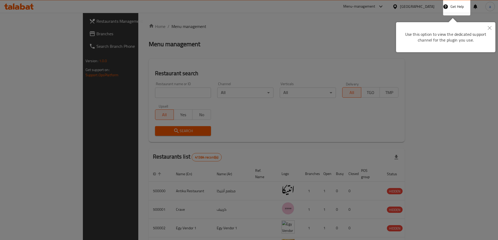
click at [144, 73] on div at bounding box center [249, 120] width 498 height 240
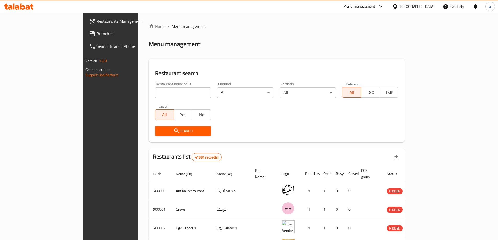
click at [96, 33] on span "Branches" at bounding box center [128, 34] width 65 height 6
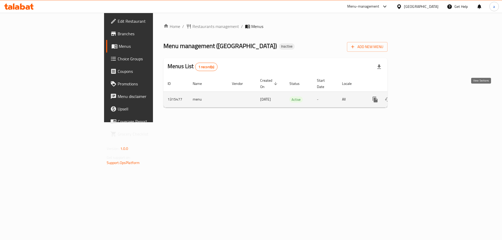
click at [416, 96] on icon "enhanced table" at bounding box center [412, 99] width 6 height 6
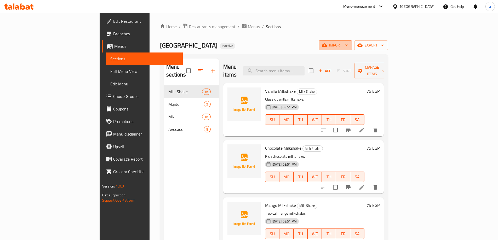
click at [327, 45] on icon "button" at bounding box center [324, 45] width 5 height 3
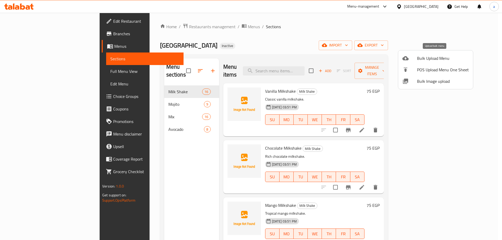
click at [416, 61] on div at bounding box center [409, 58] width 15 height 6
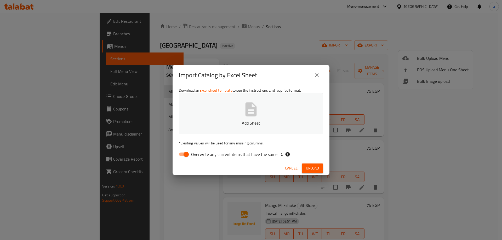
click at [183, 155] on input "Overwrite any current items that have the same ID." at bounding box center [186, 154] width 30 height 10
checkbox input "false"
click at [229, 127] on button "Add Sheet" at bounding box center [251, 113] width 144 height 41
click at [310, 169] on span "Upload" at bounding box center [312, 168] width 13 height 7
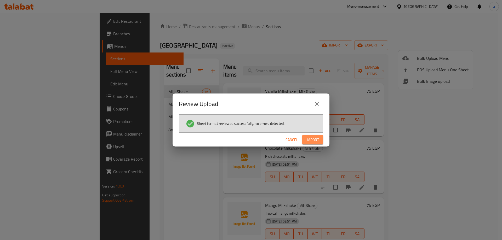
click at [311, 140] on span "Import" at bounding box center [312, 140] width 13 height 7
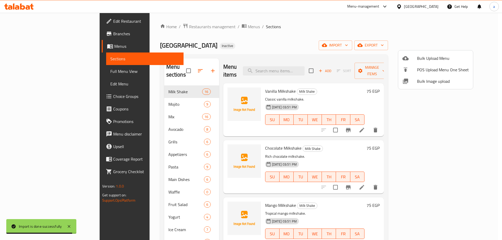
click at [31, 96] on div at bounding box center [251, 120] width 502 height 240
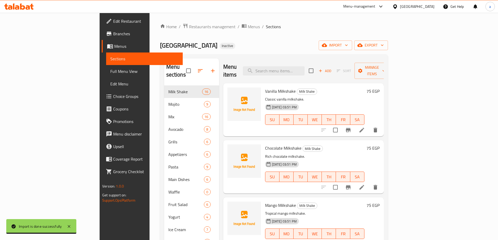
click at [113, 96] on span "Choice Groups" at bounding box center [145, 96] width 65 height 6
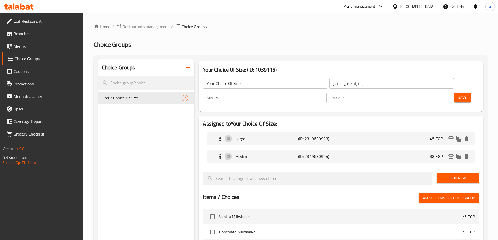
click at [188, 69] on icon "button" at bounding box center [188, 68] width 6 height 6
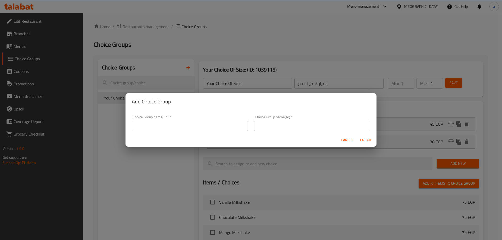
click at [172, 125] on input "text" at bounding box center [190, 126] width 116 height 10
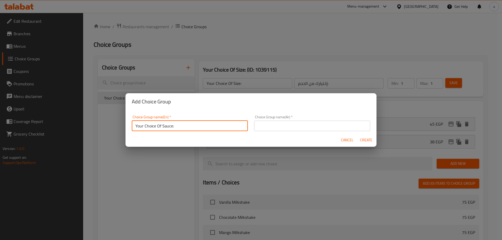
click at [166, 126] on input "Your Choice Of Sauce:" at bounding box center [190, 126] width 116 height 10
type input "Your Choice Of :"
click at [259, 128] on input "text" at bounding box center [312, 126] width 116 height 10
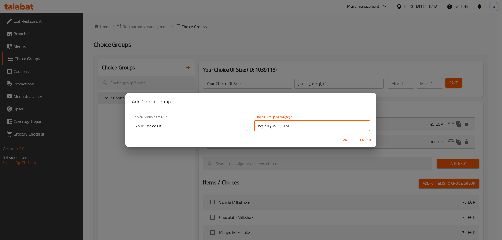
click at [260, 127] on input "اختيارك من الصودا:" at bounding box center [312, 126] width 116 height 10
click at [257, 127] on input "اختيارك من الصودا:" at bounding box center [312, 126] width 116 height 10
type input "اختيارك من :"
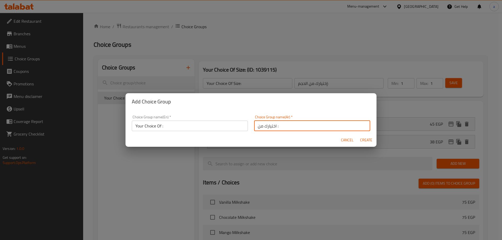
click at [361, 140] on span "Create" at bounding box center [365, 140] width 13 height 7
type input "Your Choice Of :"
type input "اختيارك من :"
type input "0"
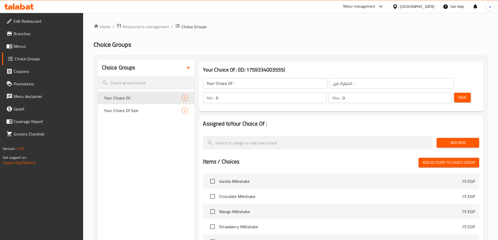
drag, startPoint x: 448, startPoint y: 83, endPoint x: 436, endPoint y: 86, distance: 11.8
click at [454, 93] on button "Save" at bounding box center [462, 98] width 17 height 10
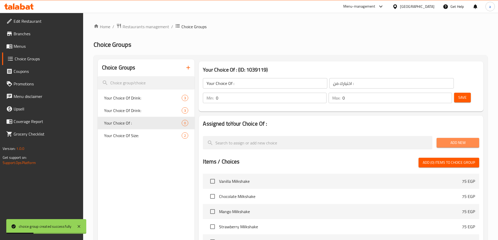
click at [448, 140] on span "Add New" at bounding box center [457, 143] width 34 height 7
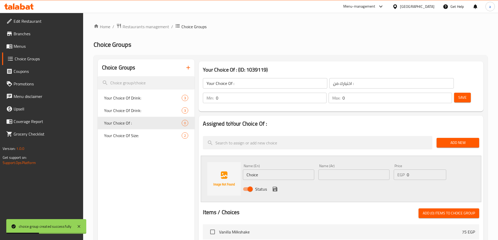
click at [271, 170] on input "Choice" at bounding box center [278, 175] width 71 height 10
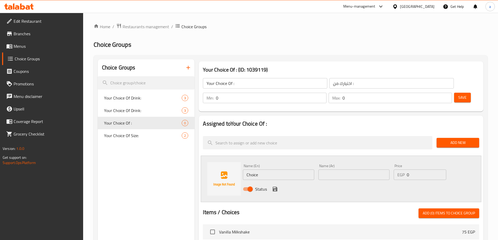
click at [258, 170] on input "Choice" at bounding box center [278, 175] width 71 height 10
paste input "White Sauce Pasta"
type input "White Sauce Pasta"
click at [318, 162] on div "Name (Ar) Name (Ar)" at bounding box center [353, 172] width 75 height 20
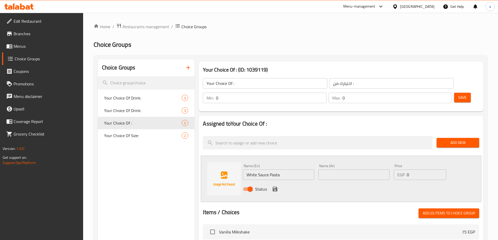
click at [328, 170] on input "text" at bounding box center [353, 175] width 71 height 10
click at [331, 170] on input "مرونة" at bounding box center [353, 175] width 71 height 10
paste input "كرونة وايت صوص"
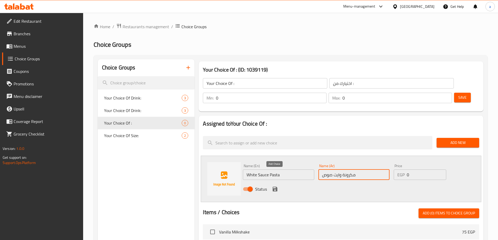
type input "مكرونة وايت صوص"
click at [272, 187] on icon "save" at bounding box center [274, 189] width 5 height 5
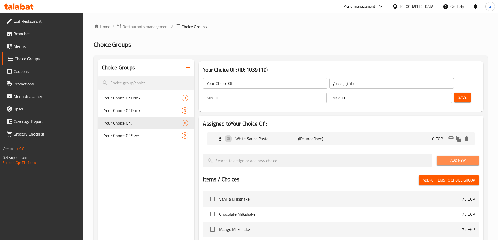
click at [442, 157] on span "Add New" at bounding box center [457, 160] width 34 height 7
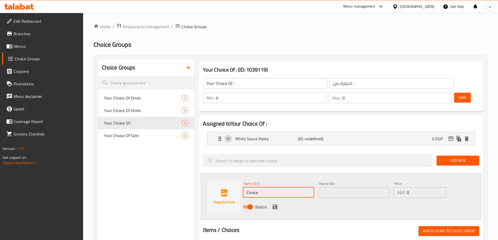
click at [252, 187] on input "Choice" at bounding box center [278, 192] width 71 height 10
click at [264, 187] on input "Choice" at bounding box center [278, 192] width 71 height 10
paste input "Basmati Rice"
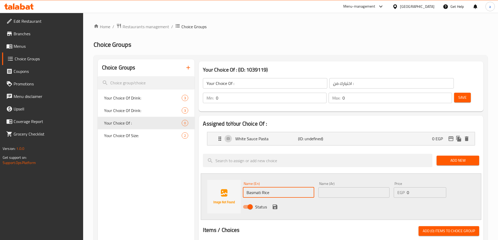
type input "Basmati Rice"
click at [339, 187] on input "text" at bounding box center [353, 192] width 71 height 10
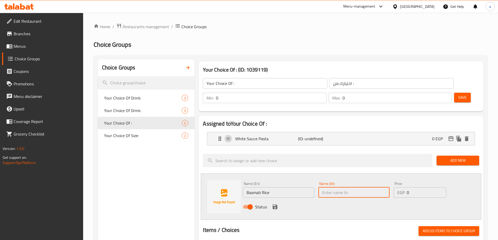
paste input "أرز بسمتي"
type input "أرز بسمتي"
click at [275, 205] on icon "save" at bounding box center [274, 207] width 5 height 5
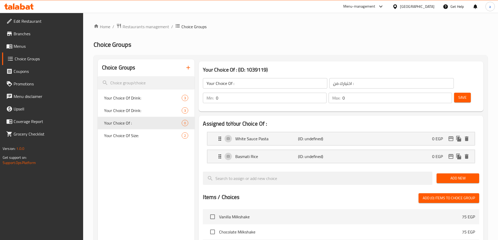
click at [454, 93] on button "Save" at bounding box center [462, 98] width 17 height 10
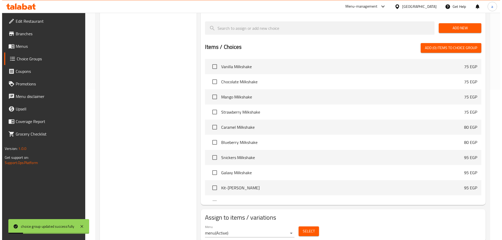
scroll to position [154, 0]
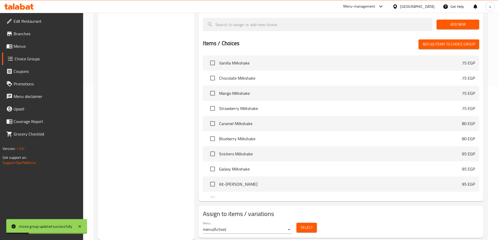
click at [303, 224] on span "Select" at bounding box center [306, 227] width 12 height 7
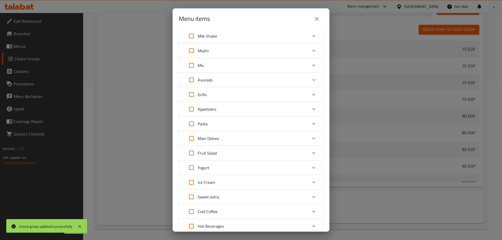
scroll to position [26, 0]
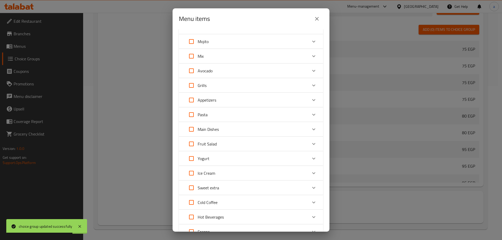
click at [194, 131] on input "Expand" at bounding box center [191, 129] width 13 height 13
checkbox input "true"
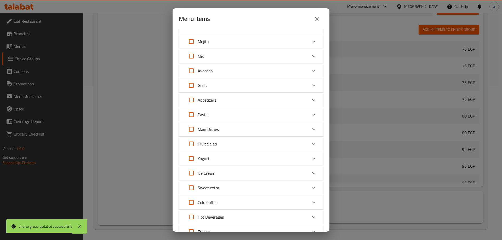
checkbox input "true"
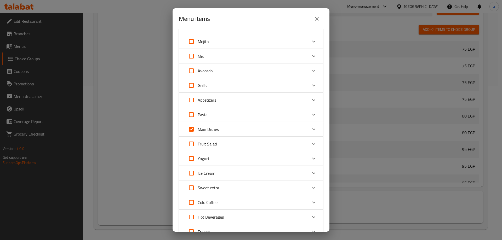
click at [311, 127] on icon "Expand" at bounding box center [313, 129] width 6 height 6
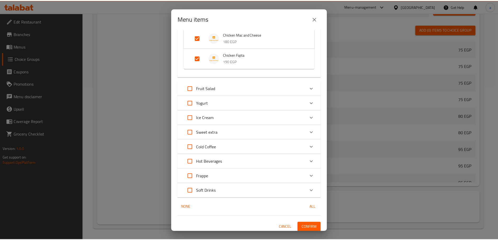
scroll to position [230, 0]
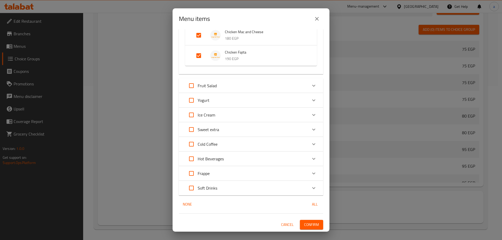
click at [310, 226] on span "Confirm" at bounding box center [311, 225] width 15 height 7
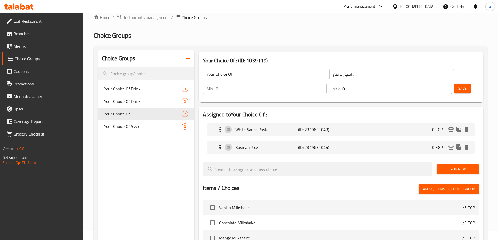
scroll to position [0, 0]
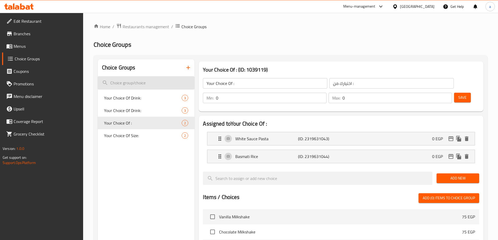
click at [124, 82] on input "search" at bounding box center [146, 82] width 97 height 13
click at [133, 85] on input "search" at bounding box center [146, 82] width 97 height 13
click at [187, 69] on icon "button" at bounding box center [188, 68] width 6 height 6
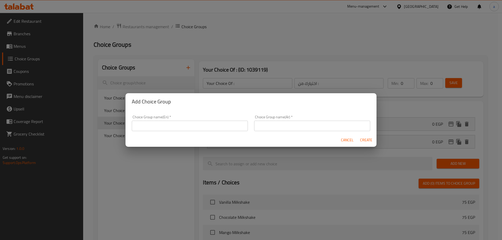
click at [178, 126] on input "text" at bounding box center [190, 126] width 116 height 10
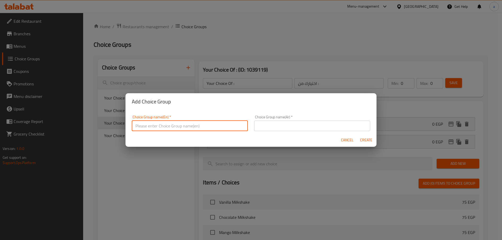
type input "Your Choice Of :"
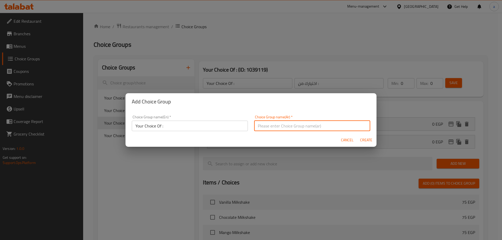
drag, startPoint x: 276, startPoint y: 128, endPoint x: 279, endPoint y: 131, distance: 4.3
click at [276, 128] on input "text" at bounding box center [312, 126] width 116 height 10
type input "اختيارك من :"
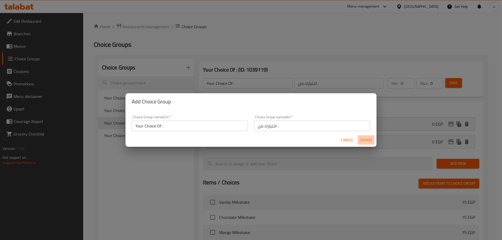
click at [361, 137] on span "Create" at bounding box center [365, 140] width 13 height 7
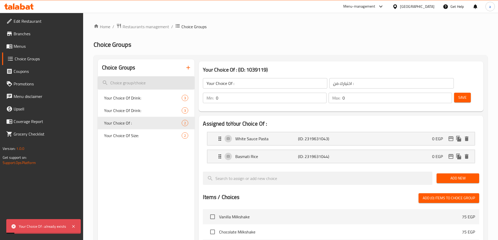
click at [165, 85] on input "search" at bounding box center [146, 82] width 97 height 13
click at [158, 86] on input "search" at bounding box center [146, 82] width 97 height 13
click at [189, 66] on icon "button" at bounding box center [188, 68] width 6 height 6
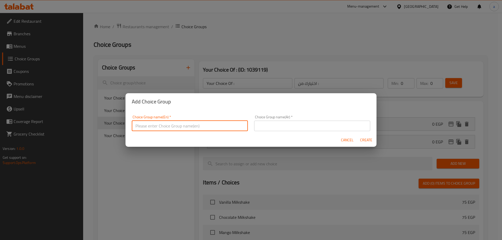
click at [154, 128] on input "text" at bounding box center [190, 126] width 116 height 10
type input "your choice of::"
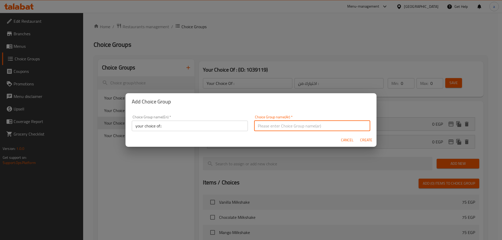
click at [277, 126] on input "text" at bounding box center [312, 126] width 116 height 10
type input "اختيارك من ::"
click at [362, 141] on span "Create" at bounding box center [365, 140] width 13 height 7
type input "your choice of::"
type input "اختيارك من ::"
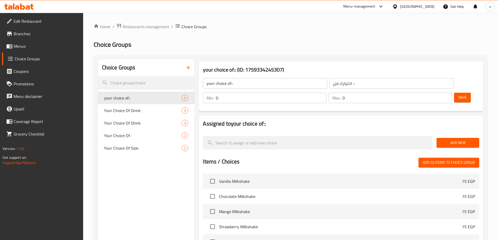
click at [258, 83] on input "your choice of::" at bounding box center [265, 83] width 124 height 10
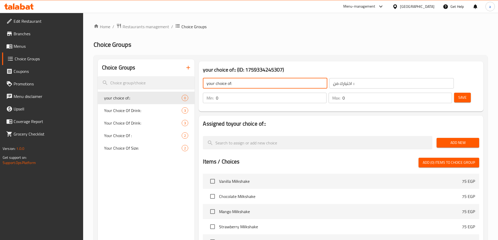
type input "your choice of:"
click at [329, 86] on input "اختيارك من ::" at bounding box center [391, 83] width 124 height 10
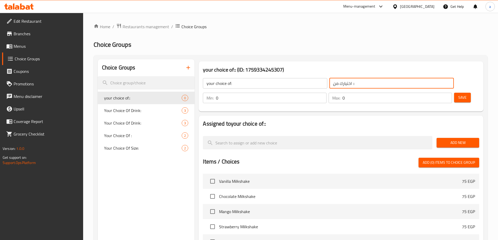
click at [329, 85] on input "اختيارك من ::" at bounding box center [391, 83] width 124 height 10
type input "اختيارك من :"
click at [137, 135] on span "Your Choice Of :" at bounding box center [135, 135] width 62 height 6
type input "Your Choice Of :"
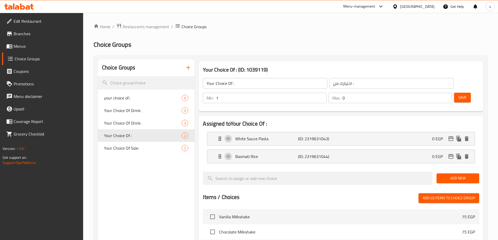
type input "1"
click at [326, 93] on input "1" at bounding box center [271, 98] width 110 height 10
click at [434, 93] on input "0" at bounding box center [396, 98] width 109 height 10
type input "1"
click at [437, 93] on input "1" at bounding box center [396, 98] width 109 height 10
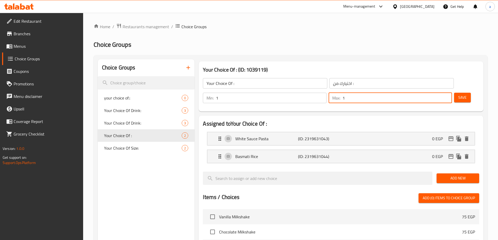
click at [454, 93] on button "Save" at bounding box center [462, 98] width 17 height 10
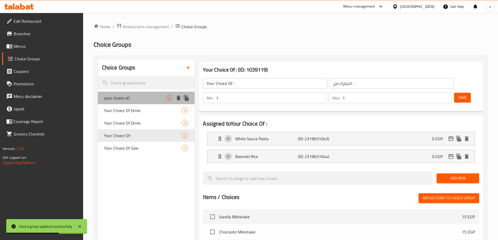
click at [141, 98] on span "your choice of::" at bounding box center [135, 98] width 62 height 6
type input "your choice of::"
type input "اختيارك من ::"
type input "0"
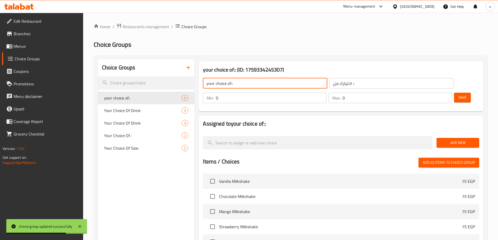
click at [260, 87] on input "your choice of::" at bounding box center [265, 83] width 124 height 10
type input "your choice of:"
click at [335, 84] on input "اختيارك من ::" at bounding box center [391, 83] width 124 height 10
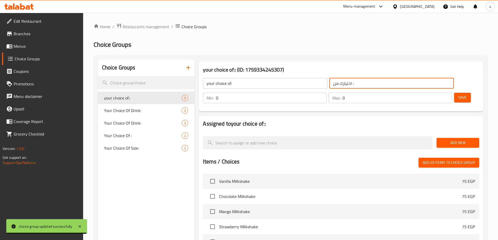
type input "اختيارك من :"
click at [395, 116] on div "Assigned to your choice of:: Add New Items / Choices Add (0) items to choice gr…" at bounding box center [341, 218] width 284 height 204
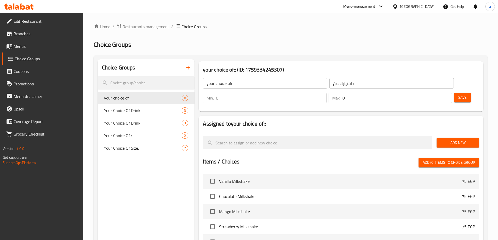
click at [445, 140] on span "Add New" at bounding box center [457, 143] width 34 height 7
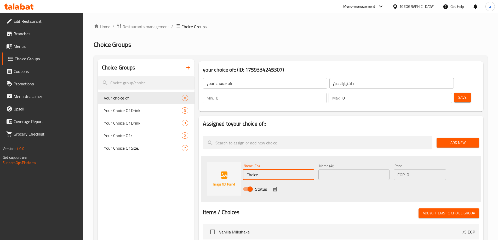
click at [273, 170] on input "Choice" at bounding box center [278, 175] width 71 height 10
type input "sauce"
click at [329, 170] on input "text" at bounding box center [353, 175] width 71 height 10
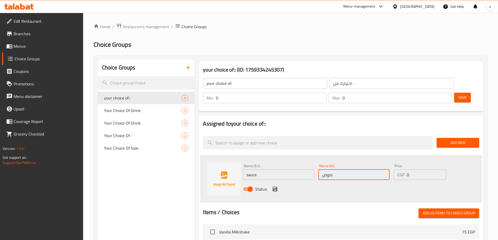
type input "صوص"
click at [276, 187] on icon "save" at bounding box center [274, 189] width 5 height 5
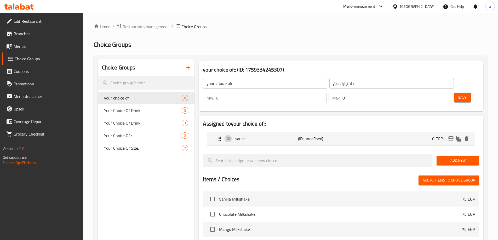
click at [457, 157] on span "Add New" at bounding box center [457, 160] width 34 height 7
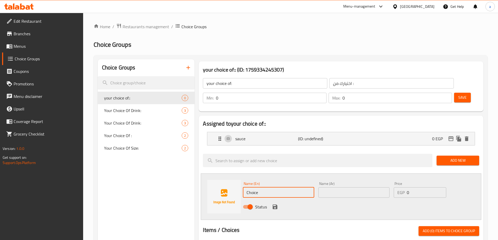
click at [271, 187] on input "Choice" at bounding box center [278, 192] width 71 height 10
click at [270, 187] on input "Choice" at bounding box center [278, 192] width 71 height 10
type input "ا"
type input "ice cream"
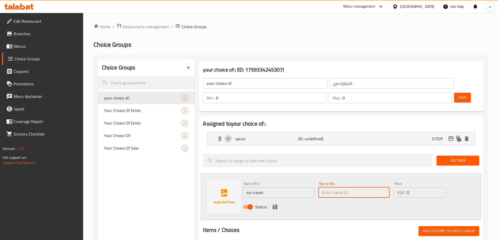
click at [330, 187] on input "text" at bounding box center [353, 192] width 71 height 10
type input "ايس كريم"
click at [272, 204] on icon "save" at bounding box center [275, 207] width 6 height 6
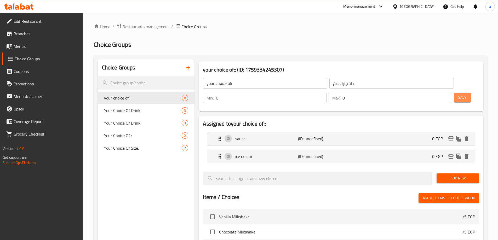
click at [458, 94] on span "Save" at bounding box center [462, 97] width 8 height 7
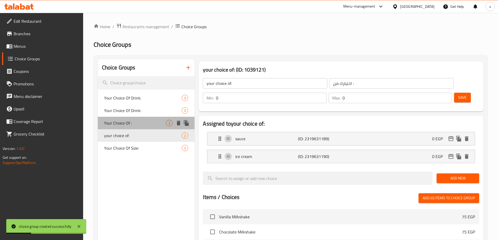
click at [142, 123] on span "Your Choice Of :" at bounding box center [135, 123] width 62 height 6
type input "Your Choice Of :"
type input "1"
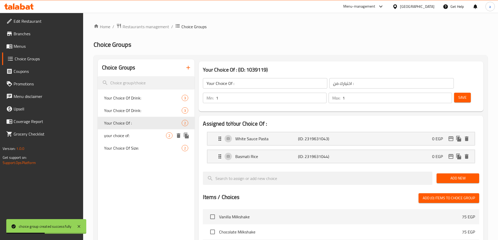
click at [138, 134] on span "your choice of:" at bounding box center [135, 135] width 62 height 6
type input "your choice of:"
type input "0"
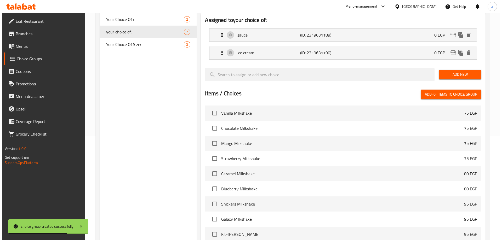
scroll to position [154, 0]
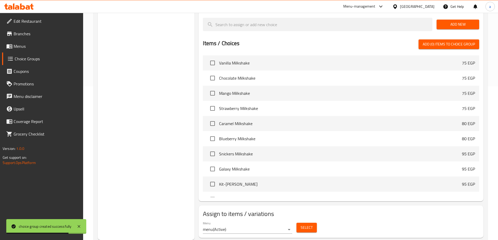
click at [309, 223] on button "Select" at bounding box center [306, 228] width 20 height 10
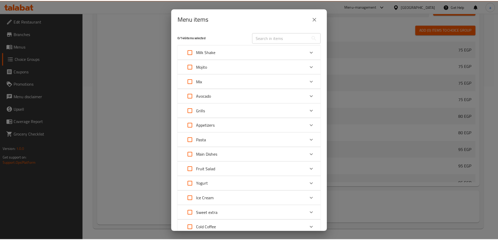
scroll to position [0, 0]
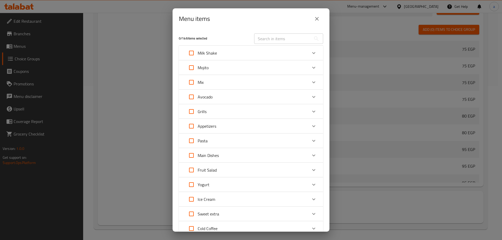
click at [118, 146] on div "Menu items 0 / 146 items selected ​ Milk Shake Vanilla Milkshake 75 EGP Chocola…" at bounding box center [251, 120] width 502 height 240
click at [315, 19] on icon "close" at bounding box center [316, 19] width 6 height 6
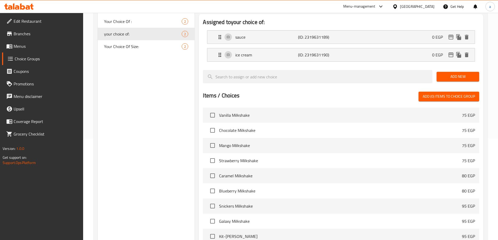
scroll to position [49, 0]
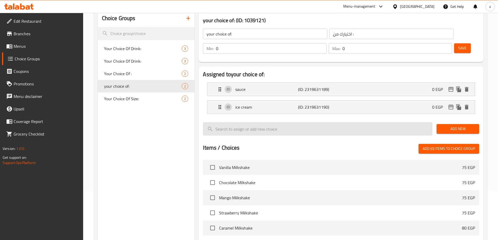
click at [246, 122] on input "search" at bounding box center [317, 128] width 229 height 13
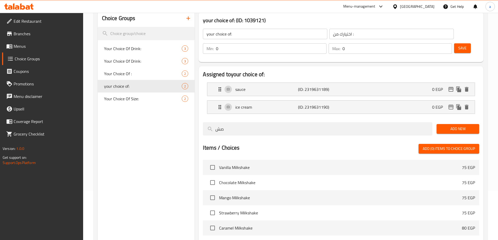
type input "ص"
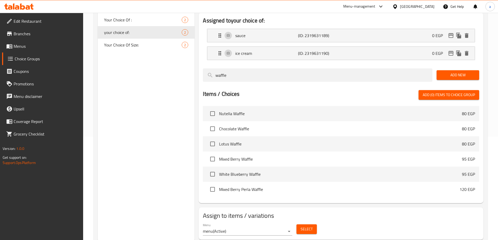
scroll to position [105, 0]
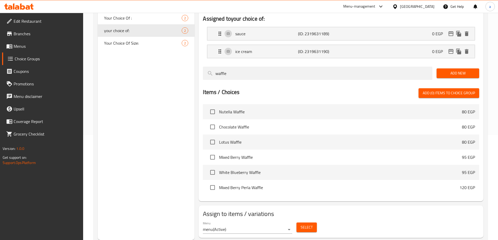
type input "waffle"
click at [300, 223] on button "Select" at bounding box center [306, 228] width 20 height 10
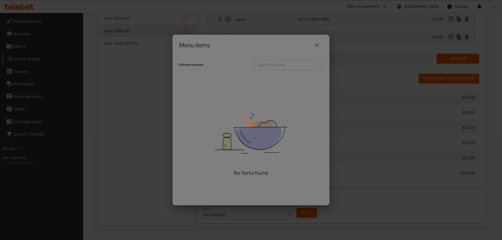
click at [277, 65] on div at bounding box center [251, 120] width 502 height 240
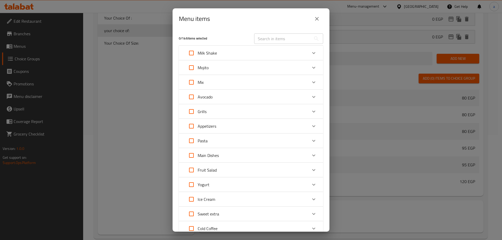
click at [270, 40] on input "text" at bounding box center [282, 38] width 57 height 10
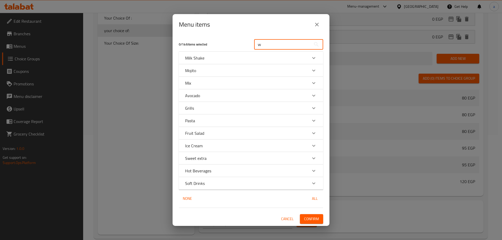
type input "w"
click at [166, 108] on div "Menu items 0 / 146 items selected w ​ Milk Shake Strawberry Milkshake 75 EGP Or…" at bounding box center [251, 120] width 502 height 240
click at [132, 105] on div "Menu items 0 / 146 items selected w ​ Milk Shake Strawberry Milkshake 75 EGP Or…" at bounding box center [251, 120] width 502 height 240
click at [316, 26] on icon "close" at bounding box center [316, 24] width 6 height 6
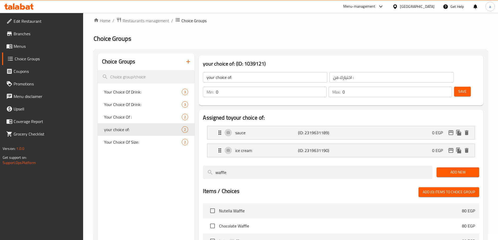
scroll to position [1, 0]
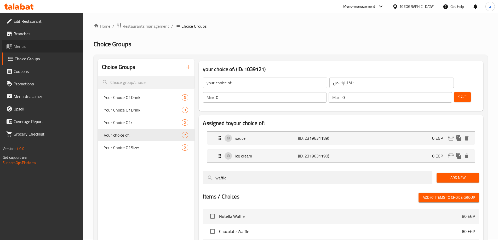
click at [37, 50] on link "Menus" at bounding box center [42, 46] width 81 height 13
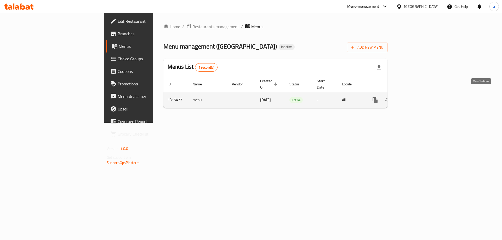
click at [416, 97] on icon "enhanced table" at bounding box center [412, 100] width 6 height 6
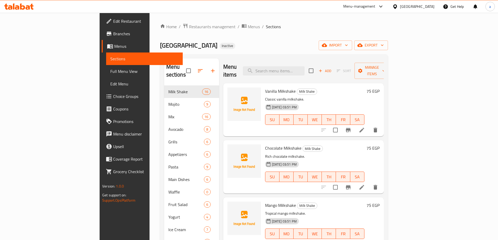
scroll to position [26, 0]
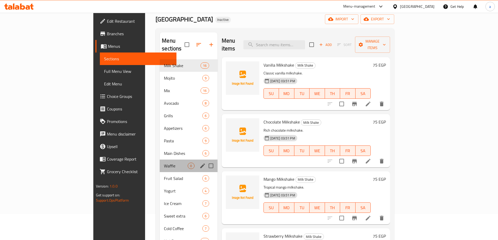
click at [160, 160] on div "Waffle 0" at bounding box center [188, 166] width 57 height 13
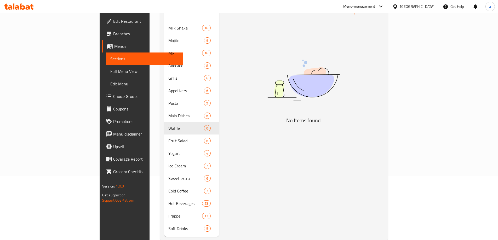
scroll to position [73, 0]
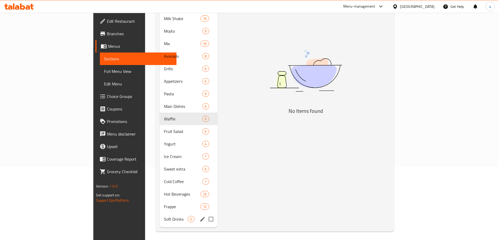
click at [160, 213] on div "Soft Drinks 5" at bounding box center [188, 219] width 57 height 13
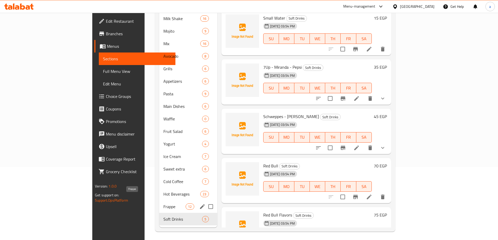
click at [163, 204] on span "Frappe" at bounding box center [174, 207] width 22 height 6
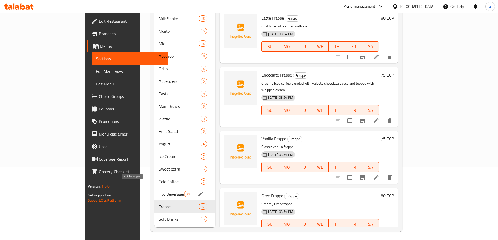
drag, startPoint x: 120, startPoint y: 189, endPoint x: 119, endPoint y: 185, distance: 3.9
click at [159, 191] on span "Hot Beverages" at bounding box center [171, 194] width 25 height 6
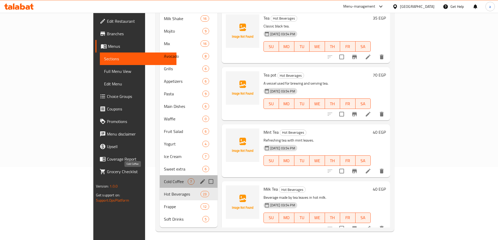
click at [164, 178] on span "Cold Coffee" at bounding box center [176, 181] width 24 height 6
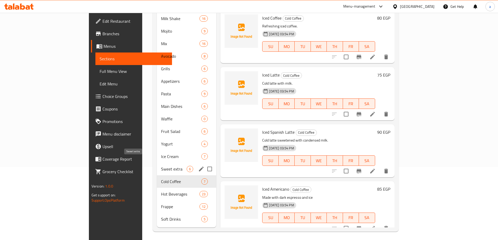
click at [161, 166] on span "Sweet extra" at bounding box center [174, 169] width 26 height 6
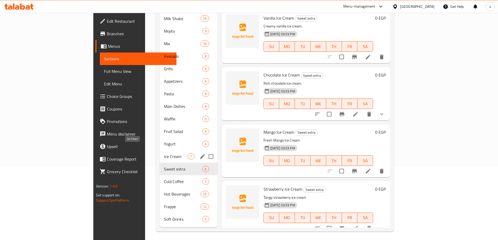
click at [164, 153] on span "Ice Cream" at bounding box center [176, 156] width 24 height 6
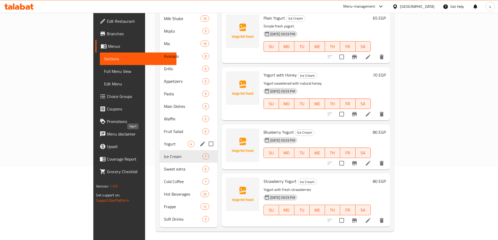
click at [164, 141] on span "Yogurt" at bounding box center [176, 144] width 24 height 6
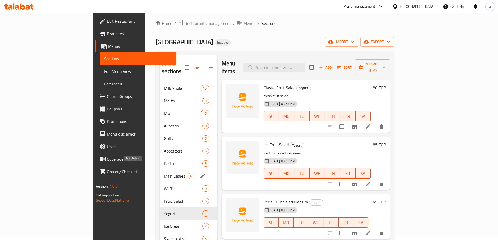
scroll to position [26, 0]
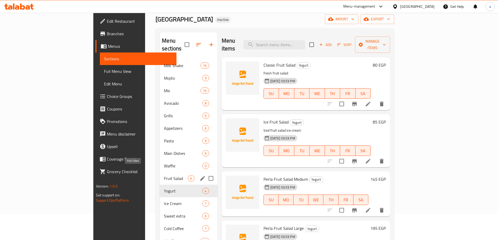
click at [164, 175] on span "Fruit Salad" at bounding box center [176, 178] width 24 height 6
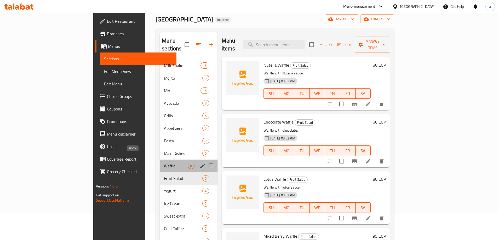
click at [164, 163] on span "Waffle" at bounding box center [176, 166] width 24 height 6
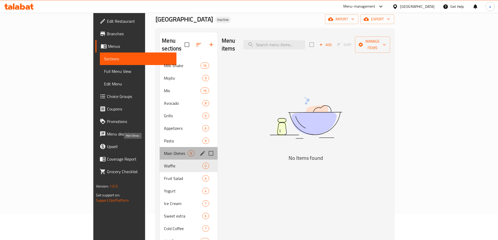
click at [164, 150] on span "Main Dishes" at bounding box center [176, 153] width 24 height 6
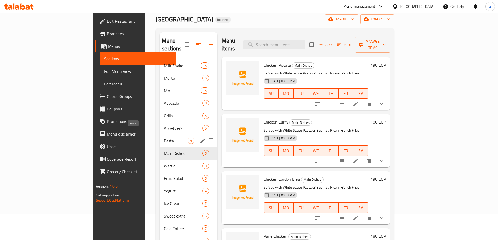
click at [164, 138] on span "Pasta" at bounding box center [176, 141] width 24 height 6
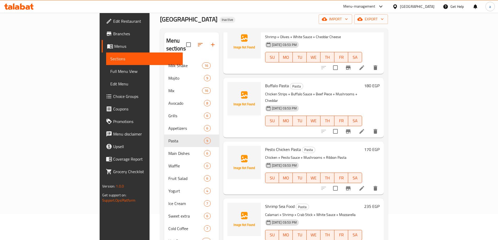
scroll to position [287, 0]
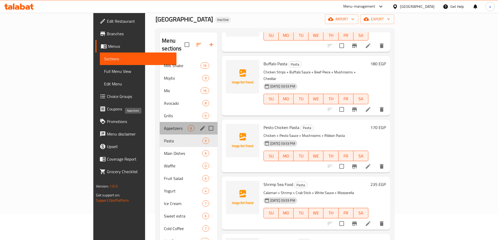
click at [164, 125] on span "Appetizers" at bounding box center [176, 128] width 24 height 6
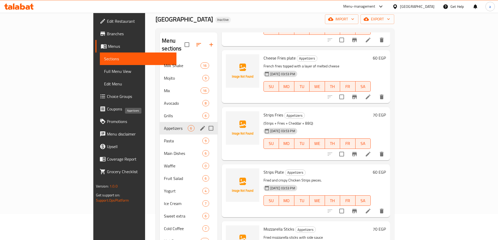
scroll to position [115, 0]
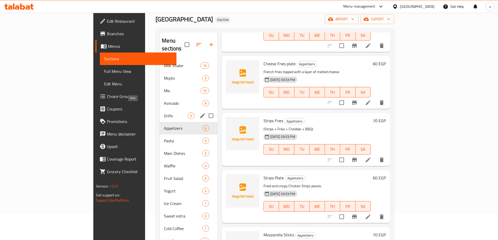
click at [164, 113] on span "Grills" at bounding box center [176, 116] width 24 height 6
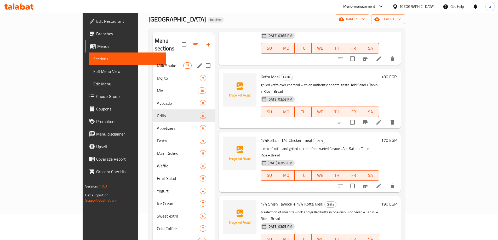
drag, startPoint x: 111, startPoint y: 62, endPoint x: 113, endPoint y: 67, distance: 5.2
click at [153, 62] on div "Milk Shake 16" at bounding box center [184, 65] width 62 height 13
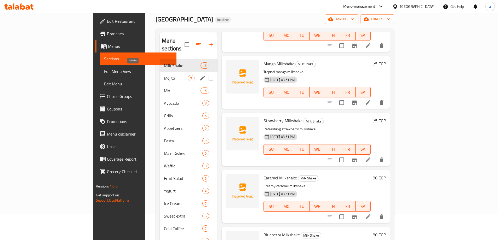
click at [164, 75] on span "Mojito" at bounding box center [176, 78] width 24 height 6
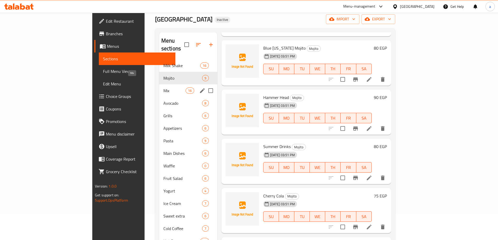
click at [163, 88] on span "Mix" at bounding box center [174, 91] width 22 height 6
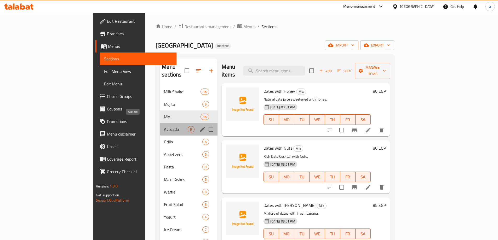
click at [164, 126] on span "Avocado" at bounding box center [176, 129] width 24 height 6
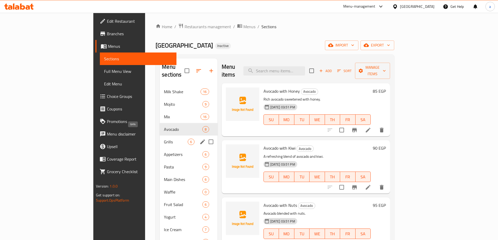
click at [164, 139] on span "Grills" at bounding box center [176, 142] width 24 height 6
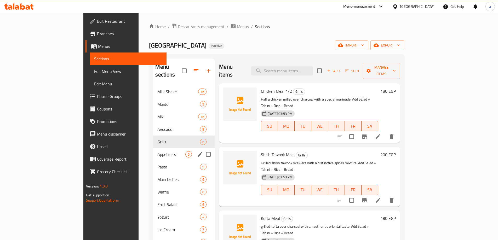
click at [153, 148] on div "Appetizers 6" at bounding box center [184, 154] width 62 height 13
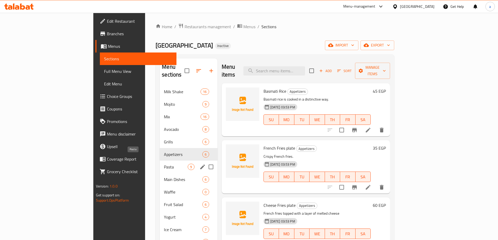
click at [164, 164] on span "Pasta" at bounding box center [176, 167] width 24 height 6
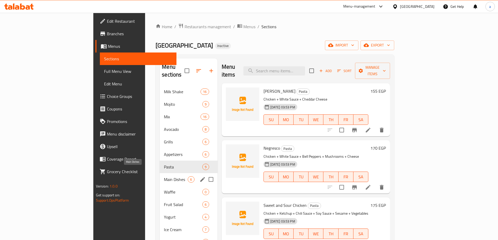
click at [164, 176] on span "Main Dishes" at bounding box center [176, 179] width 24 height 6
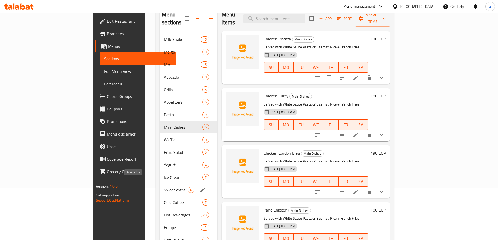
scroll to position [73, 0]
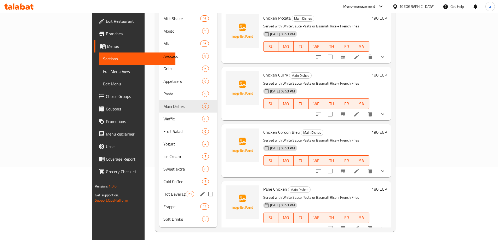
click at [159, 188] on div "Hot Beverages 23" at bounding box center [188, 194] width 58 height 13
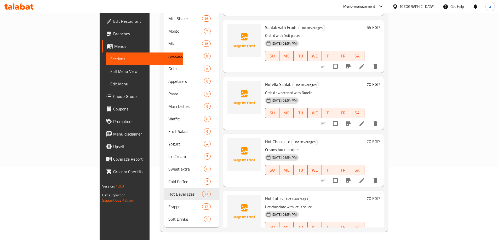
scroll to position [1062, 0]
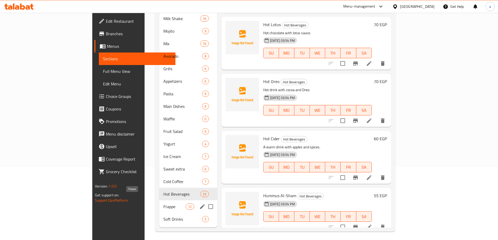
click at [163, 204] on span "Frappe" at bounding box center [174, 207] width 22 height 6
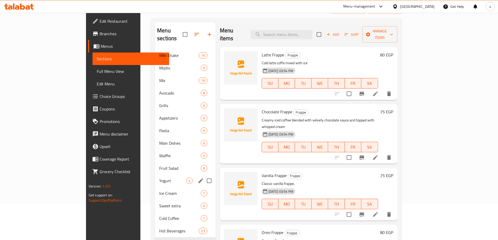
scroll to position [73, 0]
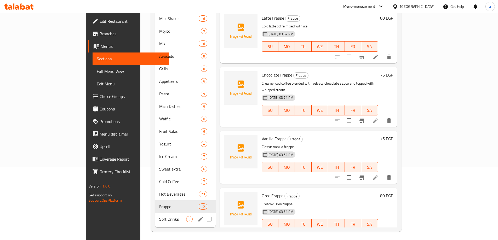
click at [155, 215] on div "Soft Drinks 5" at bounding box center [185, 219] width 61 height 13
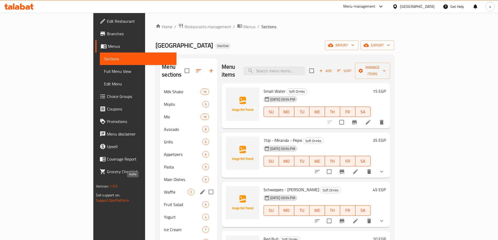
click at [164, 189] on span "Waffle" at bounding box center [176, 192] width 24 height 6
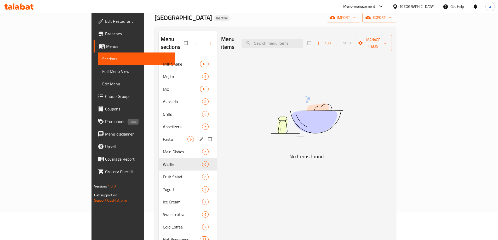
scroll to position [21, 0]
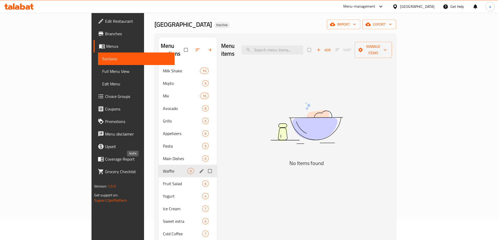
click at [163, 168] on span "Waffle" at bounding box center [175, 171] width 25 height 6
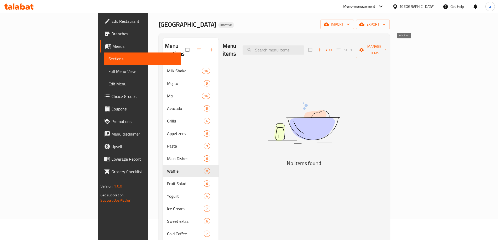
click at [332, 47] on span "Add" at bounding box center [324, 50] width 14 height 6
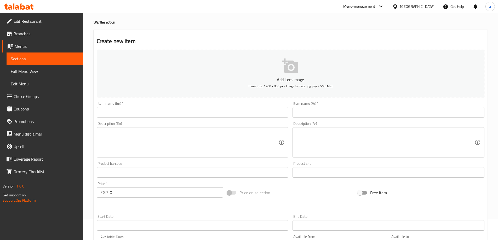
click at [148, 114] on input "text" at bounding box center [193, 112] width 192 height 10
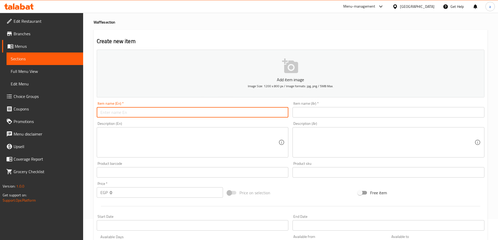
paste input "Nutella Waffle"
type input "Nutella Waffle"
click at [316, 115] on input "text" at bounding box center [388, 112] width 192 height 10
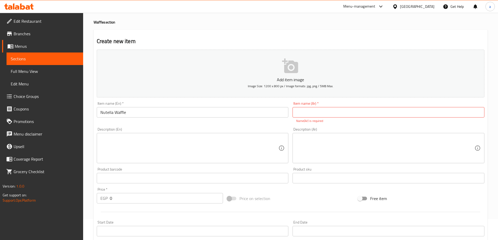
click at [321, 115] on input "text" at bounding box center [388, 112] width 192 height 10
paste input "وافل نوتيــــــلا"
type input "وافل نوتيــــــلا"
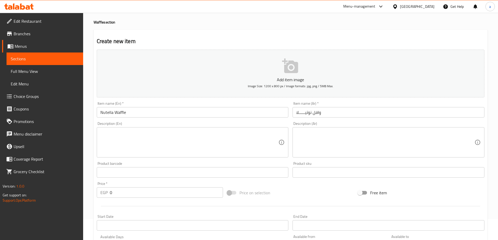
click at [136, 135] on textarea at bounding box center [189, 142] width 178 height 25
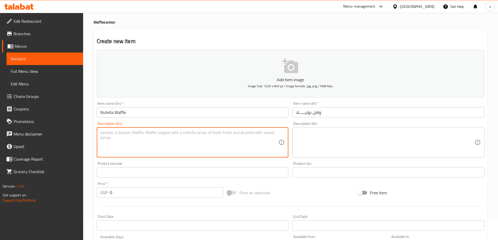
paste textarea "Waffle with Nutella sauce"
type textarea "Waffle with Nutella sauce"
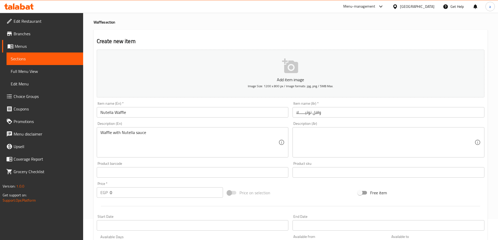
click at [319, 141] on textarea at bounding box center [385, 142] width 178 height 25
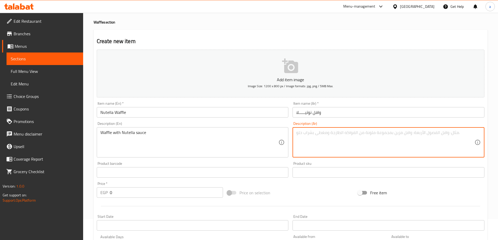
paste textarea "وافل مع صوص نوتيلا"
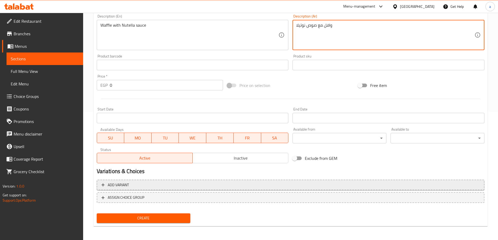
scroll to position [129, 0]
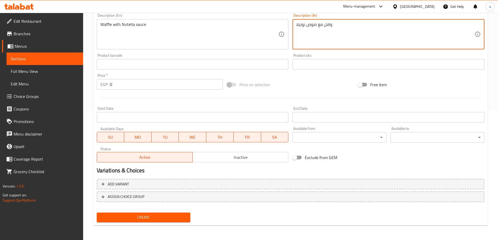
type textarea "وافل مع صوص نوتيلا"
click at [131, 84] on input "0" at bounding box center [166, 84] width 113 height 10
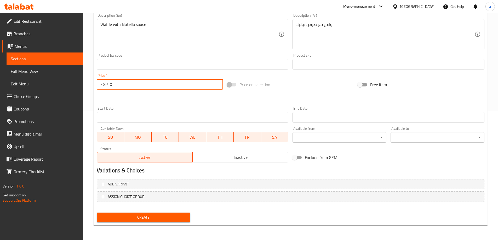
click at [131, 84] on input "0" at bounding box center [166, 84] width 113 height 10
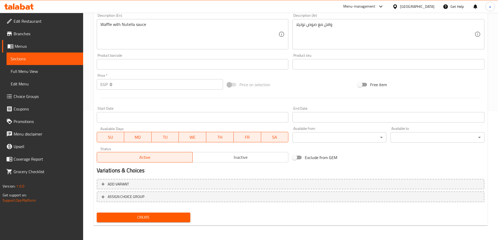
click at [157, 85] on input "0" at bounding box center [166, 84] width 113 height 10
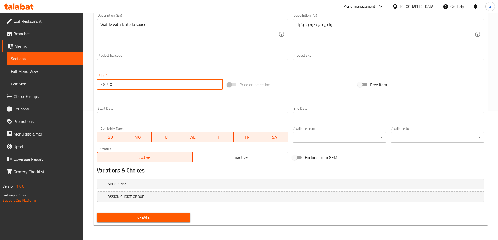
click at [157, 85] on input "0" at bounding box center [166, 84] width 113 height 10
type input "80"
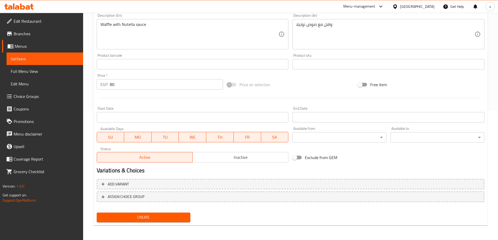
click at [141, 214] on span "Create" at bounding box center [143, 217] width 85 height 7
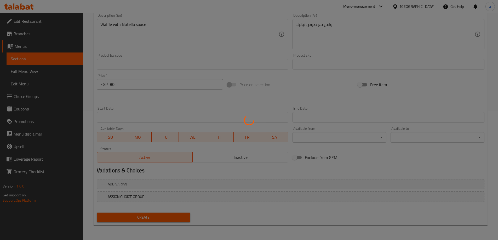
type input "0"
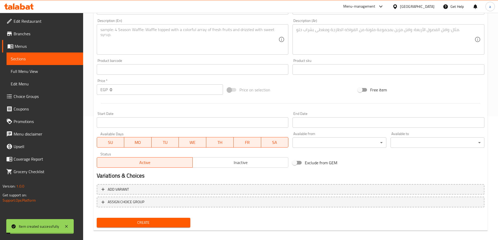
scroll to position [0, 0]
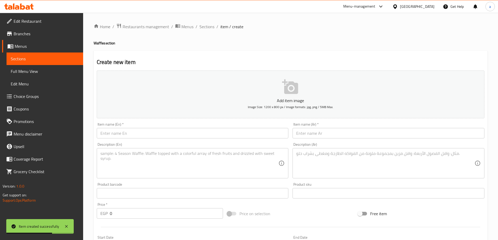
click at [34, 64] on link "Sections" at bounding box center [45, 59] width 77 height 13
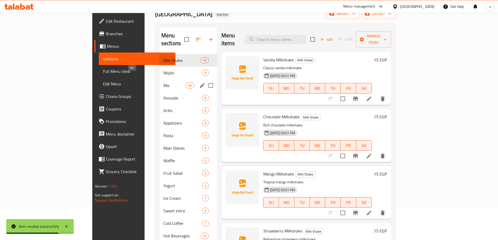
scroll to position [52, 0]
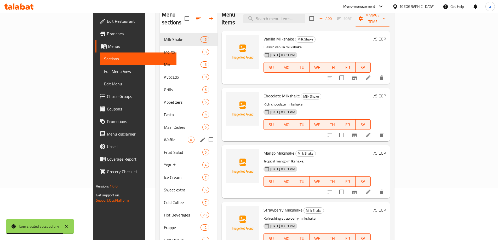
click at [160, 133] on div "Waffle 0" at bounding box center [188, 139] width 57 height 13
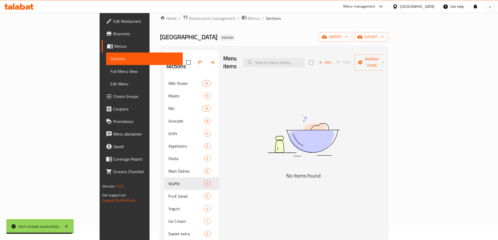
scroll to position [73, 0]
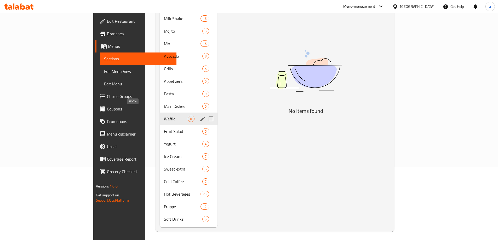
click at [164, 116] on span "Waffle" at bounding box center [176, 119] width 24 height 6
drag, startPoint x: 145, startPoint y: 113, endPoint x: 162, endPoint y: 118, distance: 17.8
click at [164, 116] on span "Waffle" at bounding box center [176, 119] width 24 height 6
click at [160, 114] on div "Waffle 0" at bounding box center [188, 119] width 57 height 13
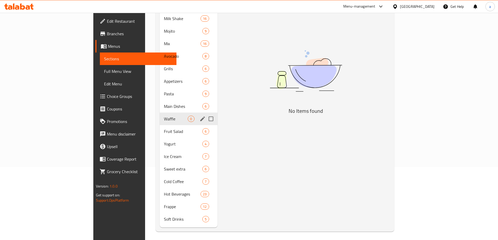
click at [160, 114] on div "Waffle 0" at bounding box center [188, 119] width 57 height 13
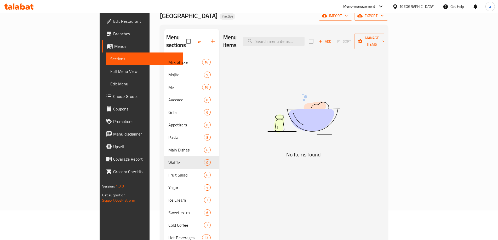
scroll to position [0, 0]
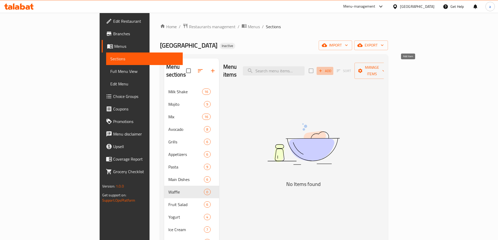
click at [332, 68] on span "Add" at bounding box center [325, 71] width 14 height 6
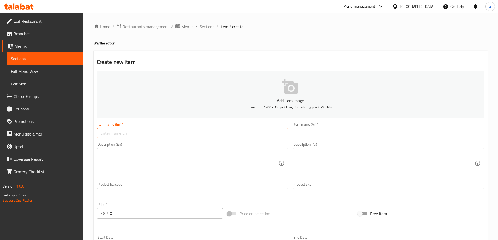
click at [194, 137] on input "text" at bounding box center [193, 133] width 192 height 10
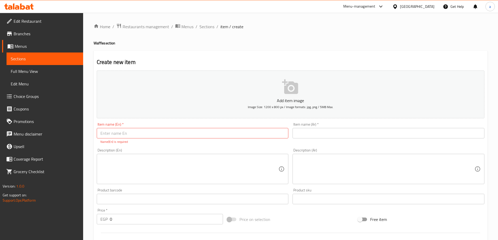
click at [148, 137] on input "text" at bounding box center [193, 133] width 192 height 10
paste input "Waffle with Nutella sauce"
type input "Waffle with Nutella sauce"
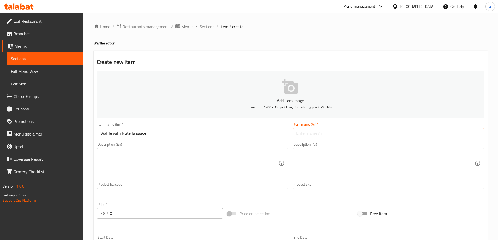
click at [327, 132] on input "text" at bounding box center [388, 133] width 192 height 10
paste input "وافل مع صوص نوتيلا"
type input "وافل مع صوص نوتيلا"
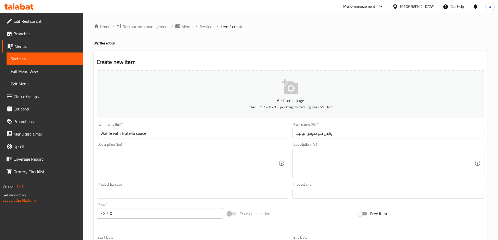
click at [131, 130] on input "Waffle with Nutella sauce" at bounding box center [193, 133] width 192 height 10
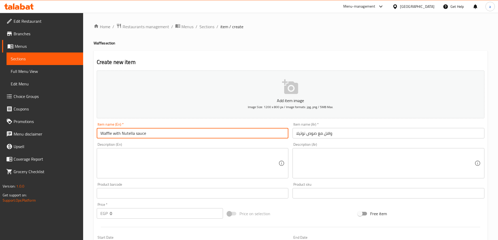
click at [131, 130] on input "Waffle with Nutella sauce" at bounding box center [193, 133] width 192 height 10
paste input "Nutella Waffl"
type input "Nutella Waffle"
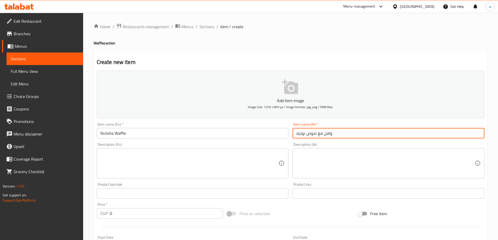
click at [397, 133] on input "وافل مع صوص نوتيلا" at bounding box center [388, 133] width 192 height 10
paste input "وتيــــــ"
type input "وافل نوتيــــــلا"
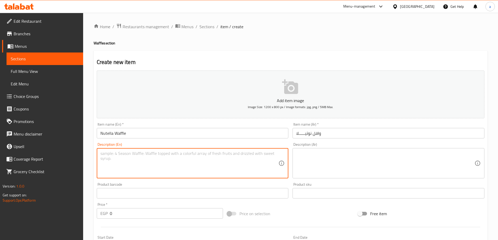
click at [150, 161] on textarea at bounding box center [189, 163] width 178 height 25
paste textarea "Waffle with Nutella sauce"
type textarea "Waffle with Nutella sauce"
click at [299, 133] on input "وافل نوتيــــــلا" at bounding box center [388, 133] width 192 height 10
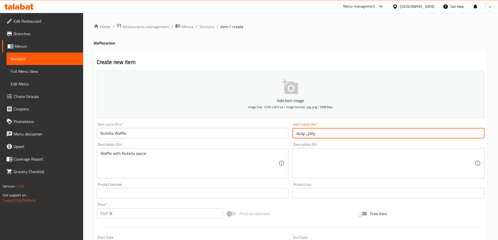
type input "وافل نوتيلا"
click at [305, 153] on textarea at bounding box center [385, 163] width 178 height 25
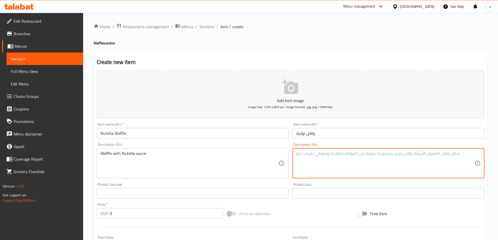
click at [323, 161] on textarea at bounding box center [385, 163] width 178 height 25
paste textarea "وافل مع صوص نوتيلا"
type textarea "وافل مع صوص نوتيلا"
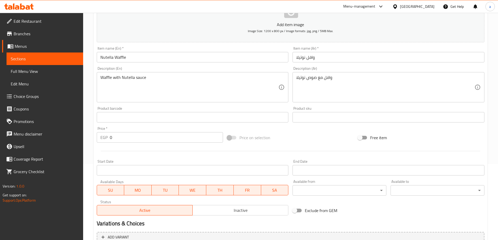
scroll to position [78, 0]
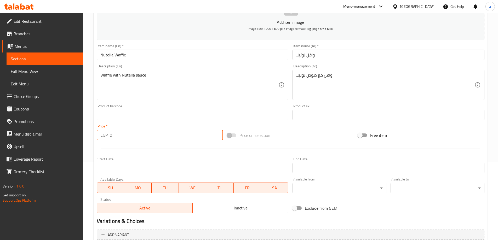
click at [129, 132] on input "0" at bounding box center [166, 135] width 113 height 10
drag, startPoint x: 118, startPoint y: 132, endPoint x: 106, endPoint y: 132, distance: 11.5
click at [106, 132] on div "EGP 0 Price *" at bounding box center [160, 135] width 126 height 10
type input "80"
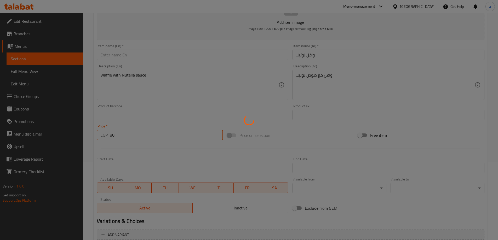
type input "0"
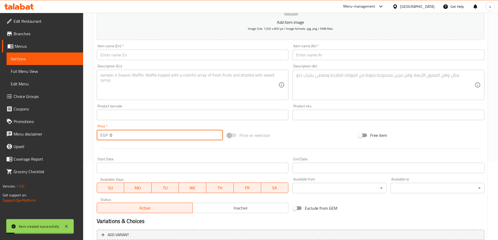
scroll to position [0, 0]
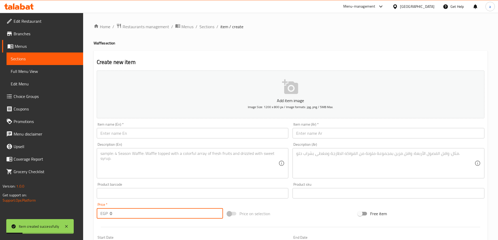
click at [222, 27] on span "item / create" at bounding box center [231, 27] width 23 height 6
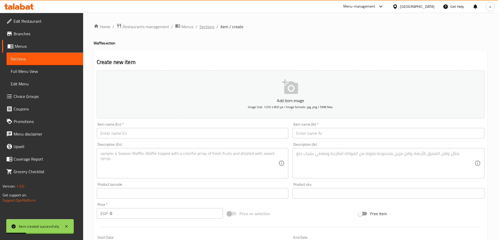
click at [209, 26] on span "Sections" at bounding box center [206, 27] width 15 height 6
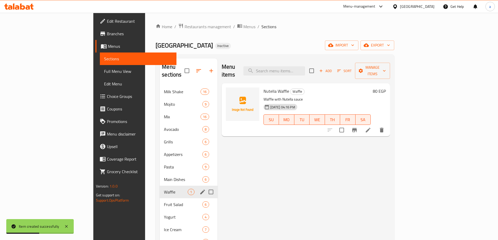
click at [164, 189] on span "Waffle" at bounding box center [176, 192] width 24 height 6
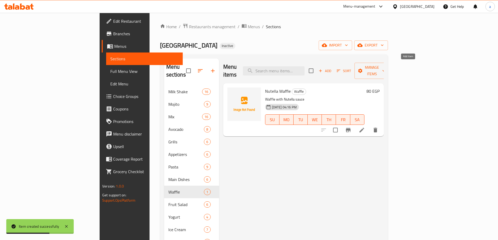
click at [332, 68] on span "Add" at bounding box center [325, 71] width 14 height 6
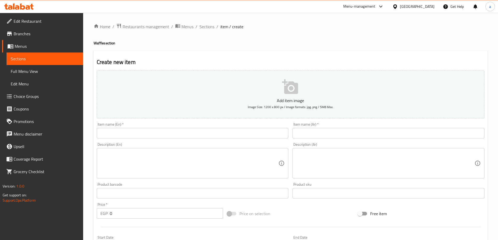
click at [190, 135] on input "text" at bounding box center [193, 133] width 192 height 10
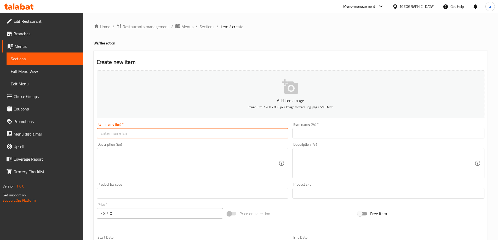
paste input "Chocolate Waffle"
type input "Chocolate Waffle"
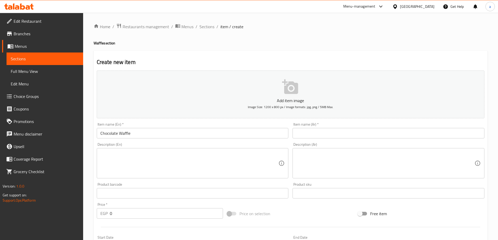
click at [314, 136] on input "text" at bounding box center [388, 133] width 192 height 10
paste input "وافل شكولاتة"
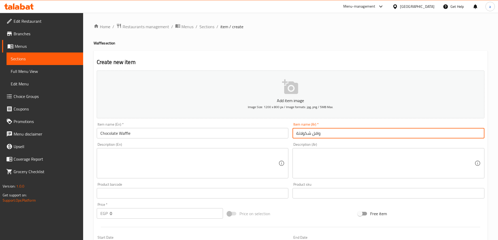
type input "وافل شكولاتة"
click at [233, 156] on textarea at bounding box center [189, 163] width 178 height 25
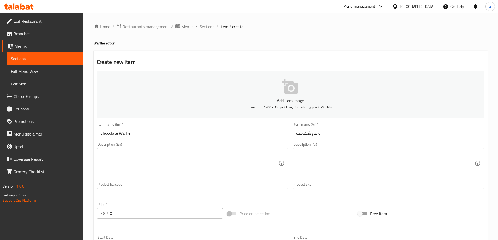
click at [150, 135] on input "Chocolate Waffle" at bounding box center [193, 133] width 192 height 10
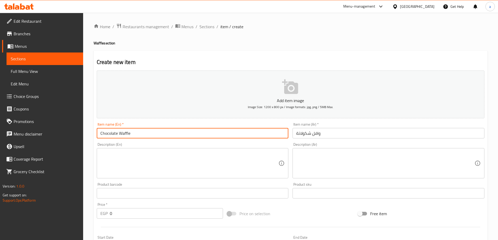
click at [150, 135] on input "Chocolate Waffle" at bounding box center [193, 133] width 192 height 10
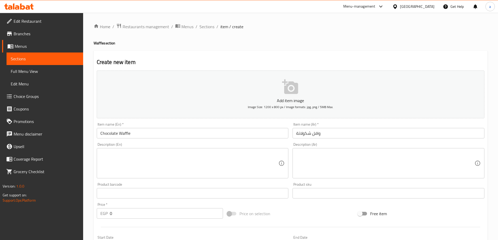
click at [121, 165] on textarea at bounding box center [189, 163] width 178 height 25
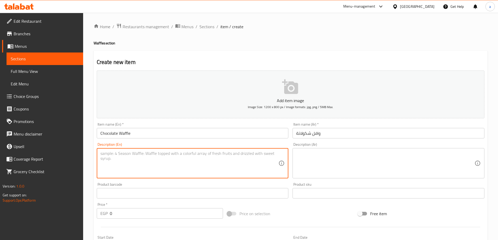
paste textarea "Flour, baking powder, baking soda, salt, cocoa powder, milk, eggs, melted butte…"
type textarea "Flour, baking powder, baking soda, salt, cocoa powder, milk, eggs, melted butte…"
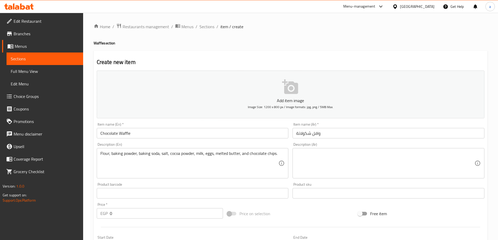
click at [348, 168] on textarea at bounding box center [385, 163] width 178 height 25
paste textarea "الدقيق، بيكينج بورده، صودا الخبز، الملح، بودرة الكاكاو، الحليب، بيض، زبدة مذابة…"
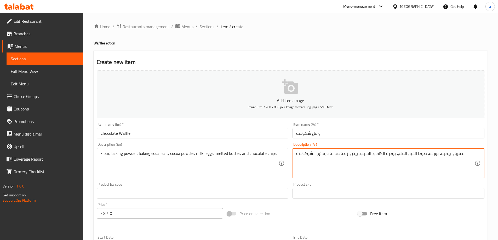
type textarea "الدقيق، بيكينج بورده، صودا الخبز، الملح، بودرة الكاكاو، الحليب، بيض، زبدة مذابة…"
click at [175, 135] on input "Chocolate Waffle" at bounding box center [193, 133] width 192 height 10
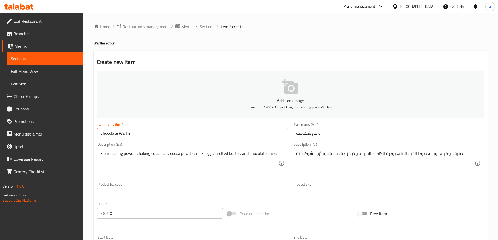
click at [175, 135] on input "Chocolate Waffle" at bounding box center [193, 133] width 192 height 10
click at [121, 132] on input "Chocolate Waffle" at bounding box center [193, 133] width 192 height 10
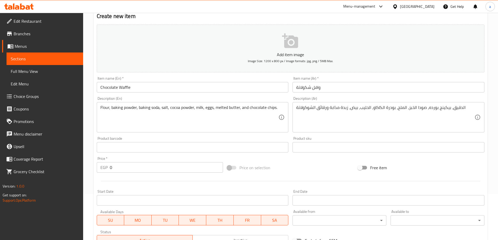
scroll to position [77, 0]
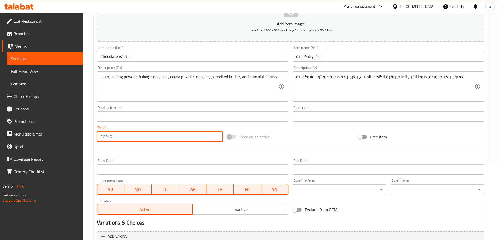
click at [127, 142] on input "0" at bounding box center [166, 136] width 113 height 10
click at [126, 140] on input "0" at bounding box center [166, 136] width 113 height 10
drag, startPoint x: 126, startPoint y: 140, endPoint x: 105, endPoint y: 137, distance: 21.9
click at [105, 137] on div "EGP 0 Price *" at bounding box center [160, 136] width 126 height 10
type input "80"
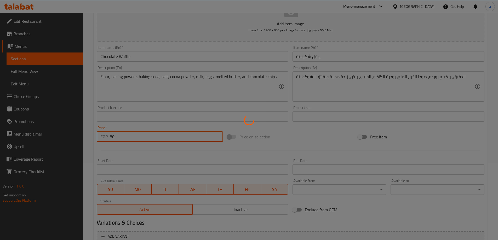
type input "0"
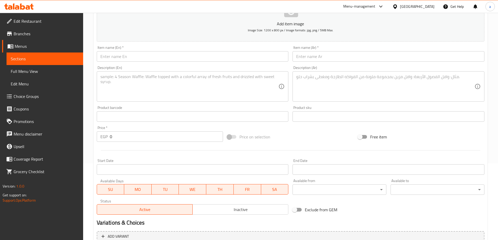
click at [268, 119] on input "text" at bounding box center [193, 116] width 192 height 10
click at [173, 118] on input "text" at bounding box center [193, 116] width 192 height 10
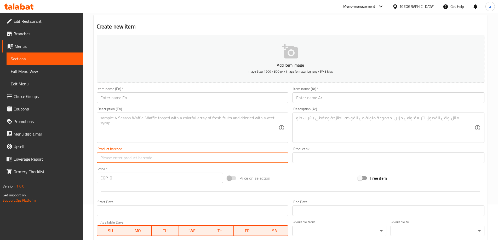
scroll to position [0, 0]
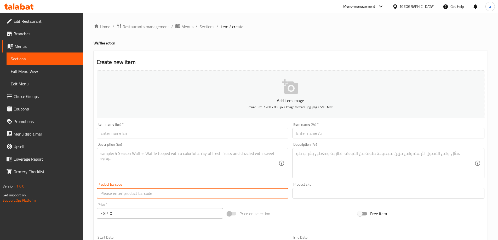
click at [132, 130] on input "text" at bounding box center [193, 133] width 192 height 10
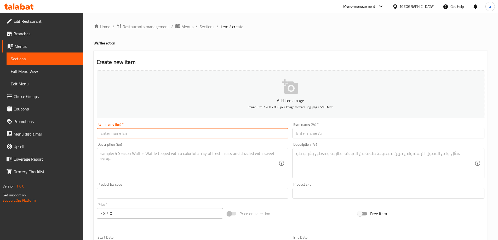
paste input "Lotus Waffle"
type input "Lotus Waffle"
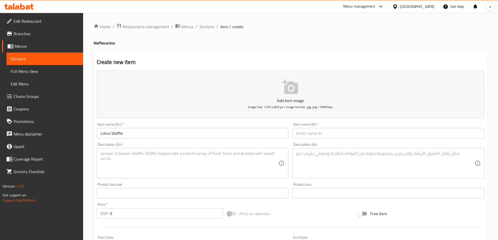
drag, startPoint x: 301, startPoint y: 133, endPoint x: 291, endPoint y: 133, distance: 9.7
click at [301, 133] on input "text" at bounding box center [388, 133] width 192 height 10
paste input "وافل لوتس"
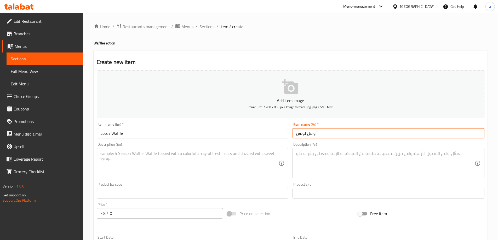
type input "وافل لوتس"
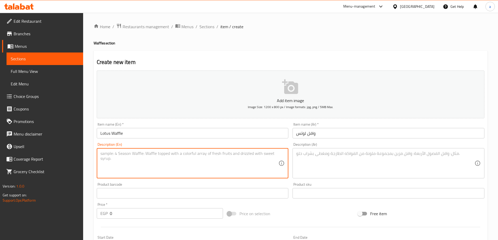
click at [195, 162] on textarea at bounding box center [189, 163] width 178 height 25
paste textarea "Waffle with lotus sauce"
type textarea "Waffle with lotus sauce"
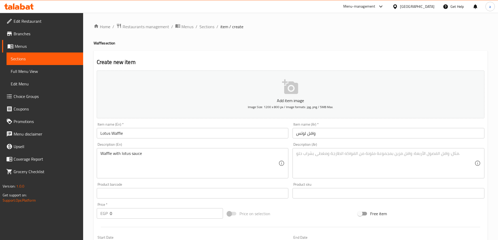
click at [308, 159] on textarea at bounding box center [385, 163] width 178 height 25
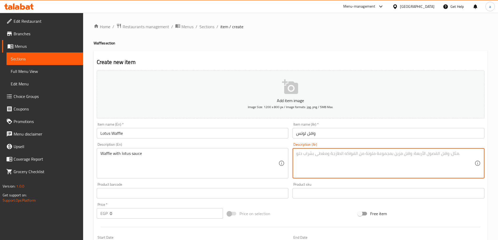
paste textarea "وافل مع صوص لوتس"
type textarea "وافل مع صوص لوتس"
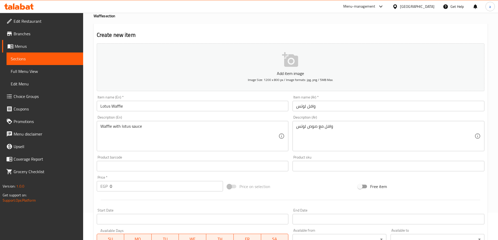
scroll to position [52, 0]
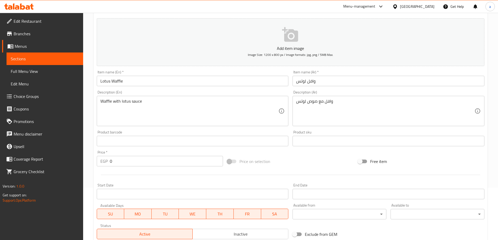
click at [153, 158] on input "0" at bounding box center [166, 161] width 113 height 10
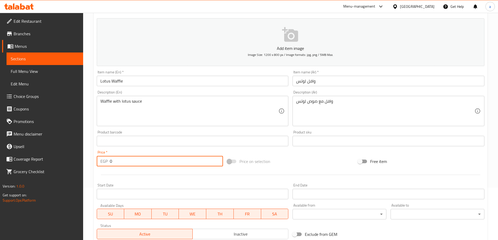
click at [153, 158] on input "0" at bounding box center [166, 161] width 113 height 10
drag, startPoint x: 129, startPoint y: 161, endPoint x: 122, endPoint y: 160, distance: 7.1
click at [122, 160] on input "0" at bounding box center [166, 161] width 113 height 10
type input "80"
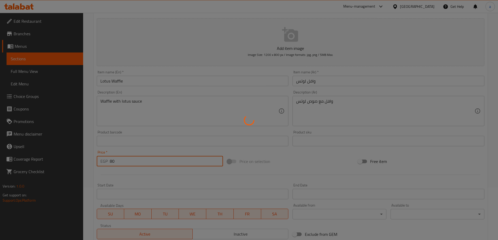
type input "0"
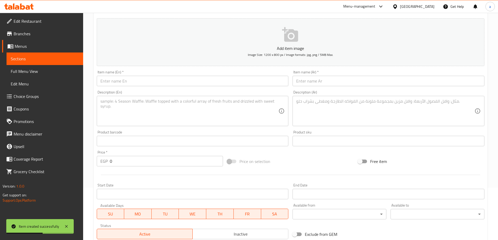
click at [176, 85] on input "text" at bounding box center [193, 81] width 192 height 10
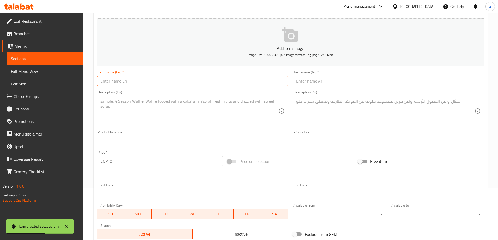
paste input "Mixed Berry Waffle"
type input "Mixed Berry Waffle"
drag, startPoint x: 311, startPoint y: 84, endPoint x: 253, endPoint y: 97, distance: 59.2
click at [311, 84] on input "text" at bounding box center [388, 81] width 192 height 10
paste input "وافل [PERSON_NAME]"
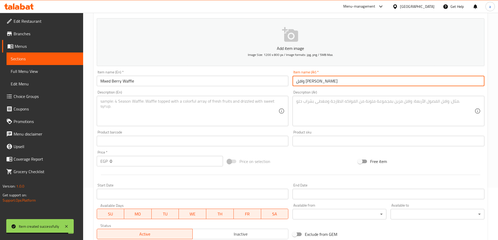
type input "وافل [PERSON_NAME]"
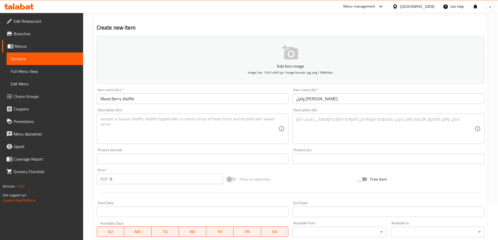
scroll to position [26, 0]
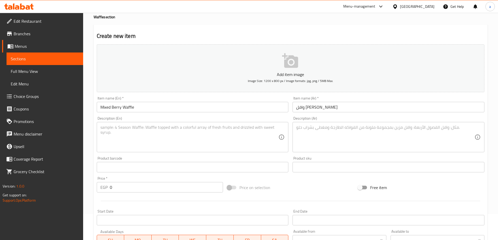
click at [127, 183] on input "0" at bounding box center [166, 187] width 113 height 10
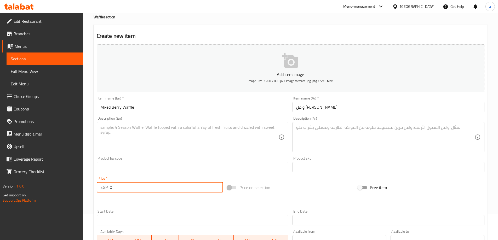
click at [127, 183] on input "0" at bounding box center [166, 187] width 113 height 10
paste input "95"
click at [127, 183] on input "095" at bounding box center [166, 187] width 113 height 10
click at [126, 184] on input "095" at bounding box center [166, 187] width 113 height 10
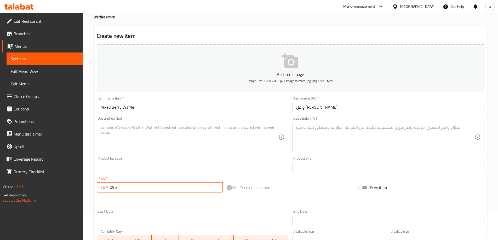
click at [126, 184] on input "095" at bounding box center [166, 187] width 113 height 10
paste input "number"
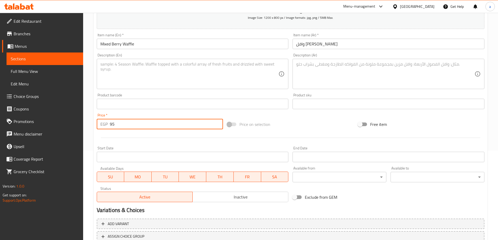
scroll to position [129, 0]
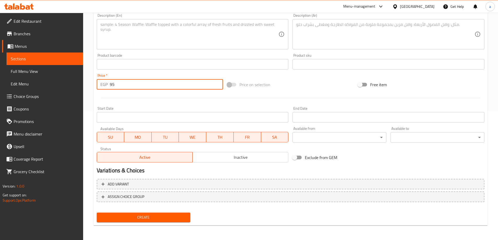
type input "95"
click at [97, 213] on button "Create" at bounding box center [144, 218] width 94 height 10
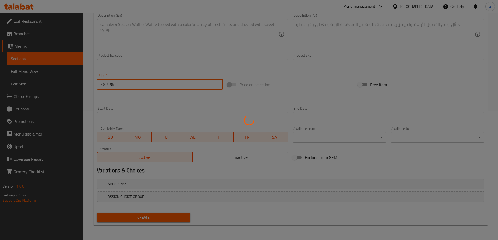
type input "0"
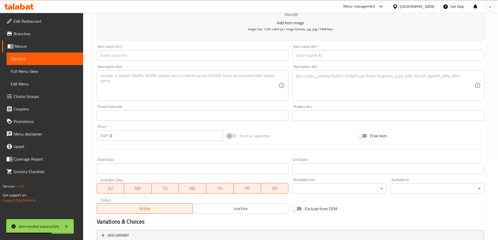
scroll to position [25, 0]
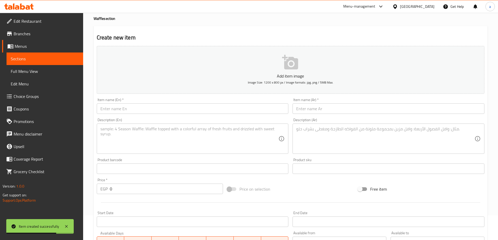
click at [121, 110] on input "text" at bounding box center [193, 108] width 192 height 10
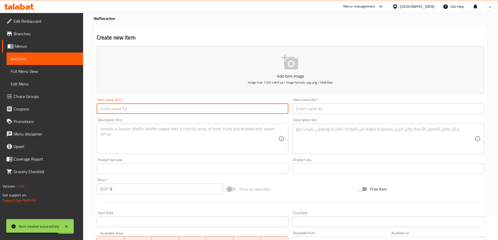
paste input "White Blueberry Waffle"
type input "White Blueberry Waffle"
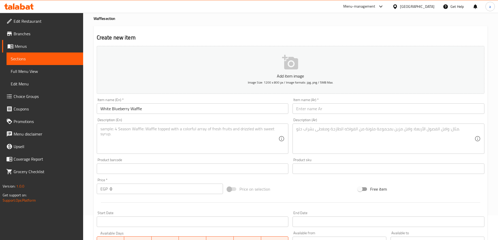
click at [346, 108] on input "text" at bounding box center [388, 108] width 192 height 10
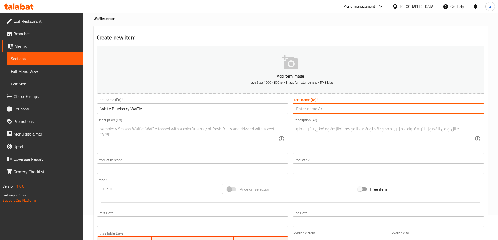
paste input "وافل وايت بلوبيري"
type input "وافل وايت بلوبيري"
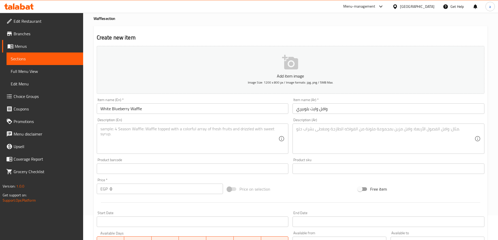
click at [142, 149] on textarea at bounding box center [189, 138] width 178 height 25
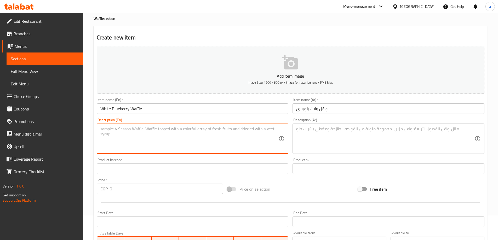
paste textarea "Waffle with white chocolate and berries"
type textarea "Waffle with white chocolate and berries"
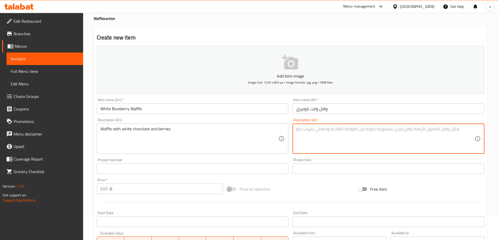
click at [332, 141] on textarea at bounding box center [385, 138] width 178 height 25
paste textarea "وافل مع شوكولاتة بيضاء وتوت"
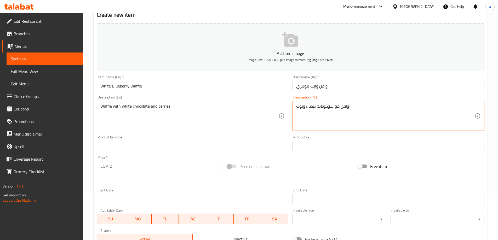
scroll to position [129, 0]
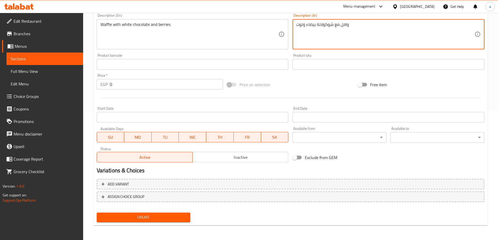
type textarea "وافل مع شوكولاتة بيضاء وتوت"
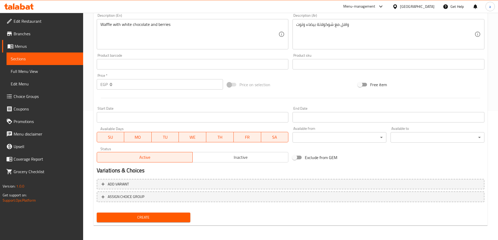
click at [123, 87] on input "0" at bounding box center [166, 84] width 113 height 10
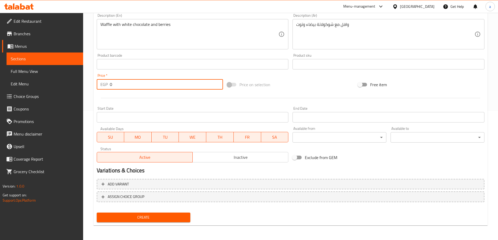
click at [123, 87] on input "0" at bounding box center [166, 84] width 113 height 10
drag, startPoint x: 123, startPoint y: 87, endPoint x: 105, endPoint y: 83, distance: 18.1
click at [105, 83] on div "EGP 0 Price *" at bounding box center [160, 84] width 126 height 10
type input "95"
click at [97, 213] on button "Create" at bounding box center [144, 218] width 94 height 10
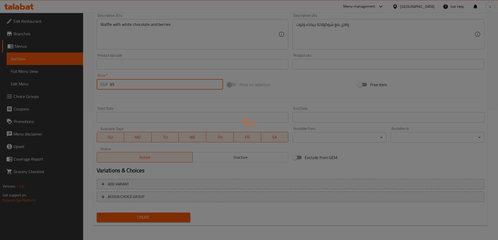
type input "0"
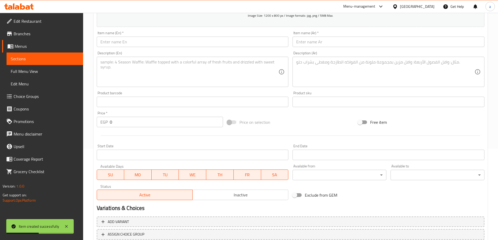
scroll to position [25, 0]
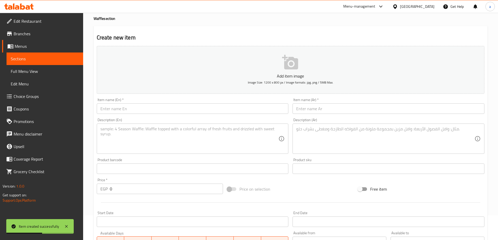
drag, startPoint x: 126, startPoint y: 115, endPoint x: 126, endPoint y: 111, distance: 3.9
click at [126, 115] on div "Item name (En)   * Item name (En) *" at bounding box center [193, 106] width 196 height 20
click at [126, 111] on input "text" at bounding box center [193, 108] width 192 height 10
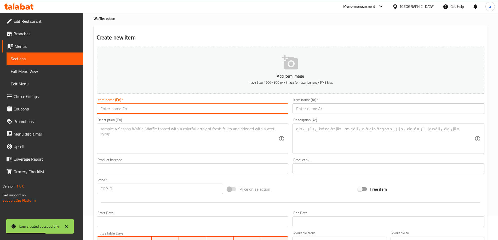
paste input "Mixed Berry Perla Waffle"
type input "Mixed Berry Perla Waffle"
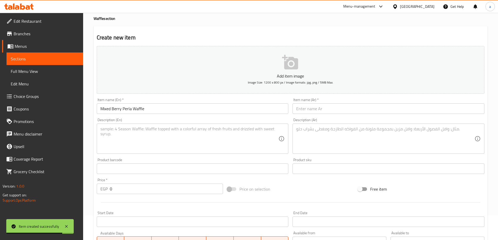
click at [323, 110] on input "text" at bounding box center [388, 108] width 192 height 10
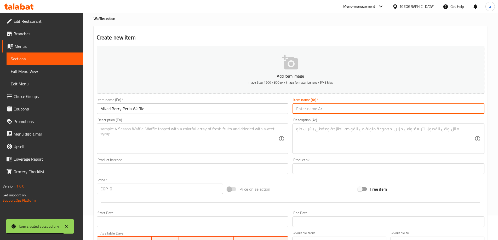
paste input "وافل میکس بیرلا"
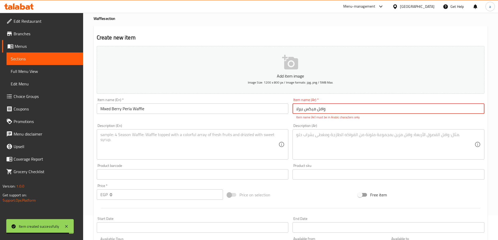
type input "وافل میکس بیرلا"
click at [152, 195] on input "0" at bounding box center [166, 194] width 113 height 10
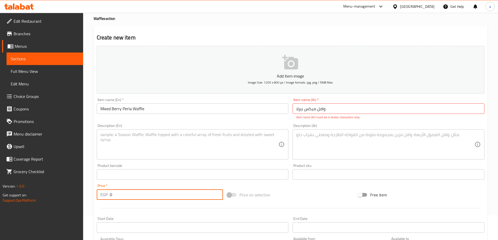
click at [152, 195] on input "0" at bounding box center [166, 194] width 113 height 10
drag, startPoint x: 152, startPoint y: 195, endPoint x: 126, endPoint y: 196, distance: 26.4
click at [126, 196] on input "0" at bounding box center [166, 194] width 113 height 10
type input "120"
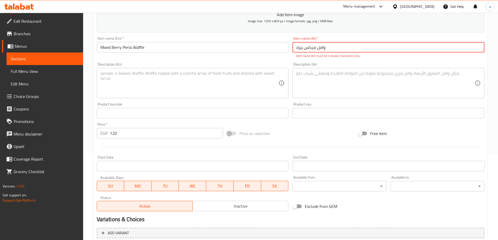
scroll to position [77, 0]
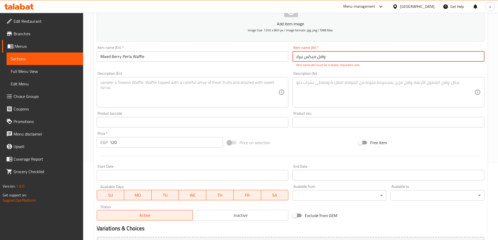
click at [338, 54] on input "وافل میکس بیرلا" at bounding box center [388, 56] width 192 height 10
type input "وافل میکس بیرلا"
click at [347, 92] on textarea at bounding box center [385, 92] width 178 height 25
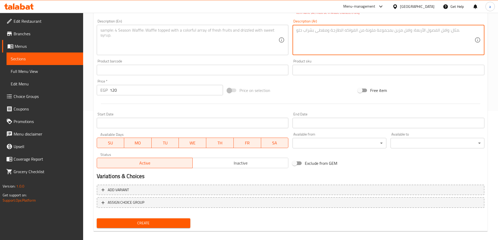
click at [142, 223] on span "Create" at bounding box center [143, 223] width 85 height 7
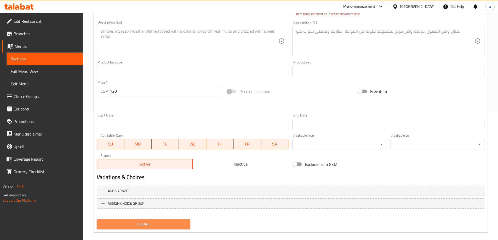
click at [143, 223] on span "Create" at bounding box center [143, 224] width 85 height 7
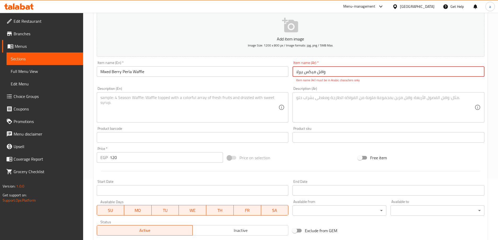
scroll to position [0, 0]
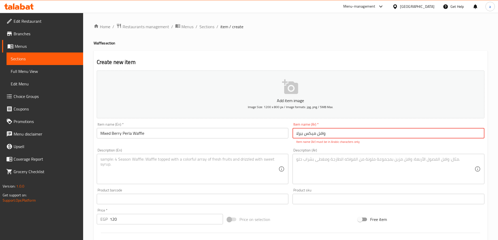
click at [346, 130] on input "وافل میکس بیرلا" at bounding box center [388, 133] width 192 height 10
click at [339, 131] on input "text" at bounding box center [388, 133] width 192 height 10
paste input "وافل میکس بیرلا"
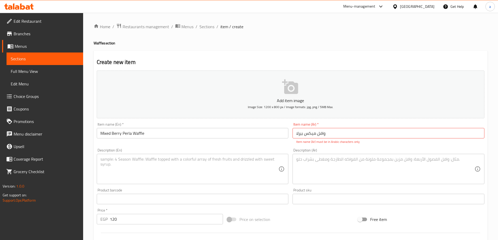
click at [293, 149] on div "Description (Ar) Description (Ar)" at bounding box center [388, 166] width 192 height 36
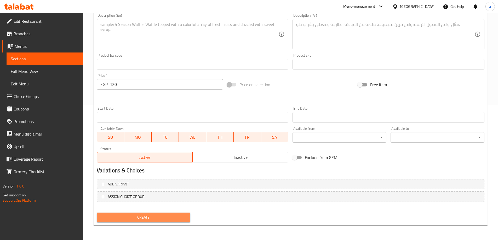
click at [144, 221] on button "Create" at bounding box center [144, 218] width 94 height 10
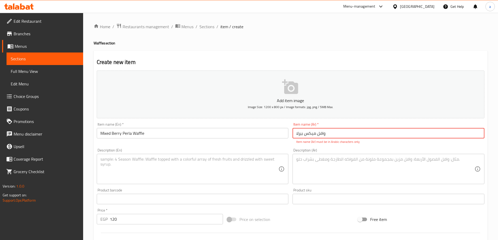
click at [332, 136] on input "وافل میکس بیرلا" at bounding box center [388, 133] width 192 height 10
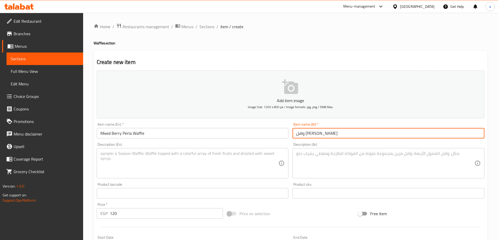
type input "وافل [PERSON_NAME]"
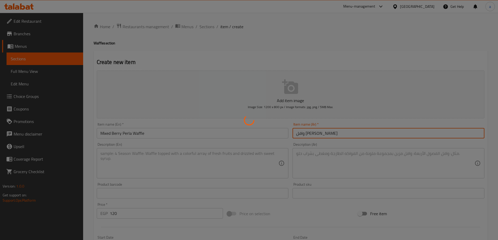
type input "0"
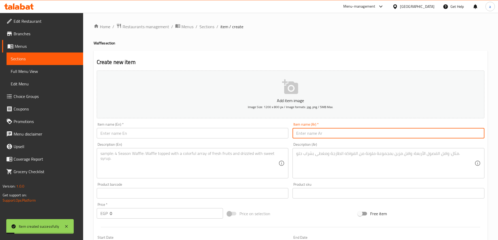
click at [38, 60] on span "Sections" at bounding box center [45, 59] width 68 height 6
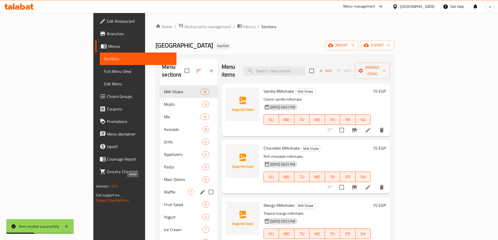
click at [164, 189] on span "Waffle" at bounding box center [176, 192] width 24 height 6
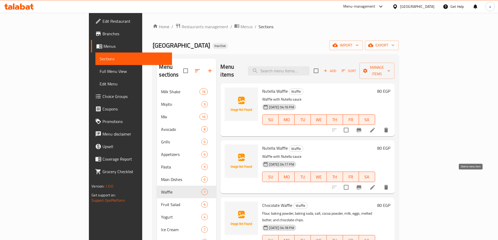
click at [392, 181] on button "delete" at bounding box center [386, 187] width 13 height 13
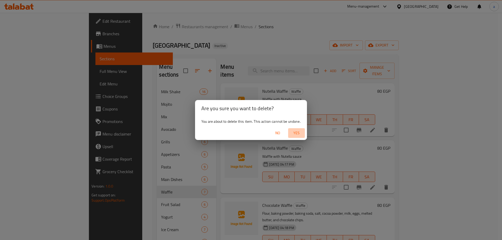
click at [300, 137] on button "Yes" at bounding box center [296, 133] width 17 height 10
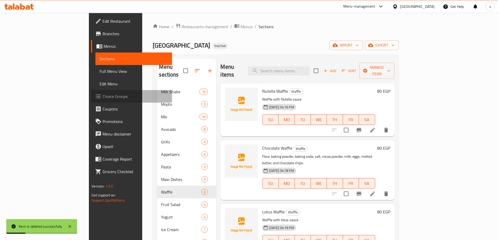
click at [91, 101] on link "Choice Groups" at bounding box center [131, 96] width 81 height 13
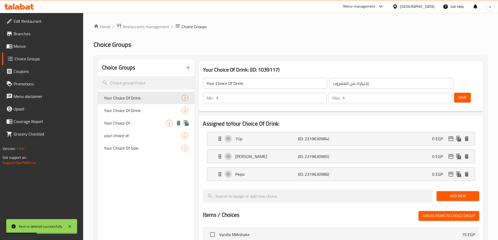
click at [142, 123] on span "Your Choice Of :" at bounding box center [135, 123] width 62 height 6
type input "Your Choice Of :"
type input "اختيارك من :"
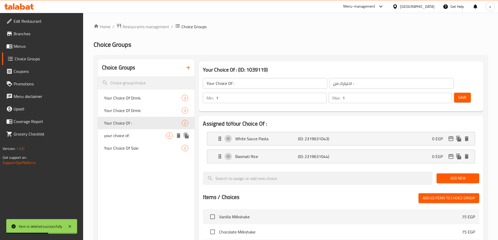
click at [135, 130] on div "your choice of: 2" at bounding box center [146, 135] width 97 height 13
type input "your choice of:"
type input "0"
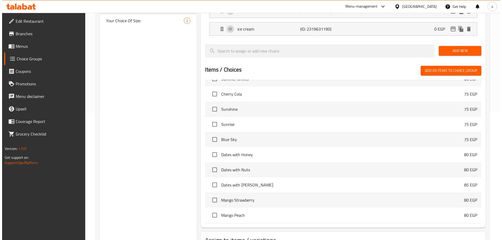
scroll to position [154, 0]
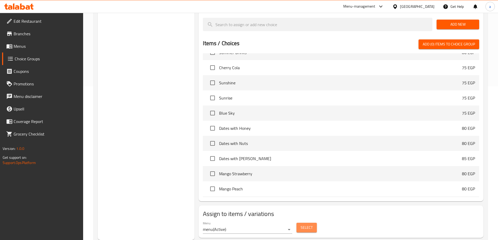
click at [304, 224] on span "Select" at bounding box center [306, 227] width 12 height 7
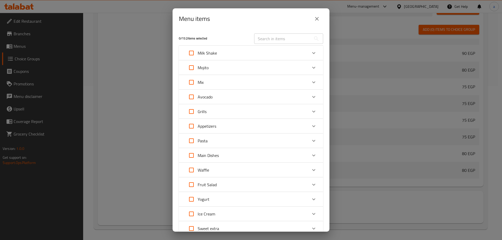
click at [212, 167] on div "Waffle" at bounding box center [246, 170] width 122 height 13
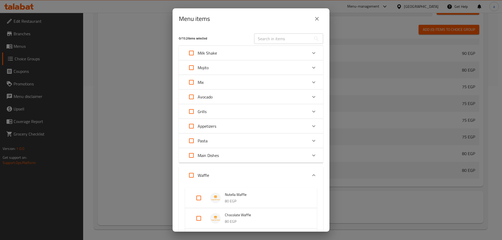
click at [192, 175] on input "Expand" at bounding box center [191, 175] width 13 height 13
checkbox input "true"
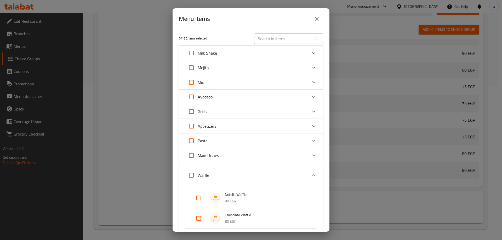
checkbox input "true"
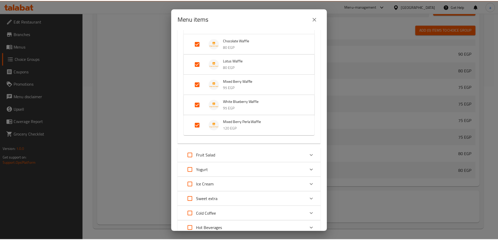
scroll to position [244, 0]
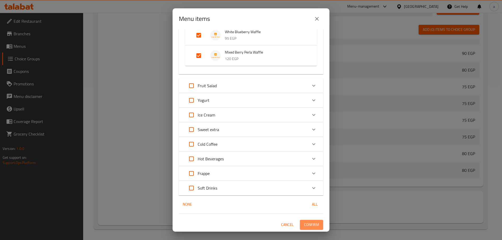
click at [307, 224] on span "Confirm" at bounding box center [311, 225] width 15 height 7
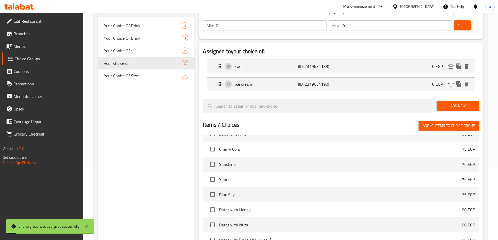
scroll to position [0, 0]
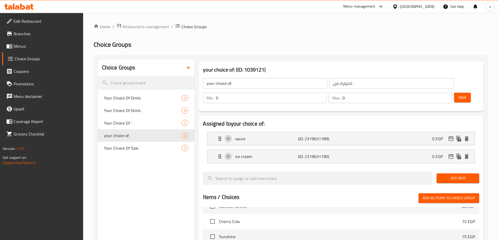
click at [275, 120] on h2 "Assigned to your choice of:" at bounding box center [341, 124] width 276 height 8
click at [149, 81] on input "search" at bounding box center [146, 82] width 97 height 13
click at [186, 68] on icon "button" at bounding box center [188, 68] width 6 height 6
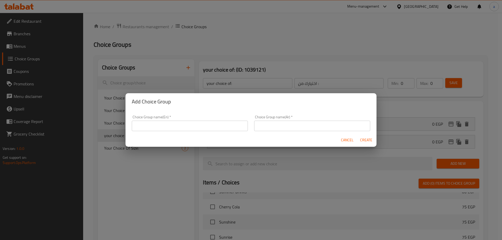
click at [162, 128] on input "text" at bounding box center [190, 126] width 116 height 10
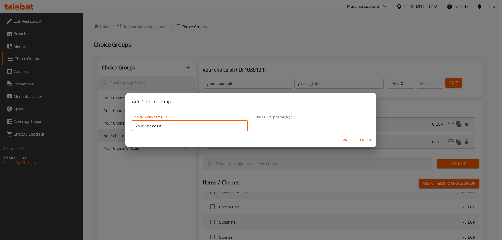
click at [160, 125] on input "Your Choice Of :" at bounding box center [190, 126] width 116 height 10
type input "Your Choice Of sauce :"
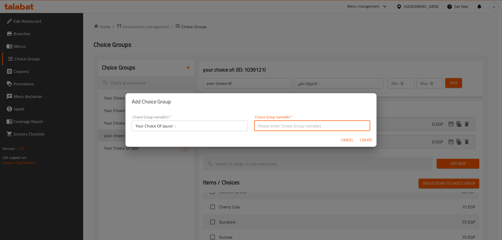
click at [305, 127] on input "text" at bounding box center [312, 126] width 116 height 10
click at [263, 125] on input "اختيارك من الصودا:" at bounding box center [312, 126] width 116 height 10
click at [255, 127] on input "اختيارك من الصودا:" at bounding box center [312, 126] width 116 height 10
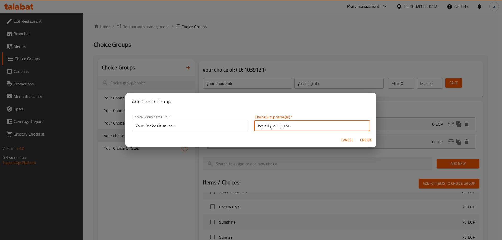
click at [262, 127] on input "اختيارك من الصودا:" at bounding box center [312, 126] width 116 height 10
drag, startPoint x: 260, startPoint y: 127, endPoint x: 254, endPoint y: 128, distance: 6.1
click at [254, 128] on input "اختيارك من الصودا:" at bounding box center [312, 126] width 116 height 10
type input "اختيارك من الصوص:"
click at [357, 135] on button "Create" at bounding box center [365, 140] width 17 height 10
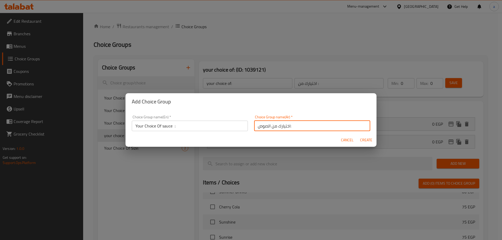
type input "Your Choice Of sauce :"
type input "اختيارك من الصوص:"
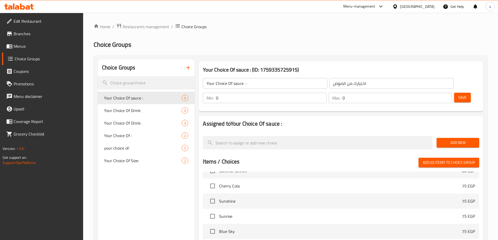
click at [444, 140] on span "Add New" at bounding box center [457, 143] width 34 height 7
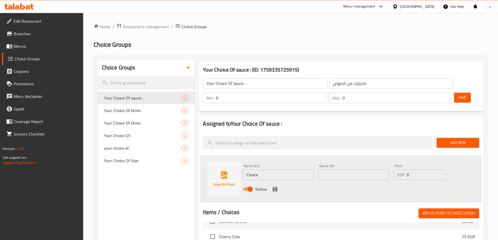
click at [270, 166] on div "Name (En) Choice Name (En)" at bounding box center [278, 172] width 75 height 20
click at [269, 170] on input "Choice" at bounding box center [278, 175] width 71 height 10
click at [270, 170] on input "ؤ" at bounding box center [278, 175] width 71 height 10
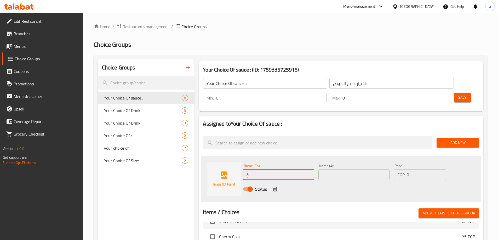
click at [270, 170] on input "ؤ" at bounding box center [278, 175] width 71 height 10
paste input "Chocolate"
type input "Chocolate"
click at [330, 170] on input "text" at bounding box center [353, 175] width 71 height 10
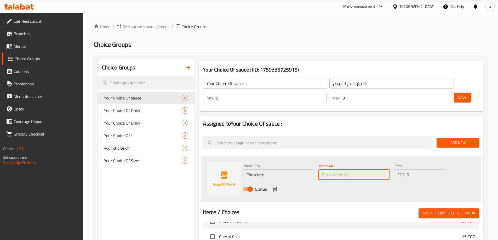
paste input "شوكولاتة"
type input "شوكولاتة"
drag, startPoint x: 271, startPoint y: 175, endPoint x: 299, endPoint y: 171, distance: 27.9
click at [271, 185] on button "save" at bounding box center [275, 189] width 8 height 8
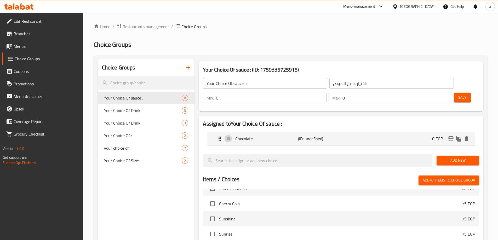
click at [462, 157] on span "Add New" at bounding box center [457, 160] width 34 height 7
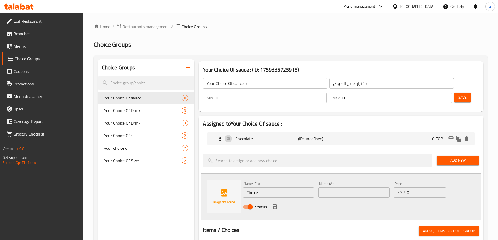
click at [267, 187] on input "Choice" at bounding box center [278, 192] width 71 height 10
paste input "caramel"
type input "caramel"
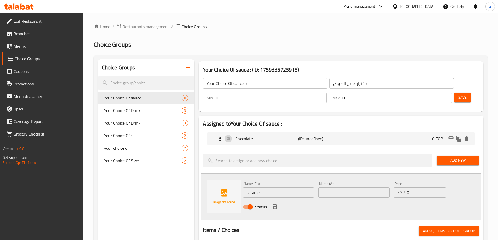
click at [337, 187] on input "text" at bounding box center [353, 192] width 71 height 10
paste input "كراميل"
type input "كراميل"
click at [274, 205] on icon "save" at bounding box center [274, 207] width 5 height 5
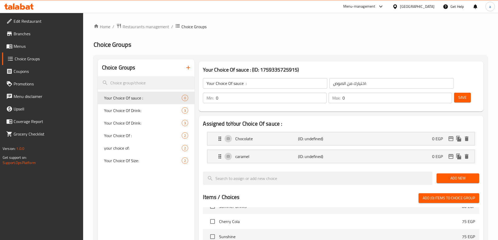
click at [458, 94] on span "Save" at bounding box center [462, 97] width 8 height 7
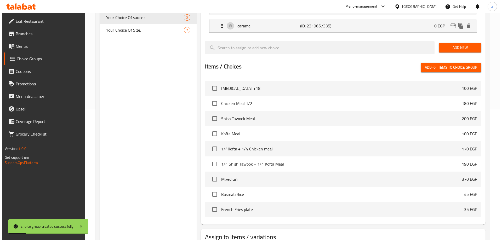
scroll to position [731, 0]
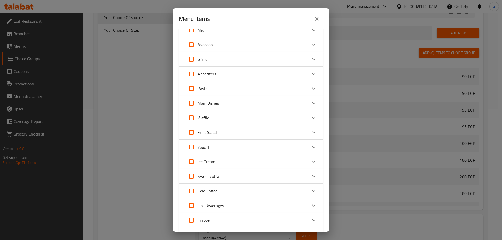
scroll to position [78, 0]
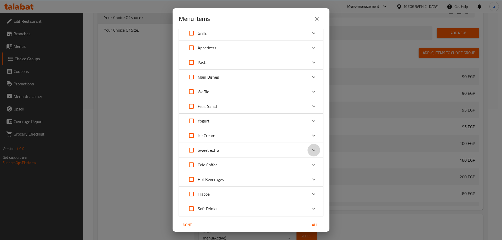
click at [310, 153] on icon "Expand" at bounding box center [313, 150] width 6 height 6
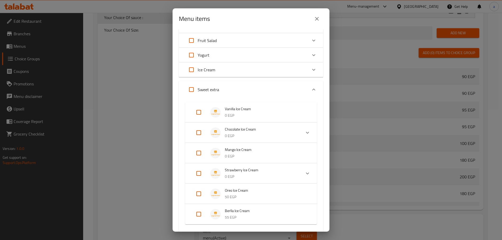
scroll to position [131, 0]
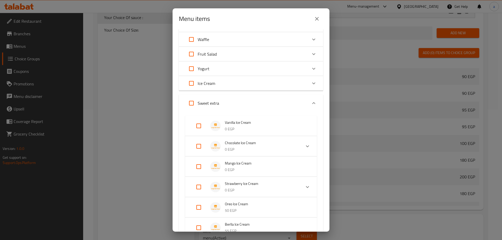
click at [310, 81] on icon "Expand" at bounding box center [313, 83] width 6 height 6
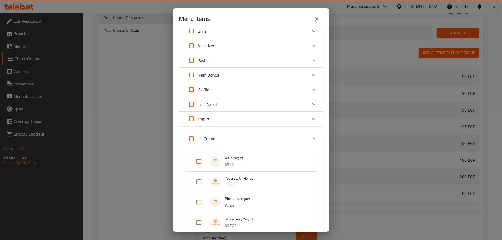
scroll to position [78, 0]
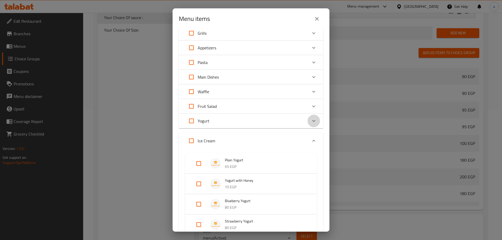
click at [310, 121] on icon "Expand" at bounding box center [313, 121] width 6 height 6
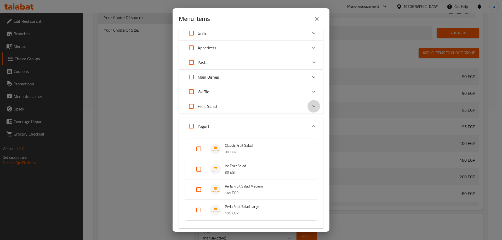
click at [310, 104] on icon "Expand" at bounding box center [313, 106] width 6 height 6
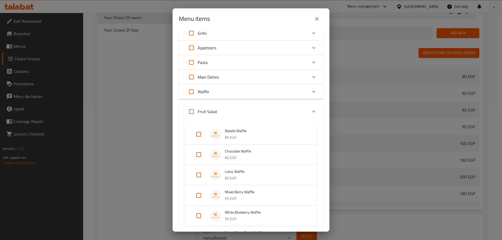
click at [309, 104] on div "Fruit Salad" at bounding box center [251, 111] width 144 height 17
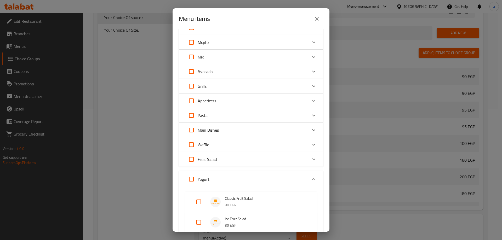
scroll to position [0, 0]
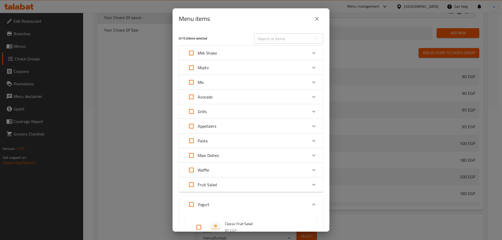
click at [310, 108] on div "Expand" at bounding box center [313, 111] width 13 height 13
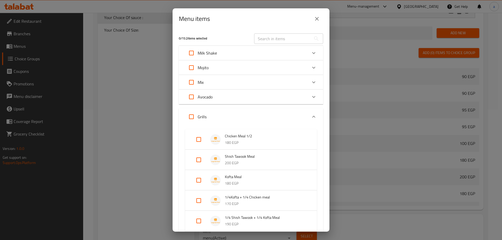
click at [311, 114] on icon "Expand" at bounding box center [313, 117] width 6 height 6
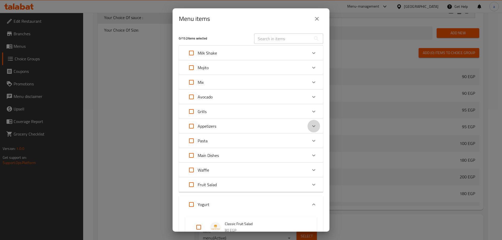
click at [307, 130] on div "Expand" at bounding box center [313, 126] width 13 height 13
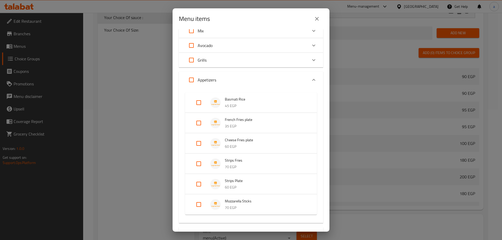
scroll to position [78, 0]
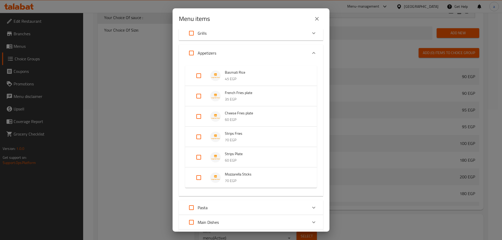
click at [310, 207] on icon "Expand" at bounding box center [313, 208] width 6 height 6
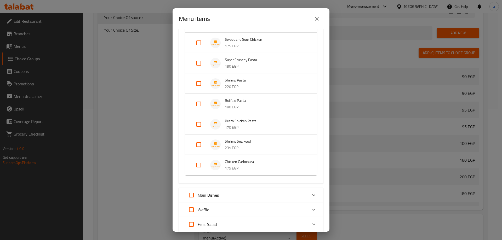
scroll to position [313, 0]
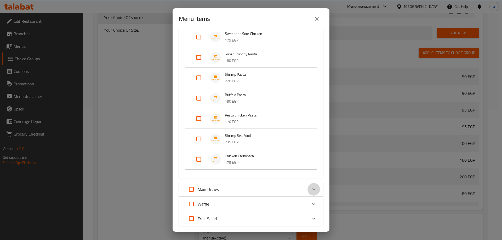
click at [311, 188] on icon "Expand" at bounding box center [313, 189] width 6 height 6
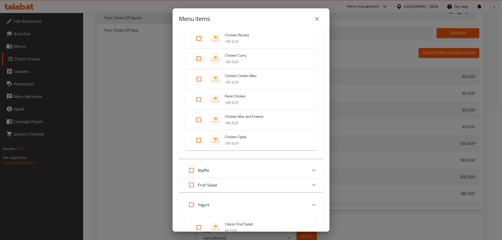
scroll to position [496, 0]
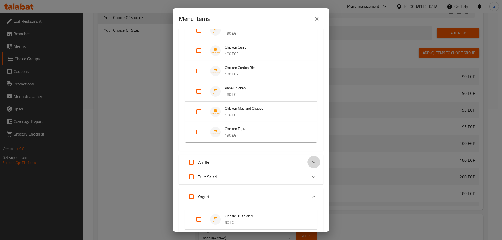
click at [312, 162] on icon "Expand" at bounding box center [313, 162] width 3 height 2
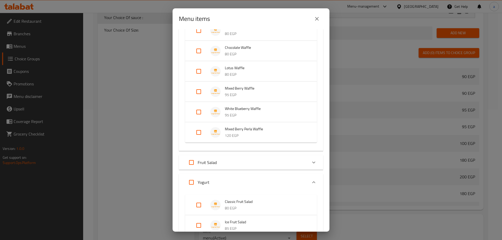
scroll to position [705, 0]
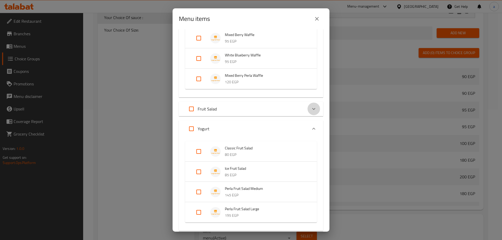
click at [307, 109] on div "Expand" at bounding box center [313, 109] width 13 height 13
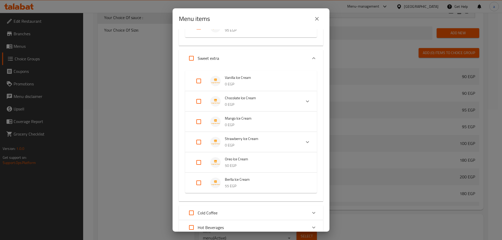
scroll to position [1254, 0]
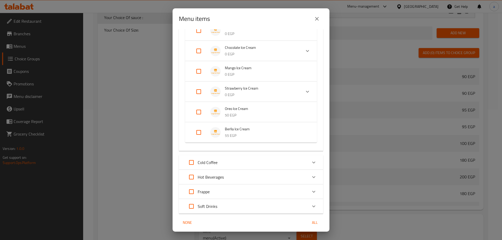
click at [101, 122] on div "Menu items 0 / 152 items selected ​ Milk Shake Vanilla Milkshake 75 EGP Chocola…" at bounding box center [251, 120] width 502 height 240
click at [315, 21] on icon "close" at bounding box center [316, 19] width 6 height 6
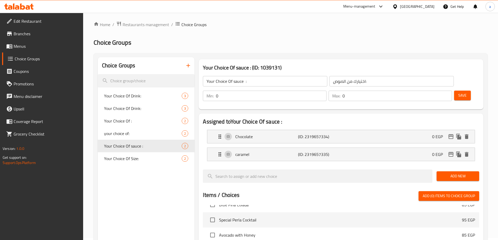
scroll to position [0, 0]
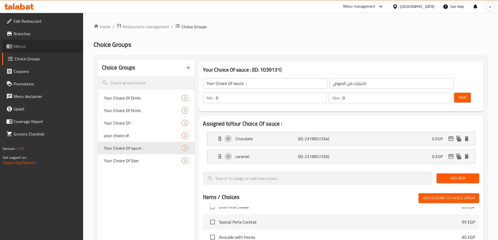
click at [30, 46] on span "Menus" at bounding box center [46, 46] width 65 height 6
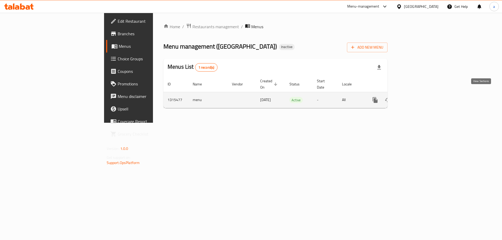
click at [416, 97] on icon "enhanced table" at bounding box center [412, 100] width 6 height 6
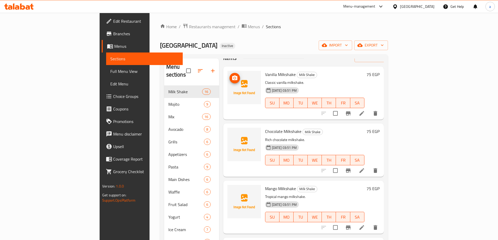
scroll to position [26, 0]
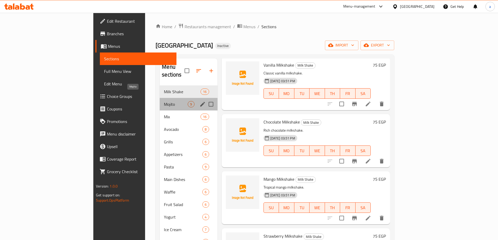
click at [164, 101] on span "Mojito" at bounding box center [176, 104] width 24 height 6
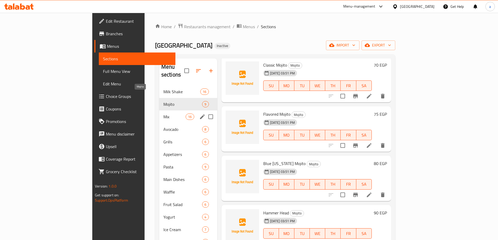
click at [163, 114] on span "Mix" at bounding box center [174, 117] width 22 height 6
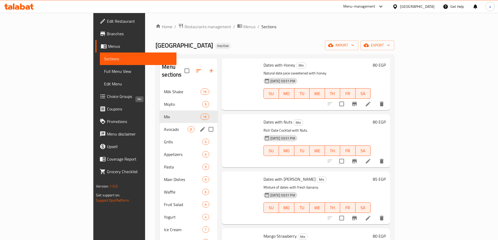
click at [164, 126] on span "Avocado" at bounding box center [176, 129] width 24 height 6
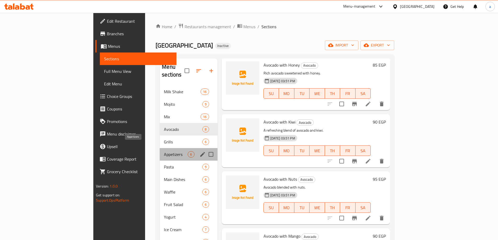
click at [164, 151] on span "Appetizers" at bounding box center [176, 154] width 24 height 6
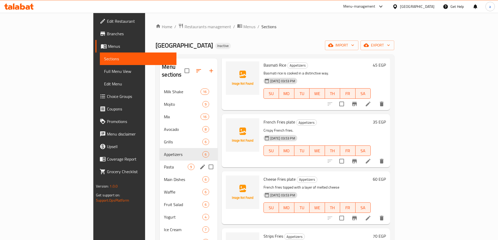
click at [164, 164] on span "Pasta" at bounding box center [176, 167] width 24 height 6
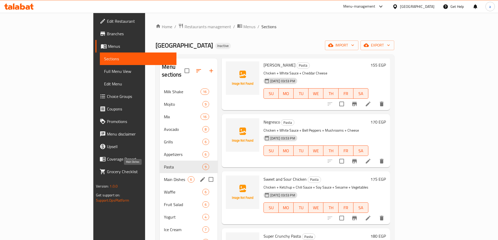
click at [164, 176] on span "Main Dishes" at bounding box center [176, 179] width 24 height 6
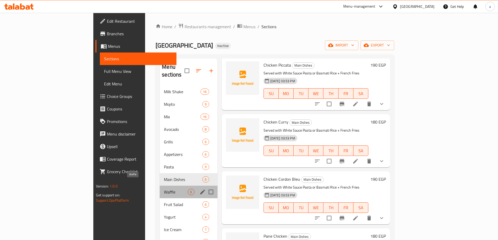
click at [164, 189] on span "Waffle" at bounding box center [176, 192] width 24 height 6
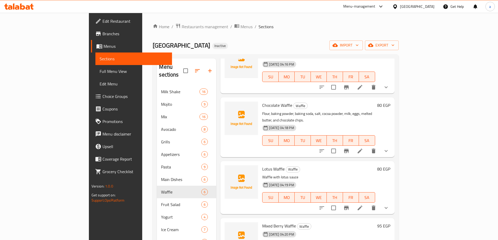
scroll to position [52, 0]
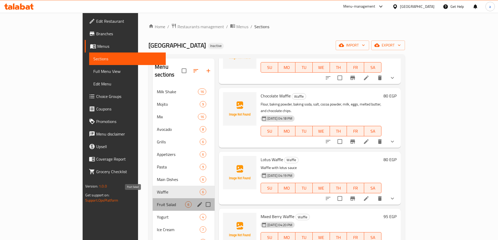
click at [157, 201] on span "Fruit Salad" at bounding box center [171, 204] width 28 height 6
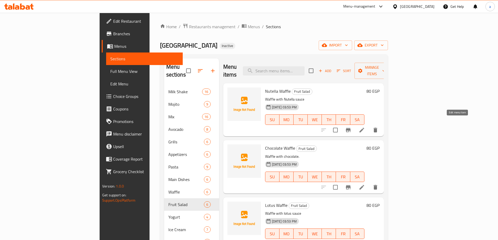
click at [365, 127] on icon at bounding box center [361, 130] width 6 height 6
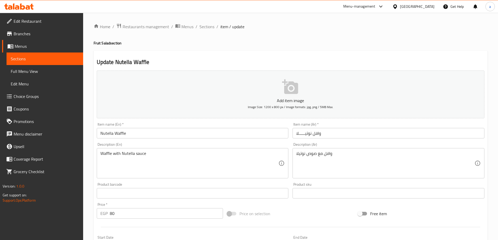
click at [140, 136] on input "Nutella Waffle" at bounding box center [193, 133] width 192 height 10
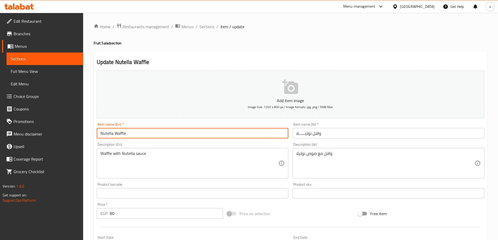
click at [140, 136] on input "Nutella Waffle" at bounding box center [193, 133] width 192 height 10
paste input "Classic Fruit Salad"
type input "Classic Fruit Salad"
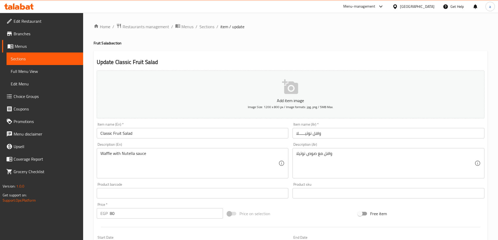
click at [309, 132] on input "وافل نوتيــــــلا" at bounding box center [388, 133] width 192 height 10
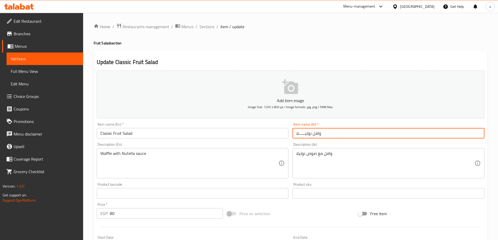
click at [309, 132] on input "وافل نوتيــــــلا" at bounding box center [388, 133] width 192 height 10
paste input "كلاسيك فروت سلاد"
type input "كلاسيك فروت سلاد"
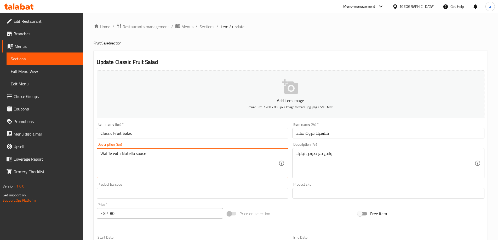
click at [212, 156] on textarea "Waffle with Nutella sauce" at bounding box center [189, 163] width 178 height 25
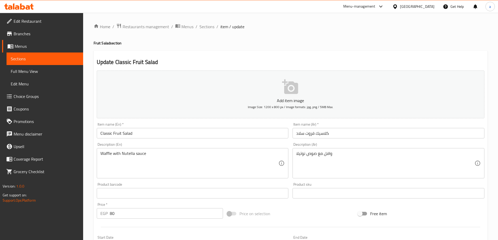
click at [184, 144] on div "Description (En) Waffle with Nutella sauce Description (En)" at bounding box center [193, 161] width 192 height 36
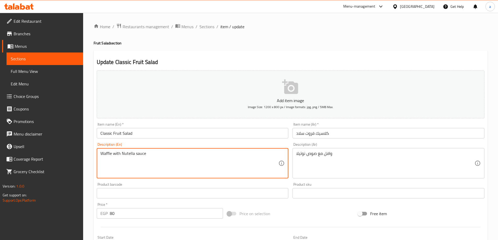
click at [181, 155] on textarea "Waffle with Nutella sauce" at bounding box center [189, 163] width 178 height 25
paste textarea "fresh fruit salad"
type textarea "fresh fruit salad"
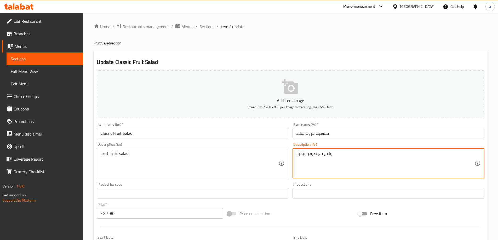
click at [310, 156] on textarea "وافل مع صوص نوتيلا" at bounding box center [385, 163] width 178 height 25
paste textarea "سلطة فواكه طازجة"
click at [313, 164] on textarea "سلطة فواكه طازجة" at bounding box center [385, 163] width 178 height 25
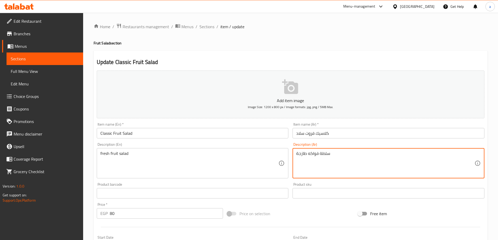
click at [324, 163] on textarea "سلطة فواكه طازجة" at bounding box center [385, 163] width 178 height 25
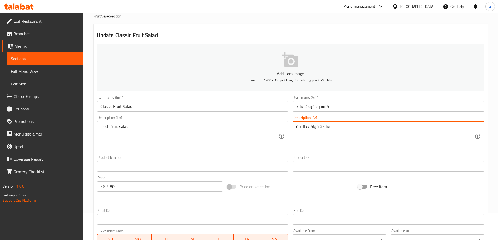
scroll to position [52, 0]
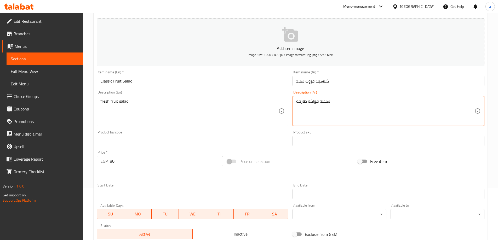
type textarea "سلطة فواكه طازجة"
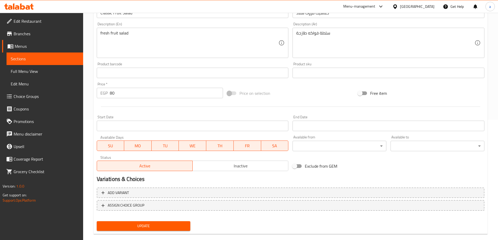
scroll to position [129, 0]
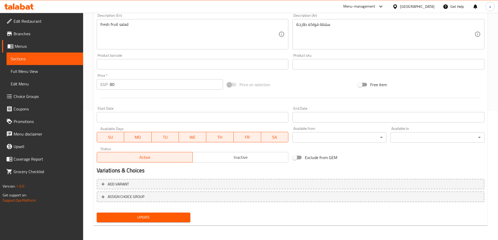
click at [140, 214] on span "Update" at bounding box center [143, 217] width 85 height 7
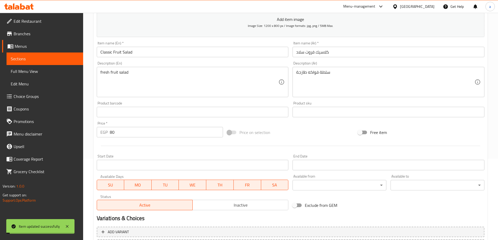
scroll to position [0, 0]
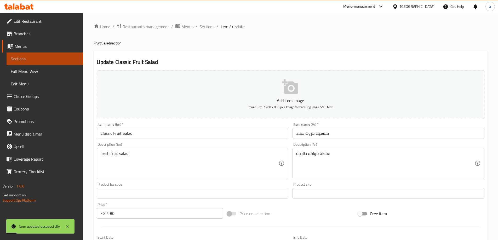
click at [52, 60] on span "Sections" at bounding box center [45, 59] width 68 height 6
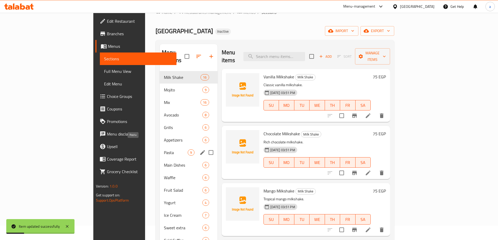
scroll to position [26, 0]
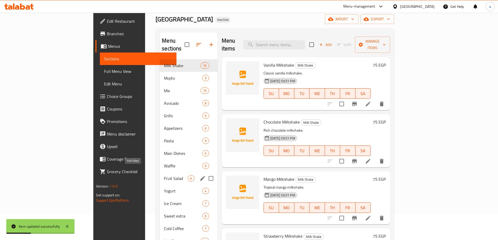
click at [164, 175] on span "Fruit Salad" at bounding box center [176, 178] width 24 height 6
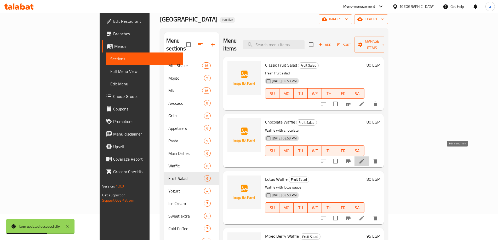
click at [365, 158] on icon at bounding box center [361, 161] width 6 height 6
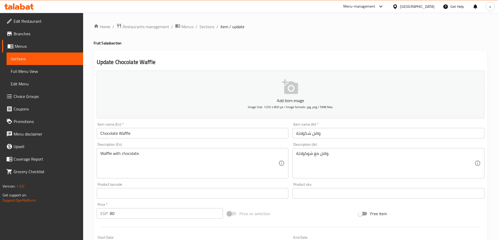
click at [158, 137] on input "Chocolate Waffle" at bounding box center [193, 133] width 192 height 10
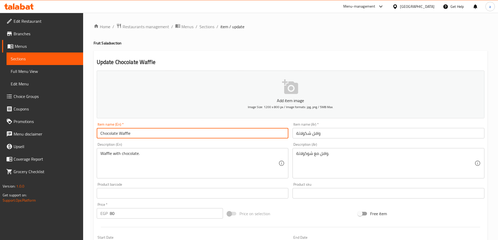
click at [158, 137] on input "Chocolate Waffle" at bounding box center [193, 133] width 192 height 10
paste input "Ice Fruit Salad"
type input "Ice Fruit Salad"
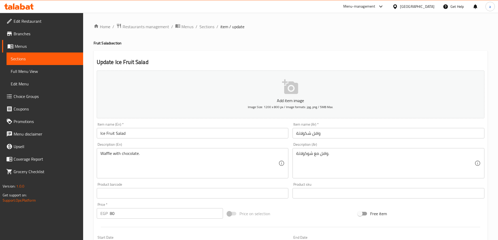
click at [359, 128] on div "Item name (Ar)   * وافل شكولاتة Item name (Ar) *" at bounding box center [388, 131] width 192 height 16
click at [358, 130] on input "وافل شكولاتة" at bounding box center [388, 133] width 192 height 10
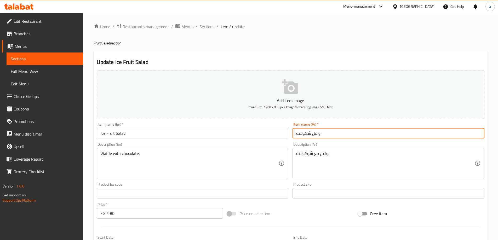
click at [358, 130] on input "وافل شكولاتة" at bounding box center [388, 133] width 192 height 10
paste input "روت سلاد مثلجة"
type input "فروت سلاد مثلجة"
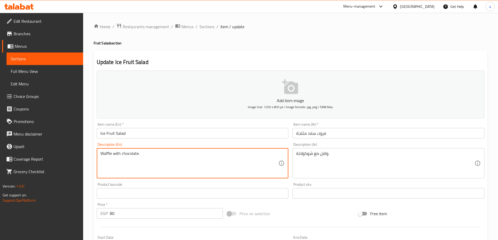
click at [209, 167] on textarea "Waffle with chocolate." at bounding box center [189, 163] width 178 height 25
paste textarea "Iced fruit salad ice cream"
type textarea "Iced fruit salad ice cream"
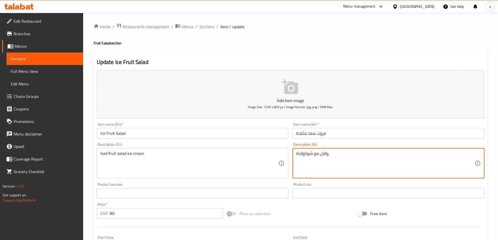
click at [342, 166] on textarea "وافل مع شوكولاتة." at bounding box center [385, 163] width 178 height 25
paste textarea "سلطة فواكه مثلجة [PERSON_NAME]"
type textarea "سلطة فواكه مثلجة [PERSON_NAME]"
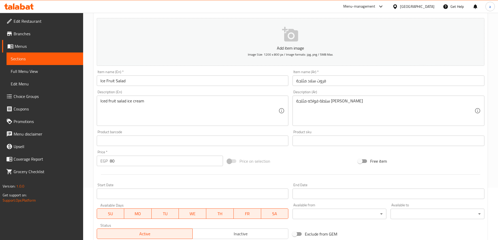
scroll to position [129, 0]
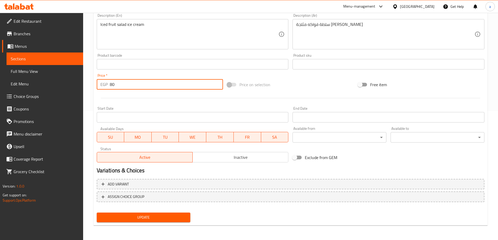
click at [144, 86] on input "80" at bounding box center [166, 84] width 113 height 10
drag, startPoint x: 144, startPoint y: 86, endPoint x: 141, endPoint y: 85, distance: 2.7
click at [141, 85] on input "80" at bounding box center [166, 84] width 113 height 10
type input "85"
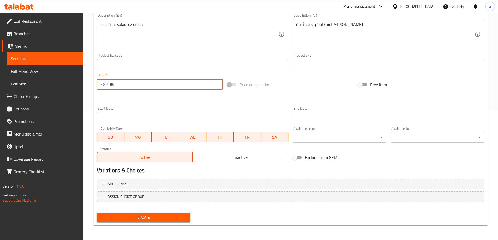
click at [97, 213] on button "Update" at bounding box center [144, 218] width 94 height 10
click at [49, 59] on span "Sections" at bounding box center [45, 59] width 68 height 6
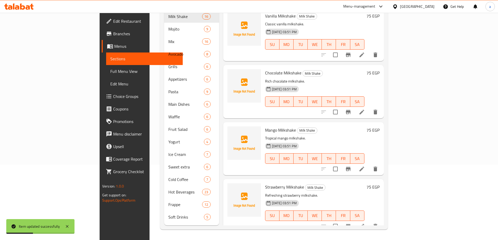
scroll to position [73, 0]
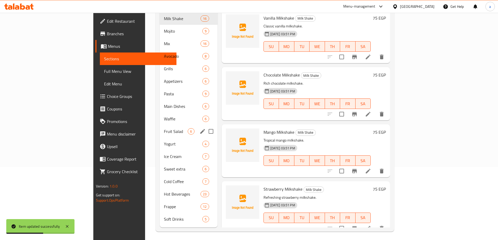
click at [160, 125] on div "Fruit Salad 6" at bounding box center [188, 131] width 57 height 13
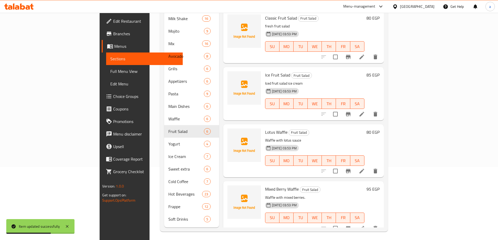
scroll to position [47, 0]
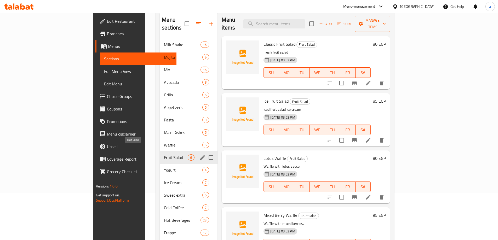
click at [164, 154] on span "Fruit Salad" at bounding box center [176, 157] width 24 height 6
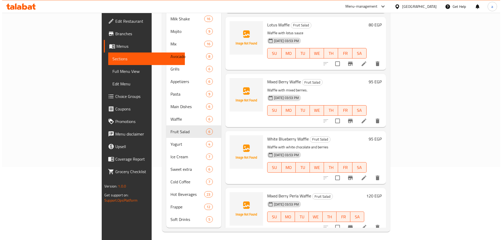
scroll to position [73, 0]
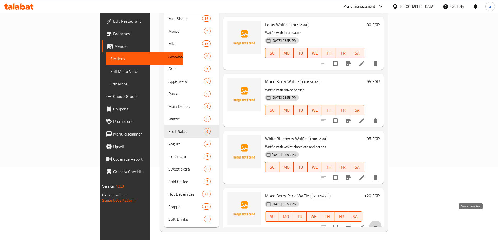
click at [377, 225] on icon "delete" at bounding box center [375, 227] width 4 height 5
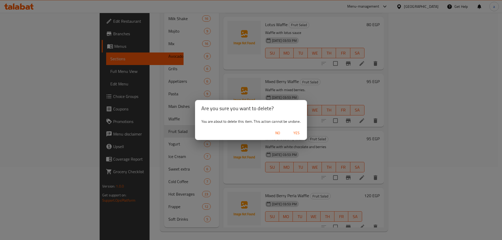
click at [298, 135] on span "Yes" at bounding box center [296, 133] width 13 height 7
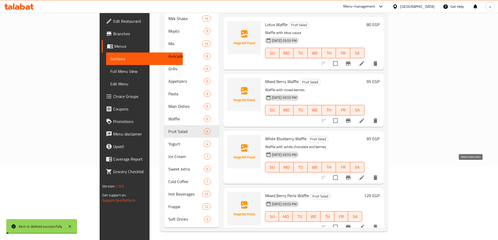
click at [377, 175] on icon "delete" at bounding box center [375, 177] width 4 height 5
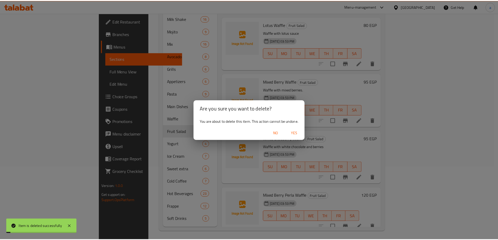
scroll to position [58, 0]
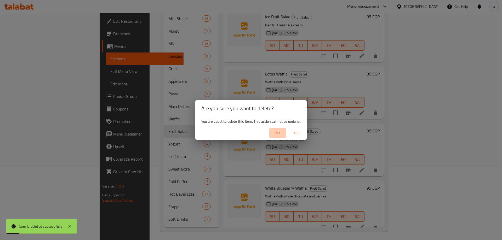
click at [278, 135] on span "No" at bounding box center [277, 133] width 13 height 7
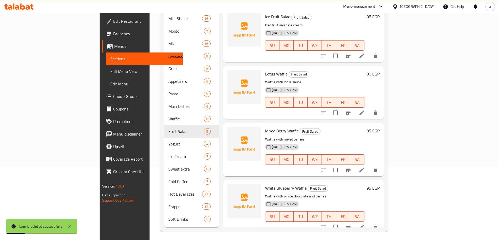
click at [378, 224] on icon "delete" at bounding box center [375, 227] width 6 height 6
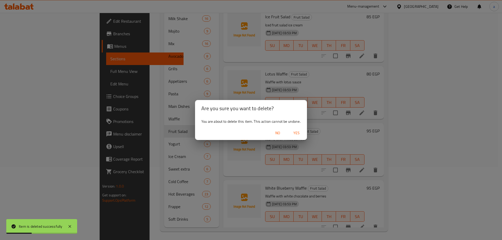
click at [295, 135] on span "Yes" at bounding box center [296, 133] width 13 height 7
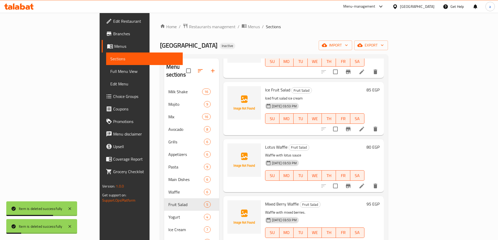
scroll to position [26, 0]
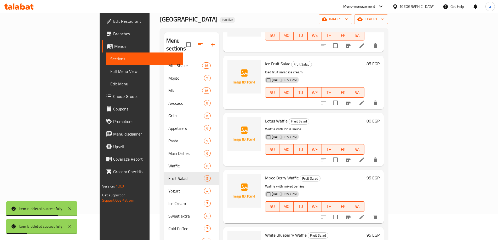
click at [365, 157] on icon at bounding box center [361, 160] width 6 height 6
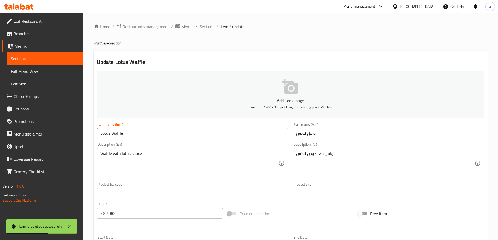
click at [173, 137] on input "Lotus Waffle" at bounding box center [193, 133] width 192 height 10
paste input "Perla Fruit Salad Medium"
type input "Perla Fruit Salad Medium"
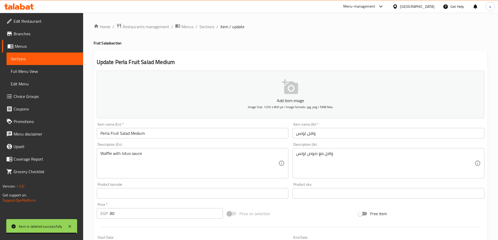
click at [333, 137] on input "وافل لوتس" at bounding box center [388, 133] width 192 height 10
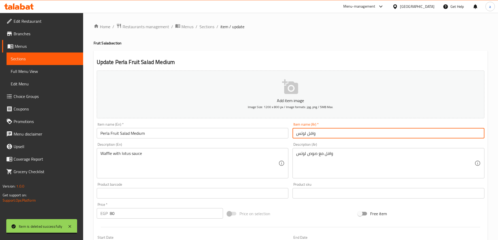
click at [333, 137] on input "وافل لوتس" at bounding box center [388, 133] width 192 height 10
paste input "روت سلاد بيرلا وسط"
type input "فروت سلاد بيرلا وسط"
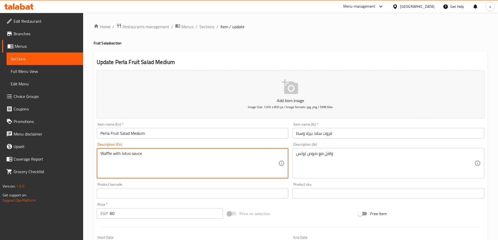
click at [150, 159] on textarea "Waffle with lotus sauce" at bounding box center [189, 163] width 178 height 25
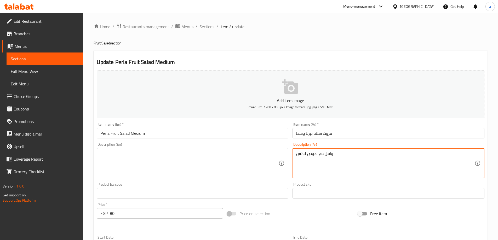
click at [325, 152] on textarea "وافل مع صوص لوتس" at bounding box center [385, 163] width 178 height 25
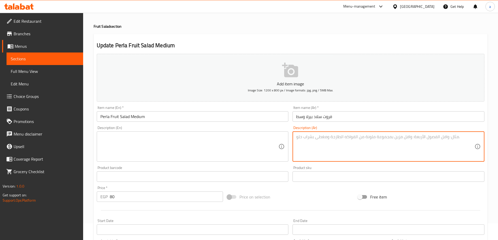
scroll to position [26, 0]
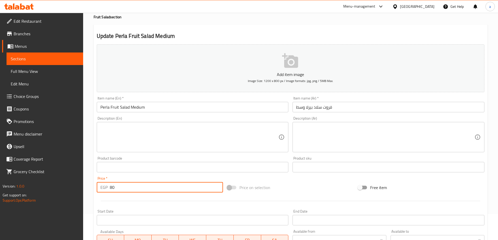
click at [152, 193] on input "80" at bounding box center [166, 187] width 113 height 10
click at [151, 190] on input "80" at bounding box center [166, 187] width 113 height 10
type input "145"
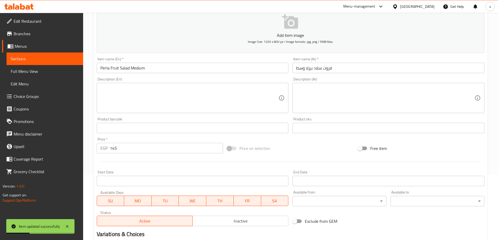
scroll to position [78, 0]
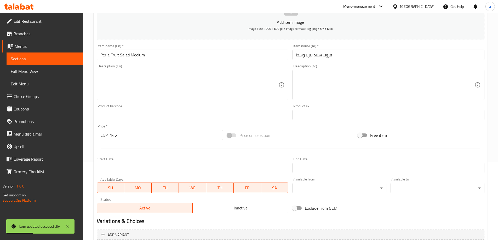
click at [60, 60] on span "Sections" at bounding box center [45, 59] width 68 height 6
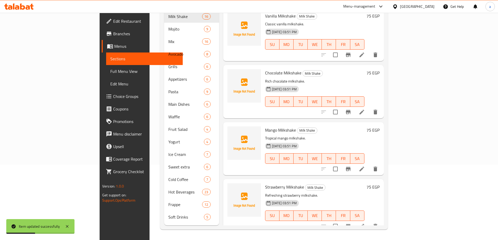
scroll to position [73, 0]
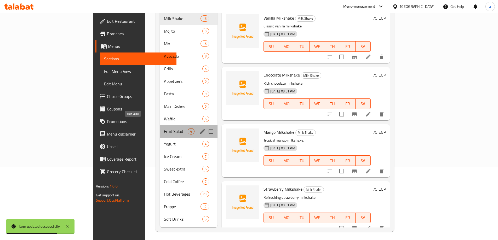
click at [164, 128] on span "Fruit Salad" at bounding box center [176, 131] width 24 height 6
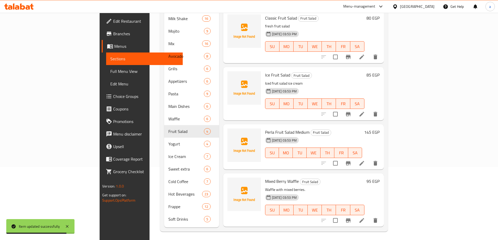
click at [365, 217] on icon at bounding box center [361, 220] width 6 height 6
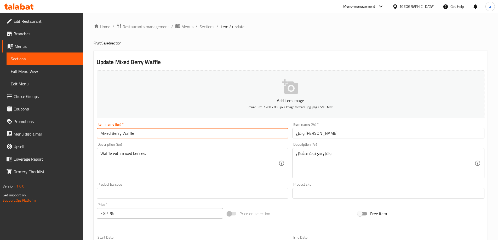
click at [154, 132] on input "Mixed Berry Waffle" at bounding box center [193, 133] width 192 height 10
paste input "فروت سلاد بيرلا كبير"
type input "فروت سلاد بيرلا كبير"
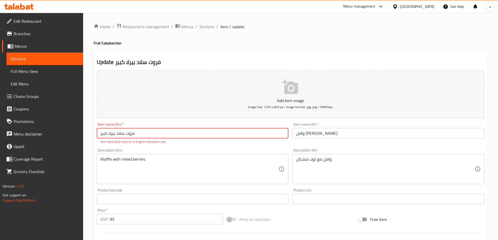
click at [131, 132] on input "فروت سلاد بيرلا كبير" at bounding box center [193, 133] width 192 height 10
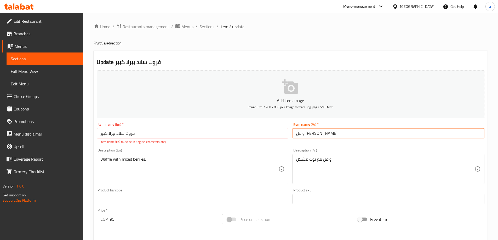
click at [331, 132] on input "وافل [PERSON_NAME]" at bounding box center [388, 133] width 192 height 10
paste input "روت سلاد بيرلا كبير"
type input "فروت سلاد بيرلا كبير"
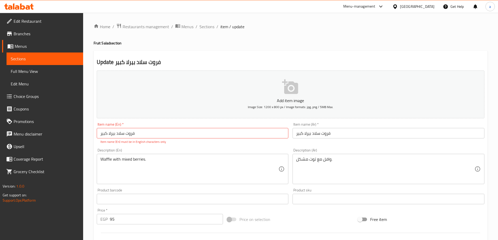
click at [199, 133] on input "فروت سلاد بيرلا كبير" at bounding box center [193, 133] width 192 height 10
paste input "Perla Fruit Salad Large"
type input "Perla Fruit Salad Large"
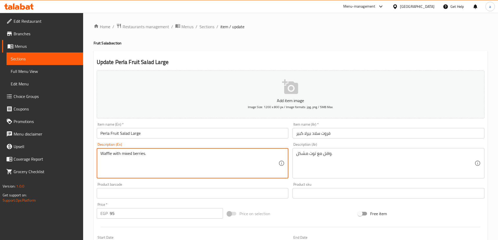
click at [178, 161] on textarea "Waffle with mixed berries." at bounding box center [189, 163] width 178 height 25
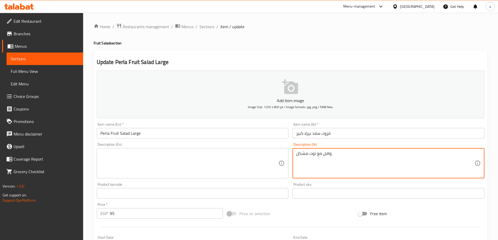
click at [300, 152] on textarea "وافل مع توت مشكل." at bounding box center [385, 163] width 178 height 25
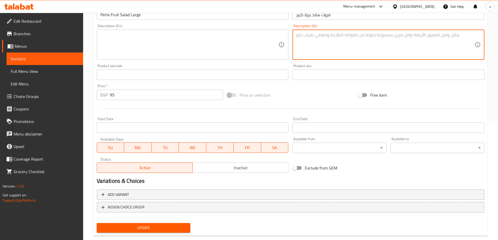
scroll to position [129, 0]
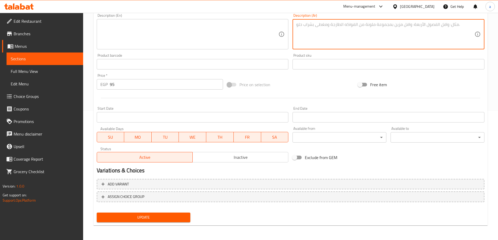
click at [123, 88] on input "95" at bounding box center [166, 84] width 113 height 10
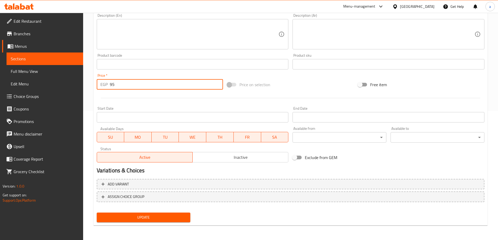
click at [123, 88] on input "95" at bounding box center [166, 84] width 113 height 10
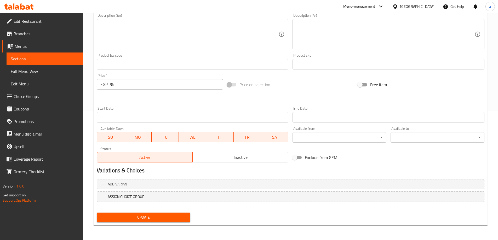
click at [126, 86] on input "95" at bounding box center [166, 84] width 113 height 10
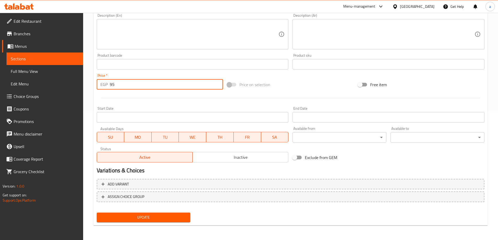
click at [126, 86] on input "95" at bounding box center [166, 84] width 113 height 10
type input "195"
click at [97, 213] on button "Update" at bounding box center [144, 218] width 94 height 10
click at [143, 216] on span "Update" at bounding box center [143, 217] width 85 height 7
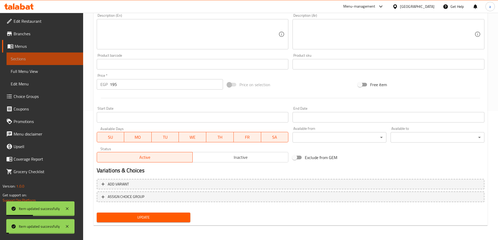
click at [42, 58] on span "Sections" at bounding box center [45, 59] width 68 height 6
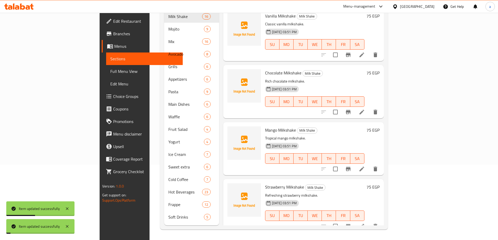
scroll to position [73, 0]
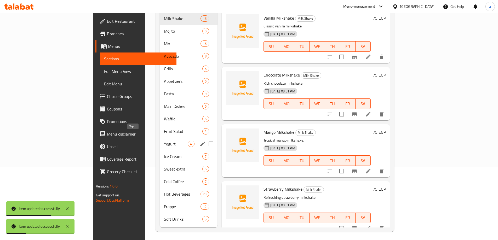
click at [164, 141] on span "Yogurt" at bounding box center [176, 144] width 24 height 6
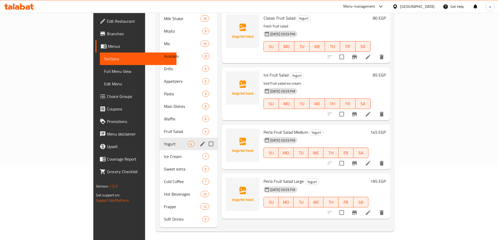
click at [164, 141] on span "Yogurt" at bounding box center [176, 144] width 24 height 6
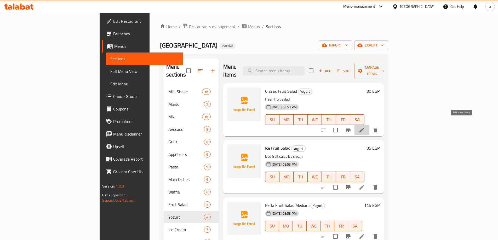
click at [365, 127] on icon at bounding box center [361, 130] width 6 height 6
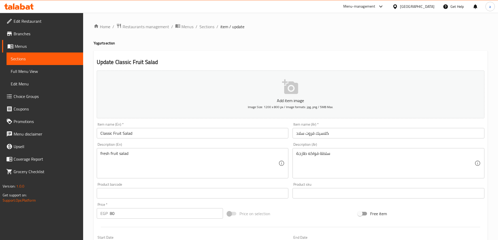
click at [193, 141] on div "Description (En) fresh fruit salad Description (En)" at bounding box center [193, 161] width 196 height 40
click at [187, 139] on div "Item name (En)   * Classic Fruit Salad Item name (En) *" at bounding box center [193, 130] width 196 height 20
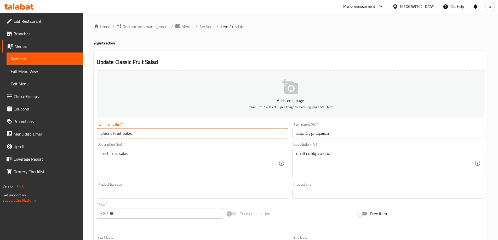
click at [183, 136] on input "Classic Fruit Salad" at bounding box center [193, 133] width 192 height 10
paste input "Plain Yogurt"
type input "Plain Yogurt"
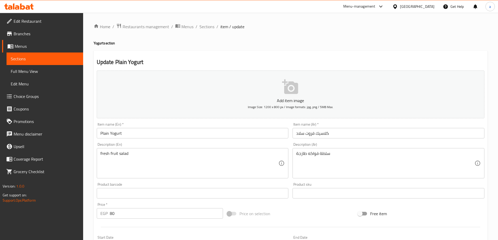
click at [338, 135] on input "كلاسيك فروت سلاد" at bounding box center [388, 133] width 192 height 10
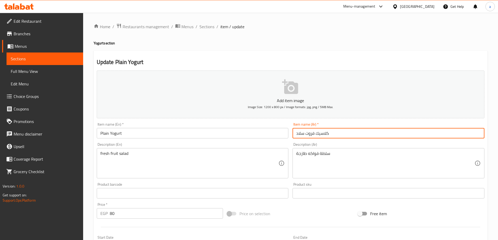
click at [338, 135] on input "كلاسيك فروت سلاد" at bounding box center [388, 133] width 192 height 10
paste input "زبادي سادة"
type input "زبادي سادة"
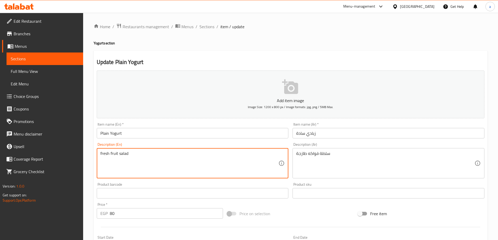
click at [184, 157] on textarea "fresh fruit salad" at bounding box center [189, 163] width 178 height 25
paste textarea "Simple fresh yogurt."
type textarea "Simple fresh yogurt."
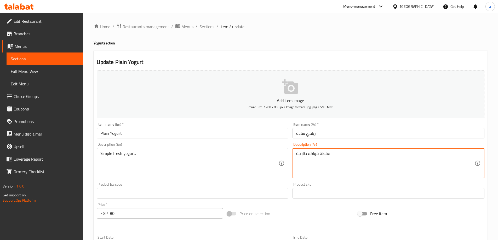
click at [344, 152] on textarea "سلطة فواكه طازجة" at bounding box center [385, 163] width 178 height 25
paste textarea "بادي طازج بسيط."
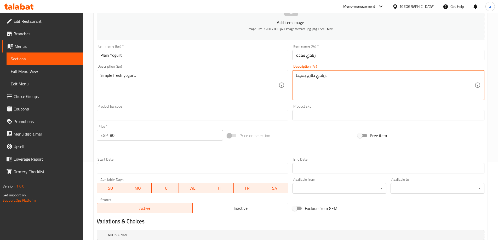
scroll to position [78, 0]
type textarea "زبادي طازج بسيط."
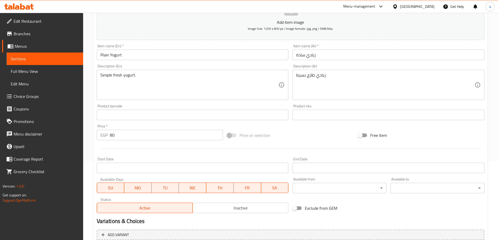
click at [154, 138] on input "80" at bounding box center [166, 135] width 113 height 10
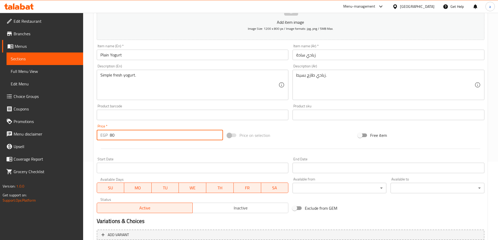
click at [154, 138] on input "80" at bounding box center [166, 135] width 113 height 10
type input "65"
click at [50, 62] on link "Sections" at bounding box center [45, 59] width 77 height 13
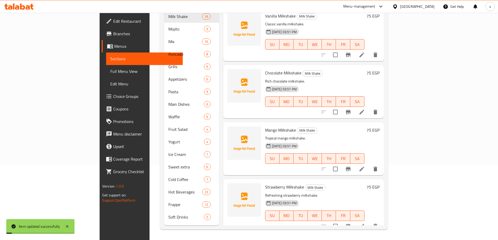
scroll to position [73, 0]
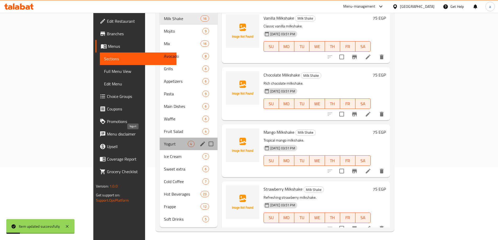
click at [164, 141] on span "Yogurt" at bounding box center [176, 144] width 24 height 6
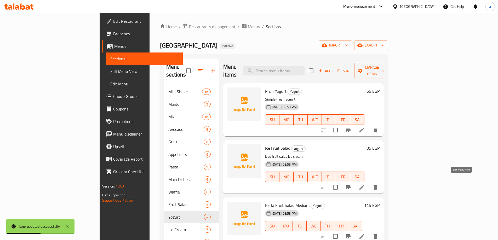
click at [365, 184] on icon at bounding box center [361, 187] width 6 height 6
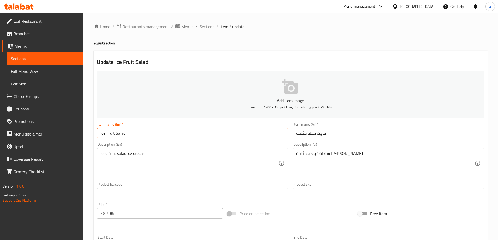
click at [183, 135] on input "Ice Fruit Salad" at bounding box center [193, 133] width 192 height 10
paste input "Yogurt with Honey"
type input "Yogurt with Honey"
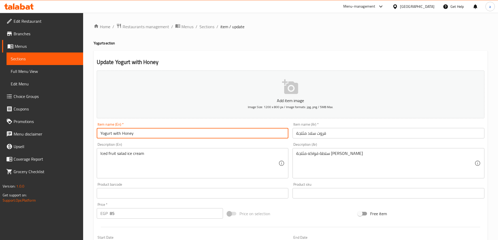
click at [347, 137] on input "فروت سلاد مثلجة" at bounding box center [388, 133] width 192 height 10
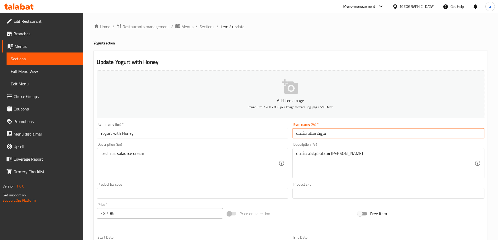
click at [347, 137] on input "فروت سلاد مثلجة" at bounding box center [388, 133] width 192 height 10
paste input "زبادي بالعسل"
type input "زبادي بالعسل"
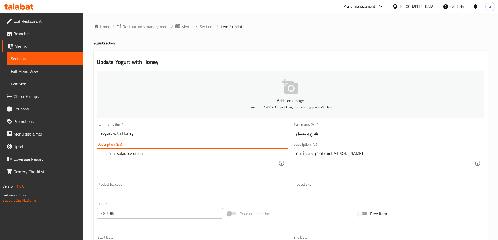
click at [207, 155] on textarea "Iced fruit salad ice cream" at bounding box center [189, 163] width 178 height 25
paste textarea "Yogurt sweetened with natural honey."
type textarea "Yogurt sweetened with natural honey."
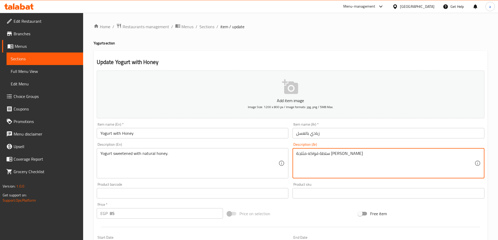
click at [364, 156] on textarea "سلطة فواكه مثلجة [PERSON_NAME]" at bounding box center [385, 163] width 178 height 25
paste textarea "بادي محلى بالعسل الطبيعي."
type textarea "زبادي محلى بالعسل الطبيعي."
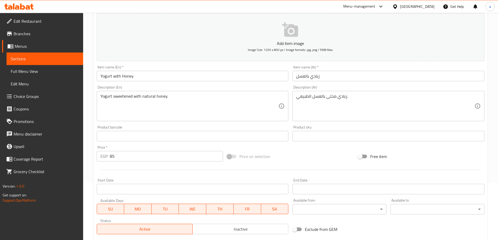
scroll to position [51, 0]
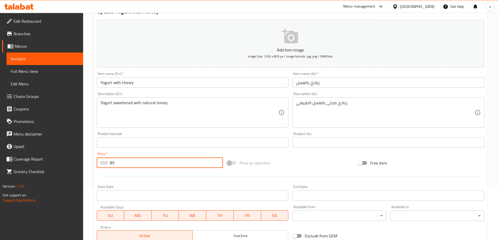
click at [139, 159] on input "85" at bounding box center [166, 163] width 113 height 10
type input "70"
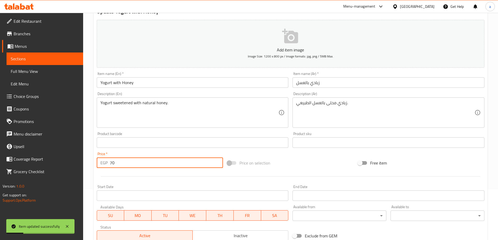
click at [60, 60] on span "Sections" at bounding box center [45, 59] width 68 height 6
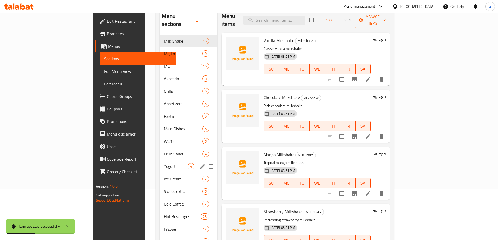
click at [160, 160] on div "Yogurt 4" at bounding box center [188, 166] width 57 height 13
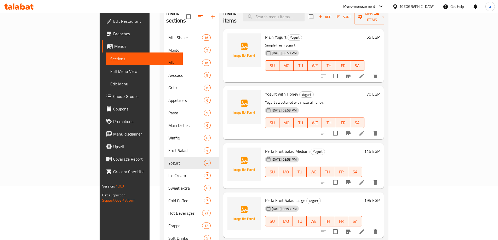
scroll to position [47, 0]
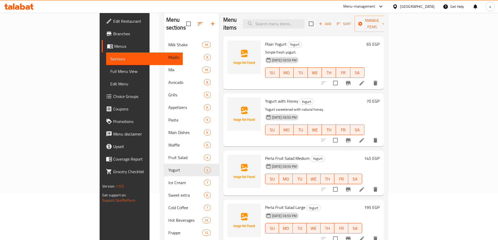
click at [369, 185] on li at bounding box center [361, 189] width 15 height 9
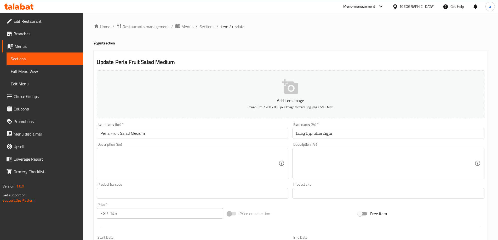
click at [147, 129] on input "Perla Fruit Salad Medium" at bounding box center [193, 133] width 192 height 10
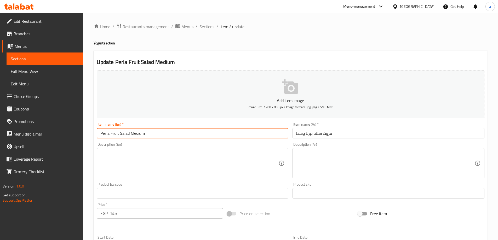
click at [147, 129] on input "Perla Fruit Salad Medium" at bounding box center [193, 133] width 192 height 10
paste input "Blueberry Yogurt"
type input "Blueberry Yogurt"
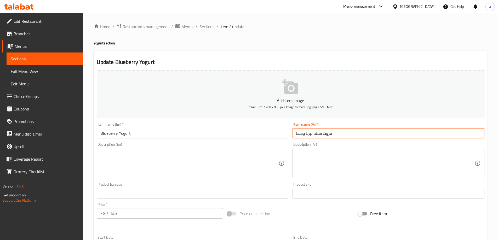
click at [321, 133] on input "فروت سلاد بيرلا وسط" at bounding box center [388, 133] width 192 height 10
paste input "زبادي توت ازرق"
type input "زبادي توت ازرق"
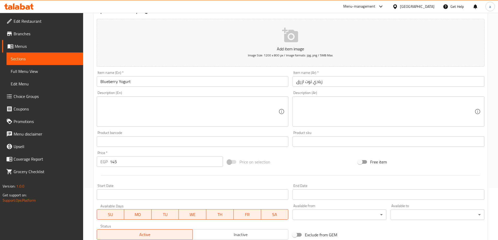
scroll to position [52, 0]
click at [131, 166] on input "145" at bounding box center [166, 161] width 113 height 10
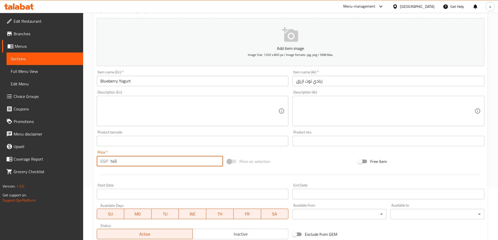
click at [131, 162] on input "145" at bounding box center [166, 161] width 113 height 10
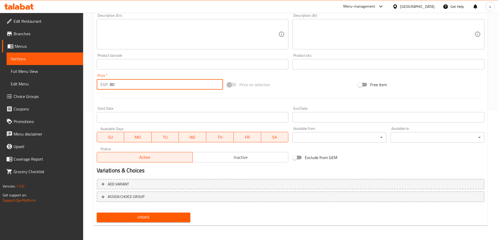
type input "80"
click at [133, 214] on button "Update" at bounding box center [144, 218] width 94 height 10
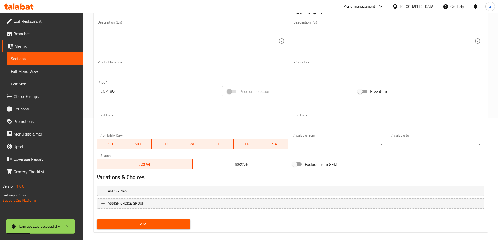
scroll to position [51, 0]
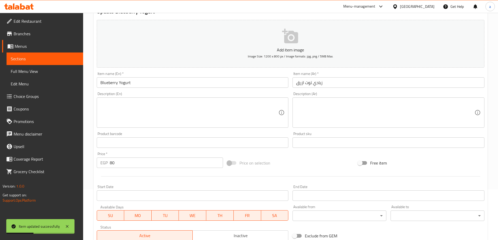
click at [49, 60] on span "Sections" at bounding box center [45, 59] width 68 height 6
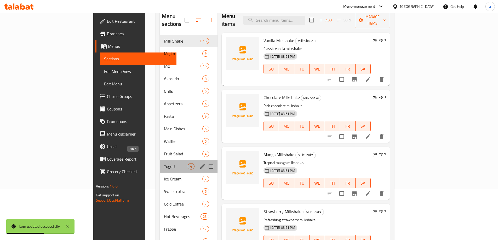
click at [164, 163] on span "Yogurt" at bounding box center [176, 166] width 24 height 6
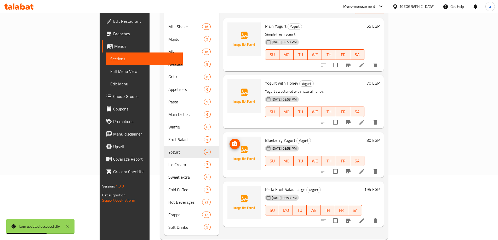
scroll to position [73, 0]
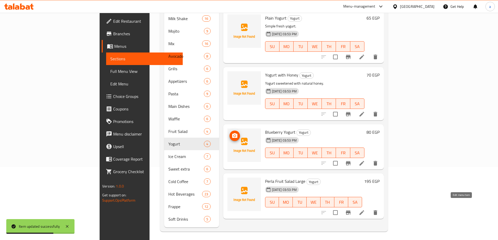
click at [364, 210] on icon at bounding box center [361, 212] width 5 height 5
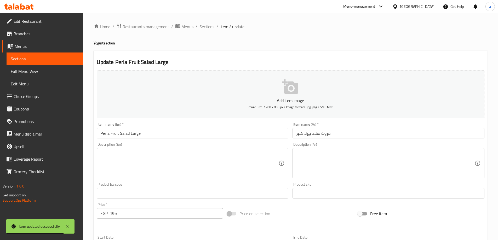
click at [174, 136] on input "Perla Fruit Salad Large" at bounding box center [193, 133] width 192 height 10
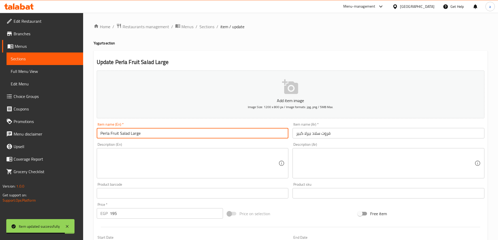
click at [174, 136] on input "Perla Fruit Salad Large" at bounding box center [193, 133] width 192 height 10
paste input "Strawberry Yogurt"
type input "Strawberry Yogurt"
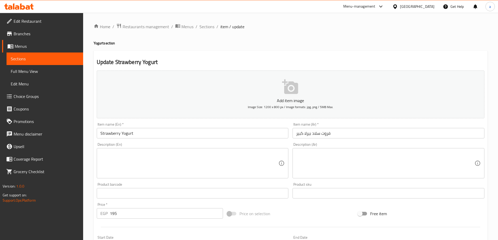
click at [354, 140] on div "Item name (Ar)   * فروت سلاد بيرلا كبير Item name (Ar) *" at bounding box center [388, 130] width 196 height 20
click at [350, 137] on input "فروت سلاد بيرلا كبير" at bounding box center [388, 133] width 192 height 10
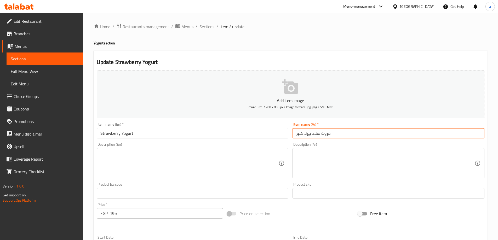
click at [350, 137] on input "فروت سلاد بيرلا كبير" at bounding box center [388, 133] width 192 height 10
paste input "زبادي فراولة"
type input "زبادي فراولة"
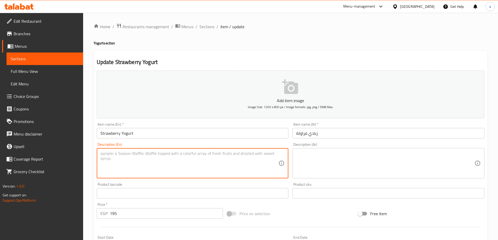
click at [167, 163] on textarea at bounding box center [189, 163] width 178 height 25
paste textarea "Yogurt with fresh strawberries"
type textarea "Yogurt with fresh strawberries"
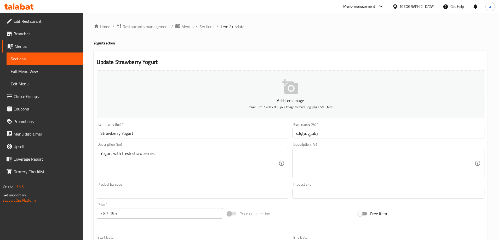
click at [317, 167] on textarea at bounding box center [385, 163] width 178 height 25
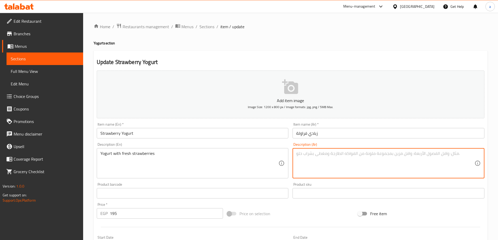
paste textarea "زبادي بالفراولة الطازجة"
type textarea "زبادي بالفراولة الطازجة"
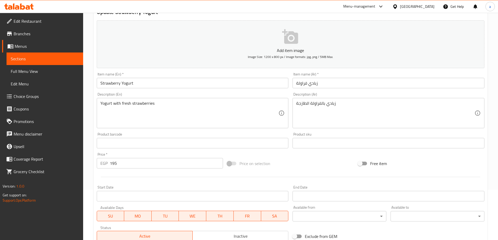
scroll to position [52, 0]
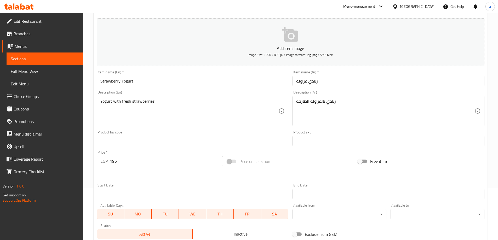
click at [135, 168] on div "Price   * EGP 195 Price *" at bounding box center [160, 158] width 131 height 20
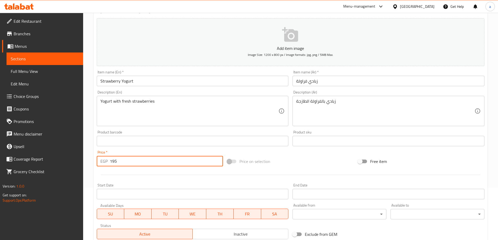
click at [135, 165] on input "195" at bounding box center [166, 161] width 113 height 10
type input "80"
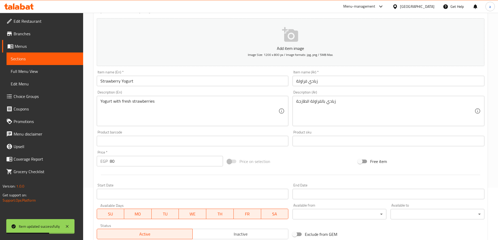
click at [55, 55] on link "Sections" at bounding box center [45, 59] width 77 height 13
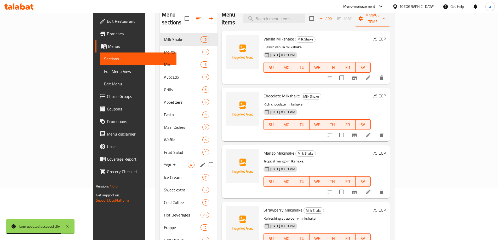
click at [160, 159] on div "Yogurt 4" at bounding box center [188, 165] width 57 height 13
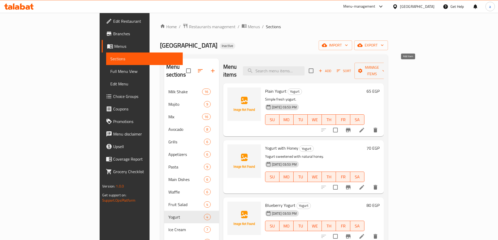
click at [333, 71] on button "Add" at bounding box center [324, 71] width 17 height 8
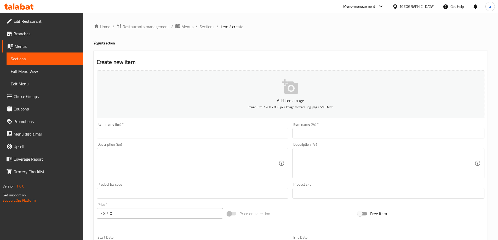
click at [140, 141] on div "Description (En) Description (En)" at bounding box center [193, 161] width 196 height 40
click at [140, 137] on input "text" at bounding box center [193, 133] width 192 height 10
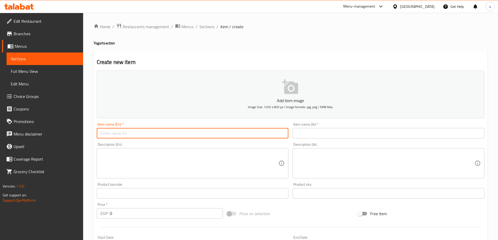
paste input "زبادي بالفراولة الطازجة"
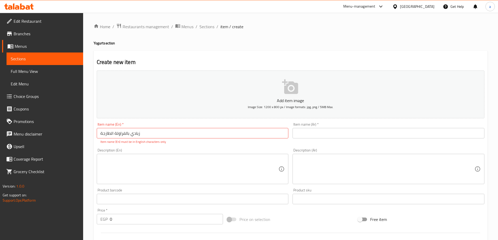
click at [144, 138] on input "زبادي بالفراولة الطازجة" at bounding box center [193, 133] width 192 height 10
paste input "[PERSON_NAME]"
type input "[PERSON_NAME]"
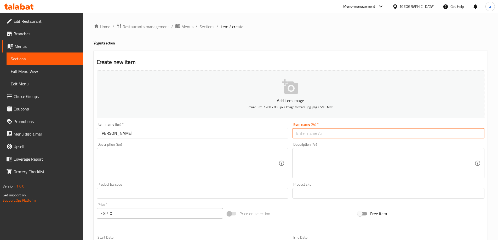
click at [327, 129] on input "text" at bounding box center [388, 133] width 192 height 10
paste input "[PERSON_NAME]"
type input "[PERSON_NAME]"
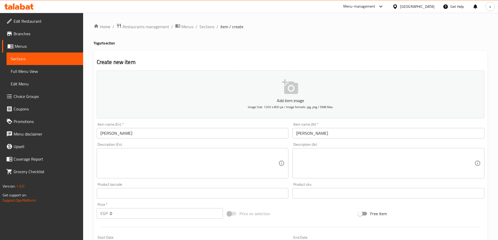
click at [147, 171] on textarea at bounding box center [189, 163] width 178 height 25
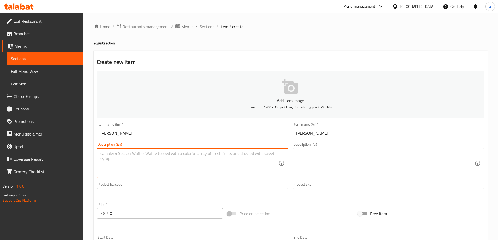
paste textarea "Tangy with mango yogurt."
type textarea "Tangy with mango yogurt."
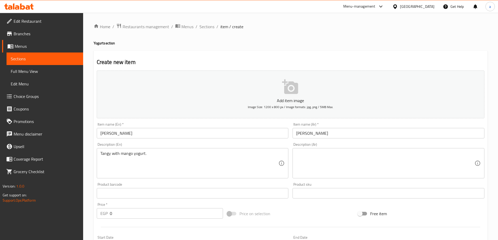
click at [313, 162] on textarea at bounding box center [385, 163] width 178 height 25
paste textarea "زبادي بالمانجو المنعش."
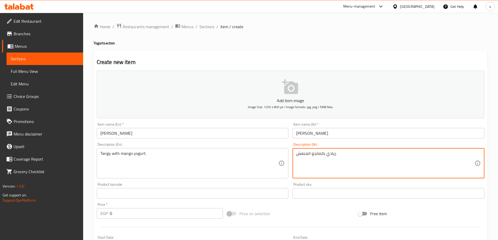
type textarea "زبادي بالمانجو المنعش."
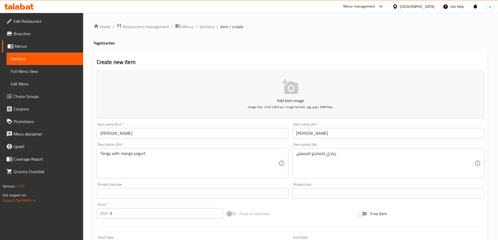
click at [135, 212] on input "0" at bounding box center [166, 213] width 113 height 10
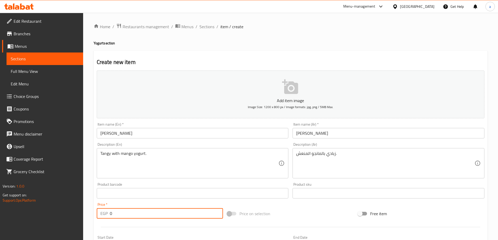
click at [135, 212] on input "0" at bounding box center [166, 213] width 113 height 10
type input "80"
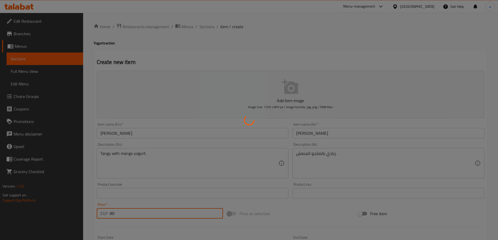
type input "0"
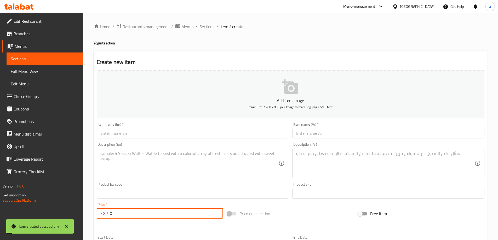
click at [53, 58] on span "Sections" at bounding box center [45, 59] width 68 height 6
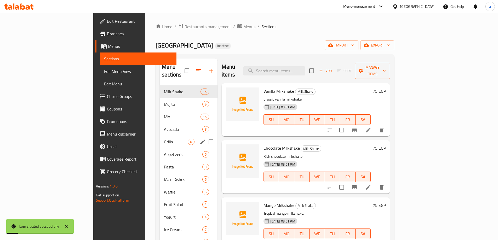
scroll to position [26, 0]
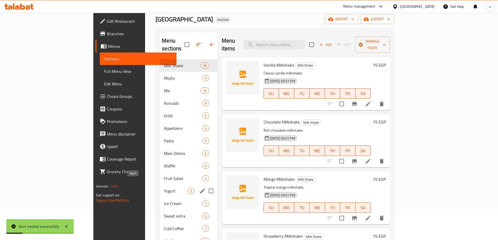
click at [164, 188] on span "Yogurt" at bounding box center [176, 191] width 24 height 6
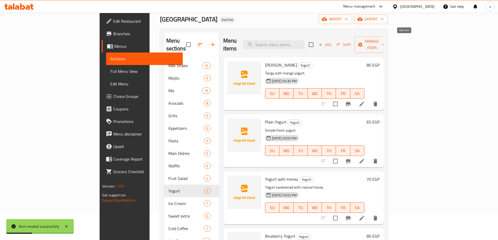
click at [323, 42] on icon "button" at bounding box center [320, 44] width 5 height 5
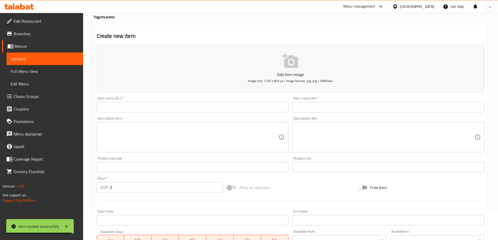
click at [137, 103] on input "text" at bounding box center [193, 107] width 192 height 10
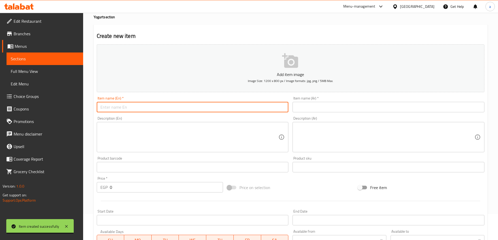
paste input "Kiwi Yogurt"
type input "Kiwi Yogurt"
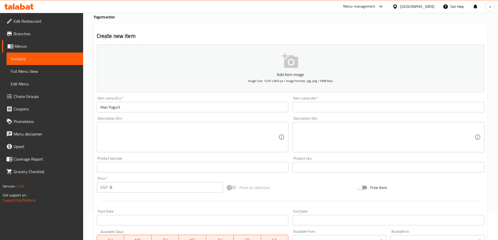
click at [332, 111] on input "text" at bounding box center [388, 107] width 192 height 10
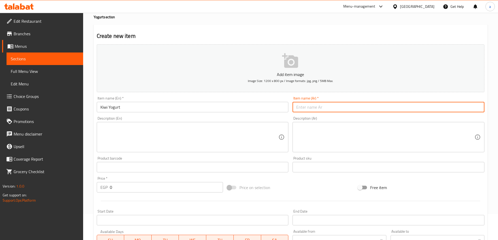
paste input "[PERSON_NAME]"
type input "[PERSON_NAME]"
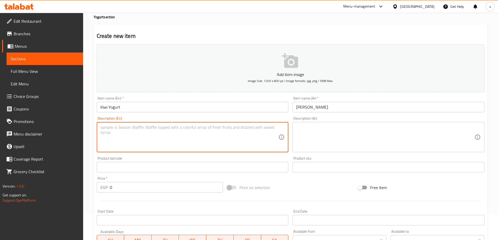
click at [191, 147] on textarea at bounding box center [189, 137] width 178 height 25
paste textarea "Yogurt, kiwi and honey"
type textarea "Yogurt, kiwi and honey"
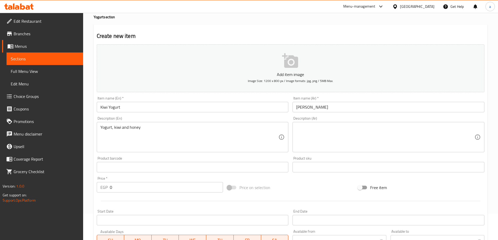
click at [364, 145] on textarea at bounding box center [385, 137] width 178 height 25
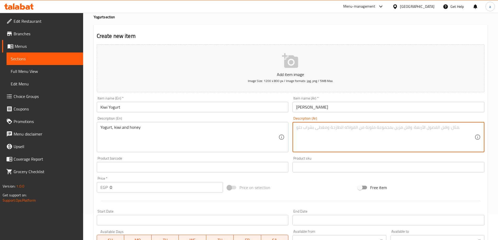
paste textarea "الزبادي والكيوي والعسل"
type textarea "الزبادي والكيوي والعسل"
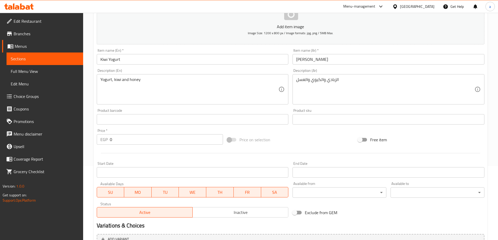
scroll to position [78, 0]
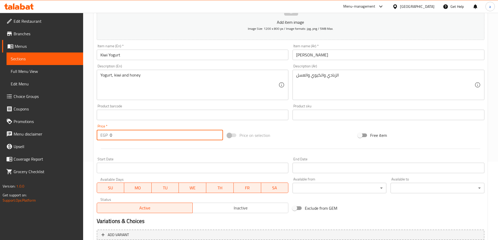
click at [140, 136] on input "0" at bounding box center [166, 135] width 113 height 10
click at [138, 136] on input "0" at bounding box center [166, 135] width 113 height 10
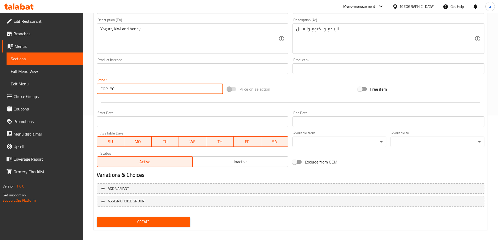
scroll to position [129, 0]
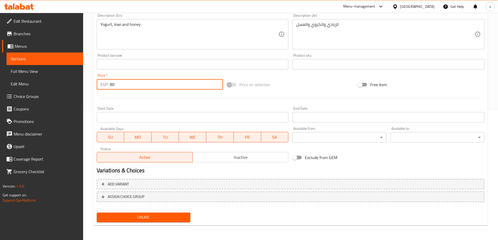
type input "80"
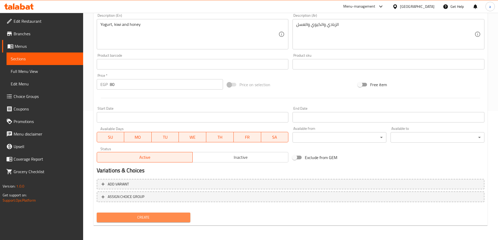
click at [139, 213] on button "Create" at bounding box center [144, 218] width 94 height 10
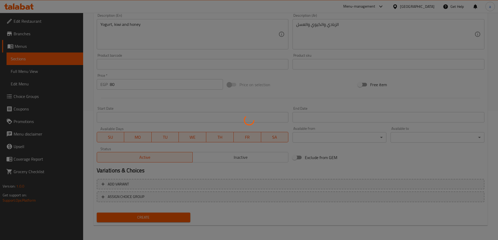
type input "0"
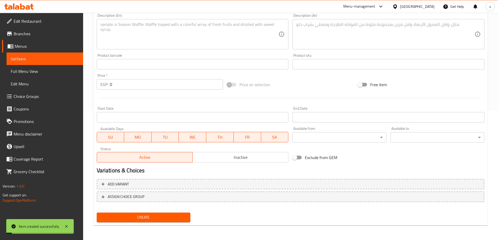
scroll to position [0, 0]
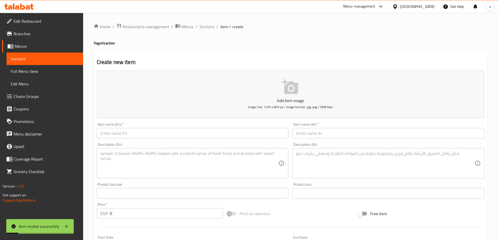
click at [27, 65] on link "Sections" at bounding box center [45, 59] width 77 height 13
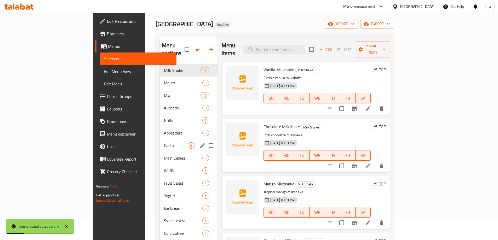
scroll to position [26, 0]
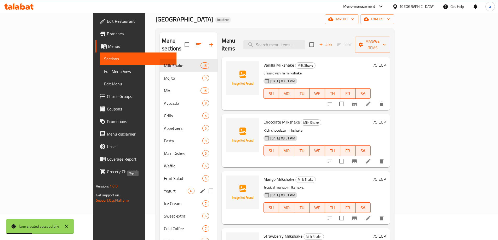
click at [164, 188] on span "Yogurt" at bounding box center [176, 191] width 24 height 6
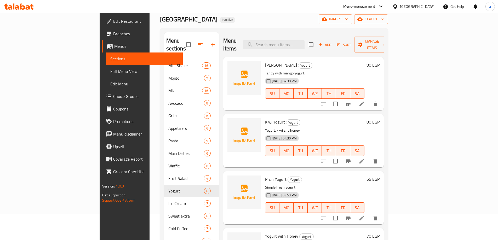
click at [323, 43] on icon "button" at bounding box center [320, 44] width 5 height 5
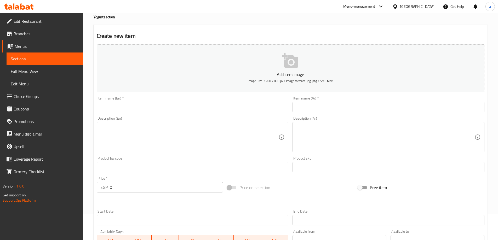
click at [136, 106] on input "text" at bounding box center [193, 107] width 192 height 10
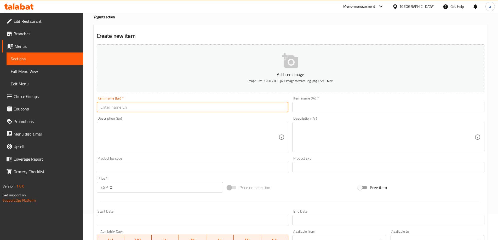
paste input "Ice Fruit Yogurt"
type input "Ice Fruit Yogurt"
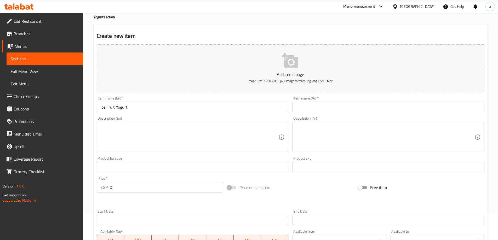
click at [303, 105] on input "text" at bounding box center [388, 107] width 192 height 10
paste input "زبادي أيس فروت"
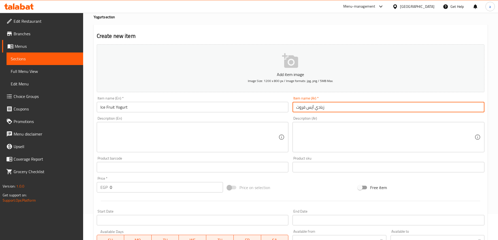
click at [310, 108] on input "زبادي أيس فروت" at bounding box center [388, 107] width 192 height 10
click at [300, 110] on input "زبادي أيس فروت" at bounding box center [388, 107] width 192 height 10
click at [298, 105] on input "زبادي أيس" at bounding box center [388, 107] width 192 height 10
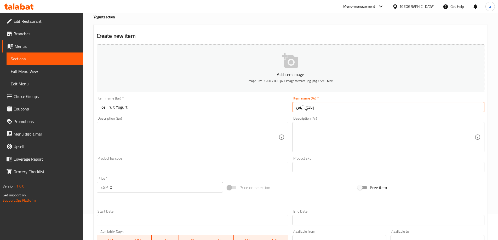
click at [298, 105] on input "زبادي أيس" at bounding box center [388, 107] width 192 height 10
click at [298, 107] on input "زبادي أيس" at bounding box center [388, 107] width 192 height 10
drag, startPoint x: 304, startPoint y: 109, endPoint x: 296, endPoint y: 111, distance: 8.2
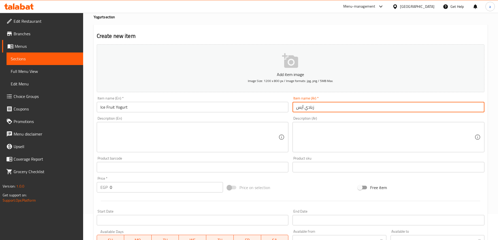
click at [296, 111] on input "زبادي أيس" at bounding box center [388, 107] width 192 height 10
click at [317, 111] on input "زباديفواكه مثلج" at bounding box center [388, 107] width 192 height 10
click at [316, 110] on input "زباديفواكه مثلج" at bounding box center [388, 107] width 192 height 10
type input "زبادي فواكه مثلج"
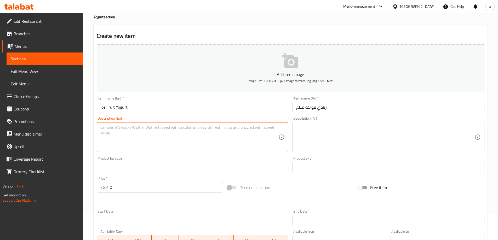
click at [198, 134] on textarea at bounding box center [189, 137] width 178 height 25
click at [162, 146] on textarea at bounding box center [189, 137] width 178 height 25
paste textarea "Yogurt with frozen fruits"
type textarea "Yogurt with frozen fruits"
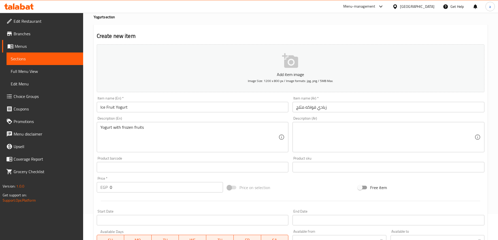
click at [311, 135] on textarea at bounding box center [385, 137] width 178 height 25
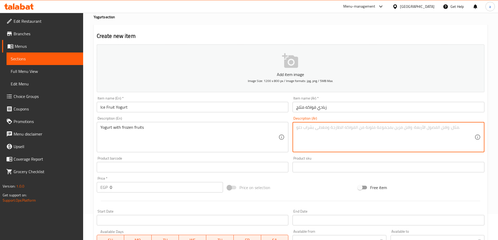
paste textarea "زبادي بالفواكه المثلجة"
type textarea "زبادي بالفواكه المثلجة"
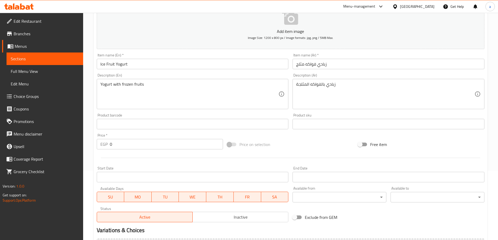
scroll to position [78, 0]
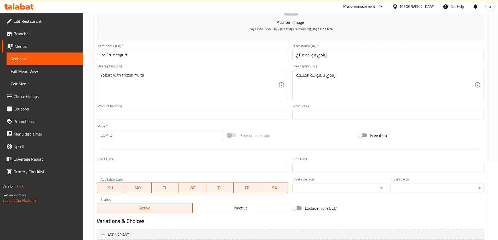
click at [135, 141] on div "Price   * EGP 0 Price *" at bounding box center [160, 132] width 131 height 20
click at [134, 141] on div "Price   * EGP 0 Price *" at bounding box center [160, 132] width 131 height 20
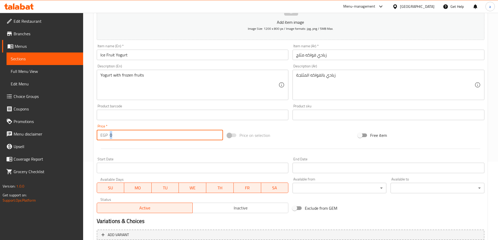
click at [133, 137] on input "0" at bounding box center [166, 135] width 113 height 10
click at [130, 136] on input "0" at bounding box center [166, 135] width 113 height 10
drag, startPoint x: 125, startPoint y: 134, endPoint x: 108, endPoint y: 132, distance: 17.4
click at [108, 132] on div "EGP 0 Price *" at bounding box center [160, 135] width 126 height 10
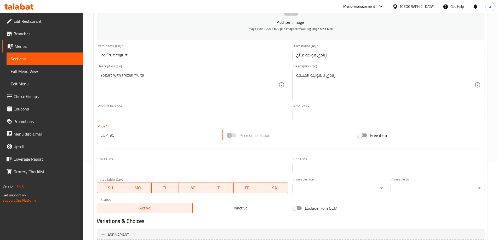
type input "95"
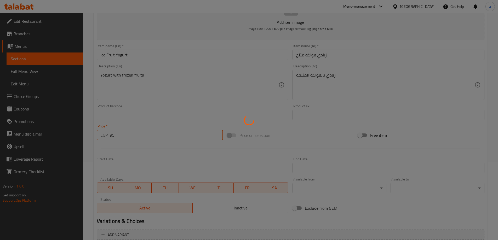
type input "0"
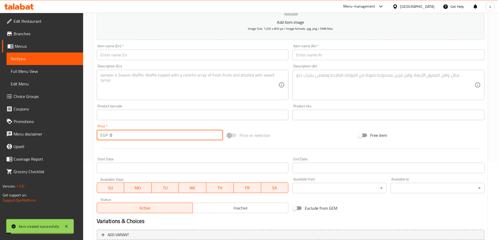
click at [52, 62] on span "Sections" at bounding box center [45, 59] width 68 height 6
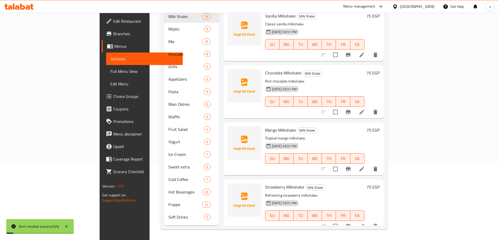
scroll to position [73, 0]
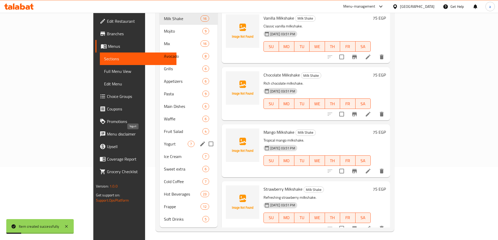
click at [164, 141] on span "Yogurt" at bounding box center [176, 144] width 24 height 6
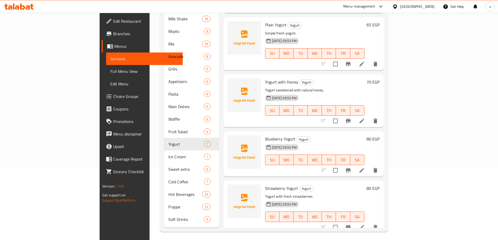
scroll to position [73, 0]
click at [110, 57] on span "Sections" at bounding box center [144, 59] width 68 height 6
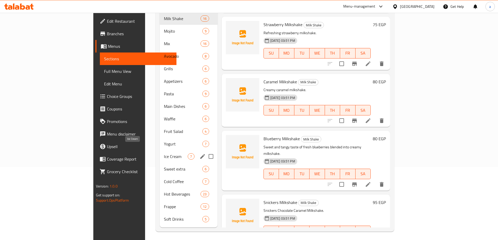
click at [164, 153] on span "Ice Cream" at bounding box center [176, 156] width 24 height 6
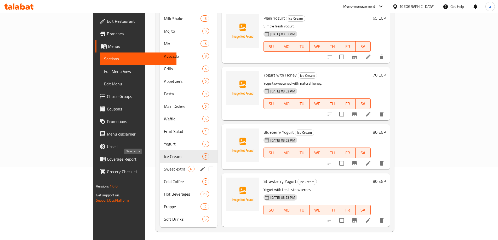
click at [164, 166] on span "Sweet extra" at bounding box center [176, 169] width 24 height 6
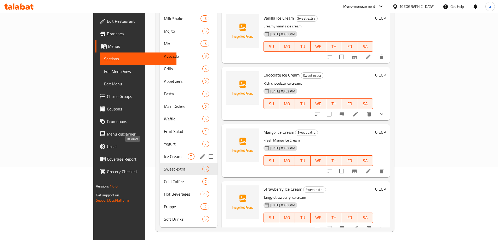
click at [164, 153] on span "Ice Cream" at bounding box center [176, 156] width 24 height 6
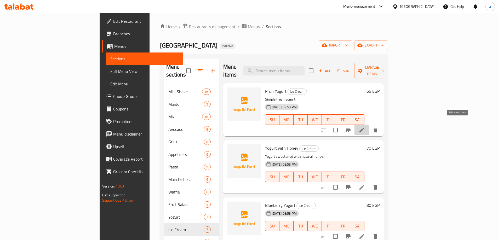
click at [365, 127] on icon at bounding box center [361, 130] width 6 height 6
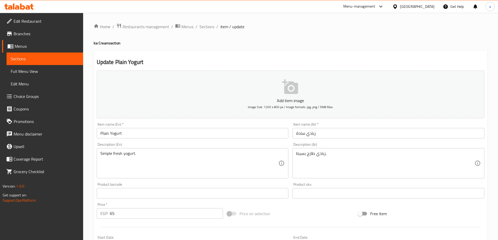
click at [41, 62] on link "Sections" at bounding box center [45, 59] width 77 height 13
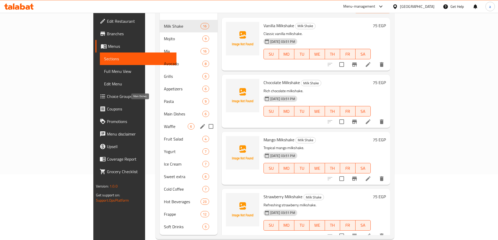
scroll to position [73, 0]
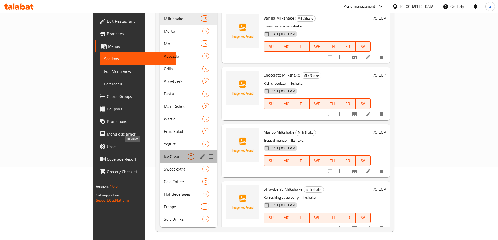
click at [164, 153] on span "Ice Cream" at bounding box center [176, 156] width 24 height 6
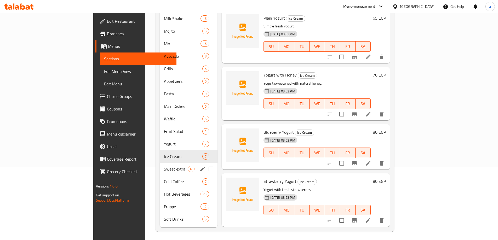
click at [164, 166] on span "Sweet extra" at bounding box center [176, 169] width 24 height 6
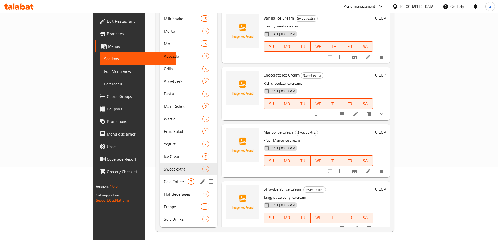
click at [160, 175] on div "Cold Coffee 7" at bounding box center [188, 181] width 57 height 13
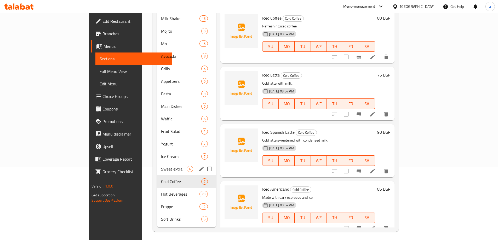
click at [161, 166] on span "Sweet extra" at bounding box center [174, 169] width 26 height 6
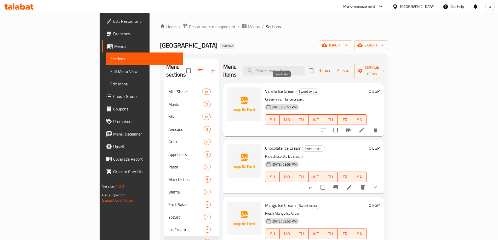
click at [297, 89] on span "Sweet extra" at bounding box center [308, 92] width 22 height 6
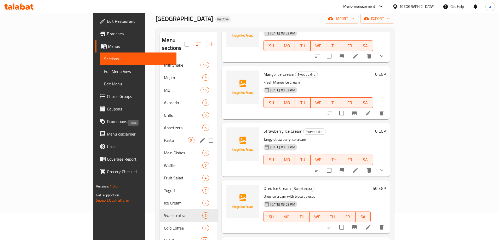
scroll to position [52, 0]
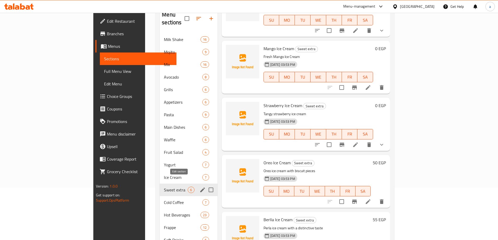
click at [199, 187] on icon "edit" at bounding box center [202, 190] width 6 height 6
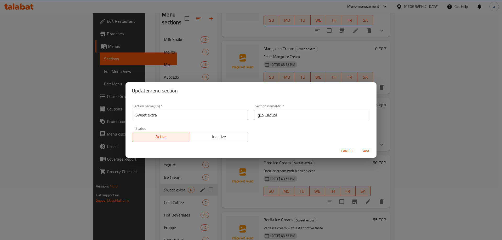
click at [176, 117] on input "Sweet extra" at bounding box center [190, 115] width 116 height 10
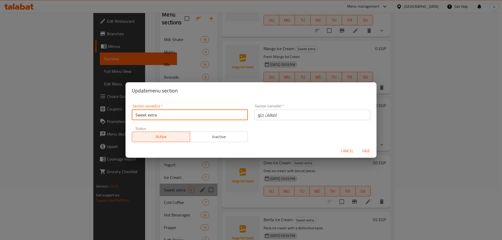
click at [176, 117] on input "Sweet extra" at bounding box center [190, 115] width 116 height 10
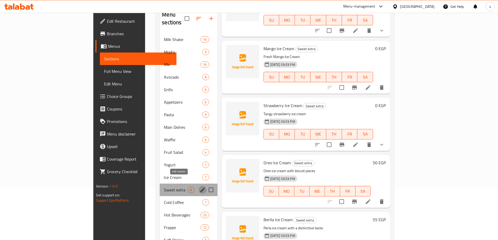
click at [199, 187] on icon "edit" at bounding box center [202, 190] width 6 height 6
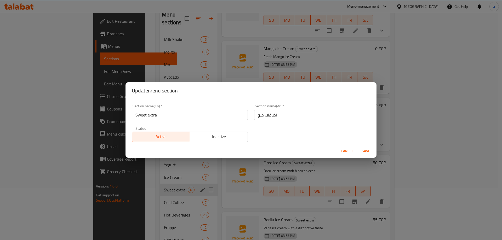
click at [188, 119] on input "Sweet extra" at bounding box center [190, 115] width 116 height 10
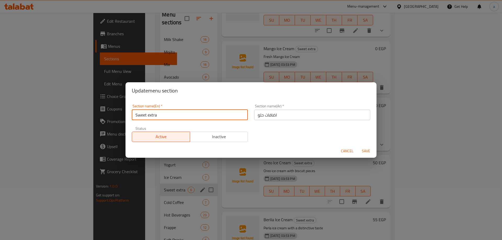
click at [188, 119] on input "Sweet extra" at bounding box center [190, 115] width 116 height 10
type input "ice cream"
click at [295, 120] on input "اضافات حلو" at bounding box center [312, 115] width 116 height 10
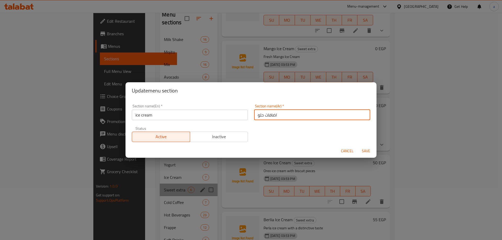
click at [295, 120] on input "اضافات حلو" at bounding box center [312, 115] width 116 height 10
type input "ايس كريم"
click at [357, 146] on button "Save" at bounding box center [365, 151] width 17 height 10
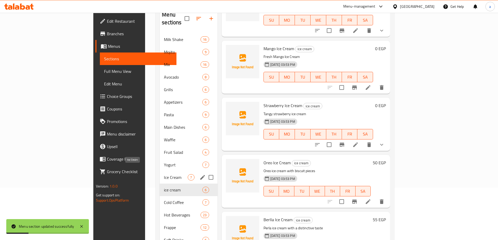
click at [164, 174] on span "Ice Cream" at bounding box center [176, 177] width 24 height 6
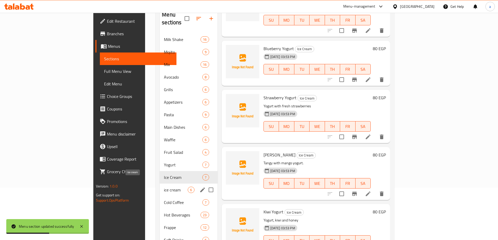
click at [164, 187] on span "ice cream" at bounding box center [176, 190] width 24 height 6
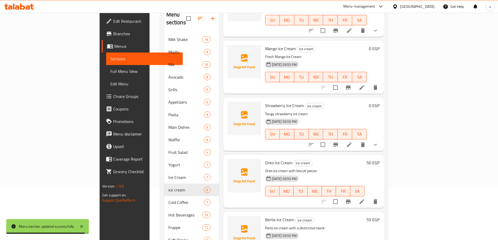
scroll to position [115, 0]
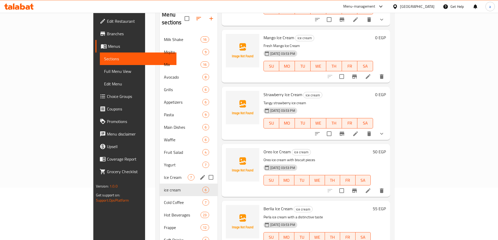
click at [160, 174] on div "Ice Cream 7" at bounding box center [188, 177] width 57 height 13
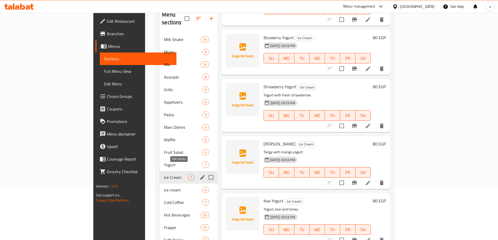
click at [200, 175] on icon "edit" at bounding box center [202, 177] width 5 height 5
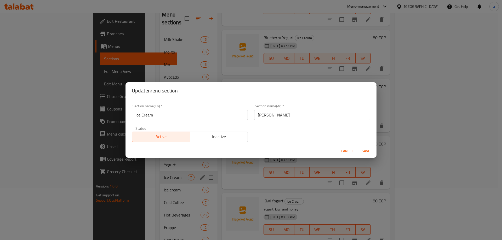
click at [188, 115] on input "Ice Cream" at bounding box center [190, 115] width 116 height 10
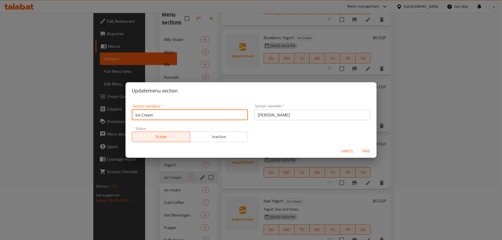
click at [188, 115] on input "Ice Cream" at bounding box center [190, 115] width 116 height 10
type input "sweet extra"
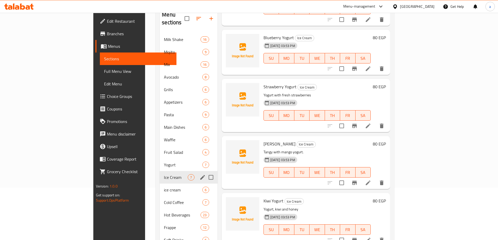
click at [199, 174] on icon "edit" at bounding box center [202, 177] width 6 height 6
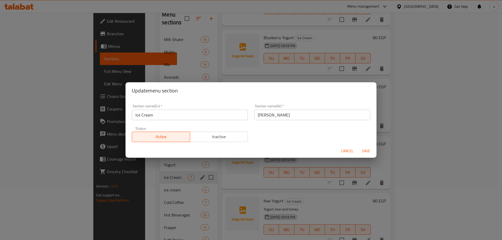
click at [207, 117] on input "Ice Cream" at bounding box center [190, 115] width 116 height 10
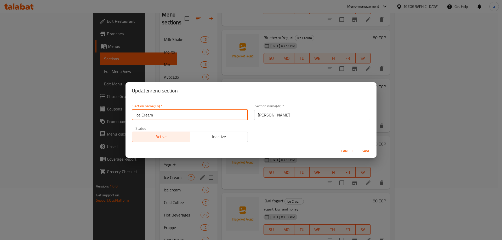
click at [207, 117] on input "Ice Cream" at bounding box center [190, 115] width 116 height 10
paste input "Sweet extra"
type input "Sweet extra"
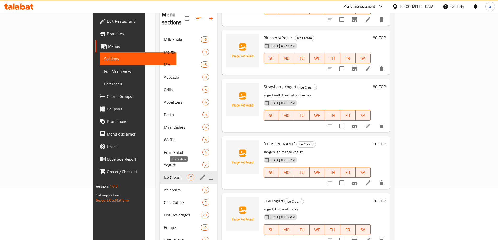
click at [199, 174] on icon "edit" at bounding box center [202, 177] width 6 height 6
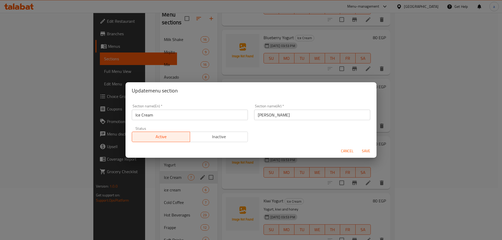
click at [293, 115] on input "[PERSON_NAME]" at bounding box center [312, 115] width 116 height 10
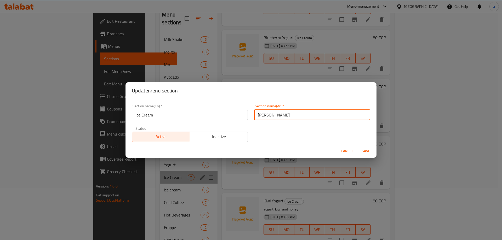
click at [293, 115] on input "[PERSON_NAME]" at bounding box center [312, 115] width 116 height 10
paste input "ضافات حلو"
type input "اضافات حلو"
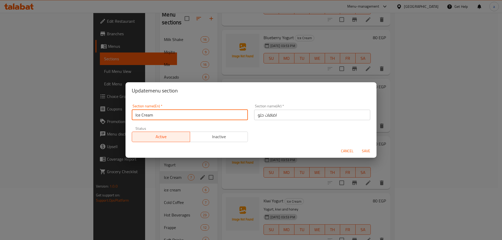
click at [201, 114] on input "Ice Cream" at bounding box center [190, 115] width 116 height 10
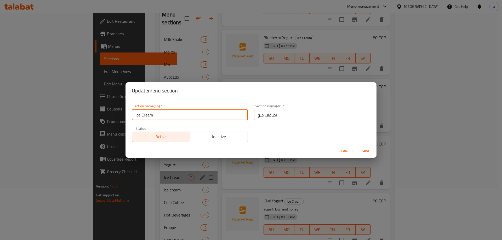
click at [201, 114] on input "Ice Cream" at bounding box center [190, 115] width 116 height 10
type input "sw"
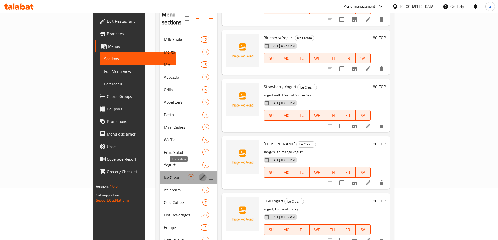
click at [200, 175] on icon "edit" at bounding box center [202, 177] width 5 height 5
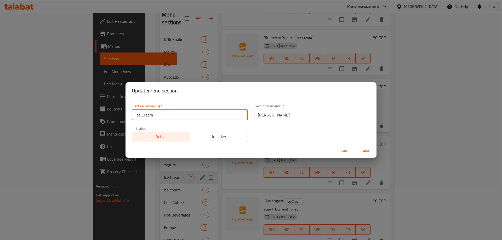
click at [189, 118] on input "Ice Cream" at bounding box center [190, 115] width 116 height 10
type input "sweet"
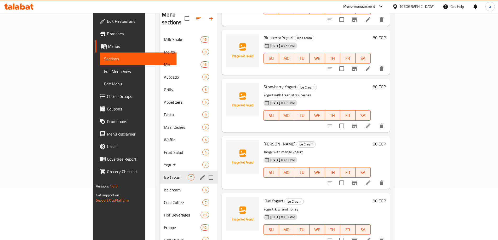
click at [199, 174] on icon "edit" at bounding box center [202, 177] width 6 height 6
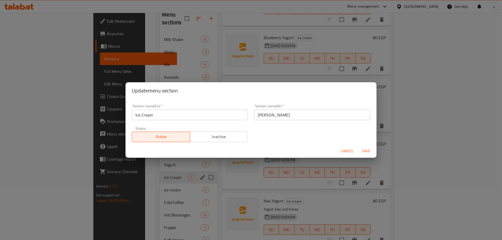
click at [195, 112] on input "Ice Cream" at bounding box center [190, 115] width 116 height 10
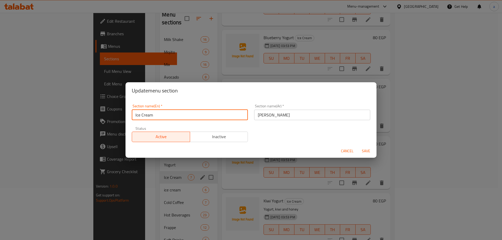
click at [195, 112] on input "Ice Cream" at bounding box center [190, 115] width 116 height 10
type input "sw"
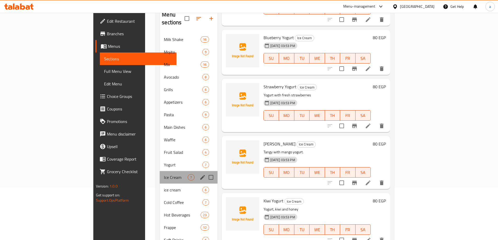
click at [199, 173] on div "Menu sections" at bounding box center [203, 177] width 8 height 8
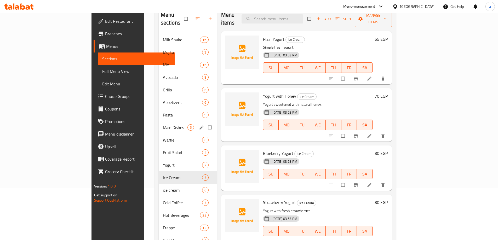
scroll to position [52, 0]
click at [163, 187] on span "ice cream" at bounding box center [175, 190] width 25 height 6
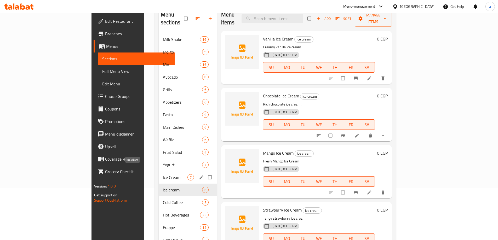
click at [163, 174] on span "Ice Cream" at bounding box center [175, 177] width 25 height 6
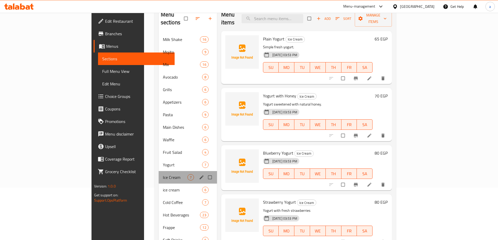
click at [198, 174] on div "Menu sections" at bounding box center [202, 177] width 8 height 7
click at [198, 174] on button "edit" at bounding box center [202, 177] width 8 height 7
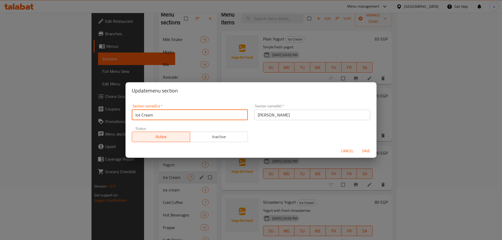
click at [218, 115] on input "Ice Cream" at bounding box center [190, 115] width 116 height 10
type input "sw"
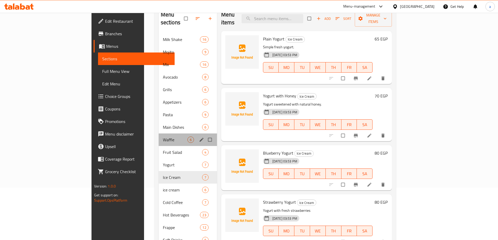
click at [181, 137] on div "Waffle 6" at bounding box center [188, 139] width 58 height 13
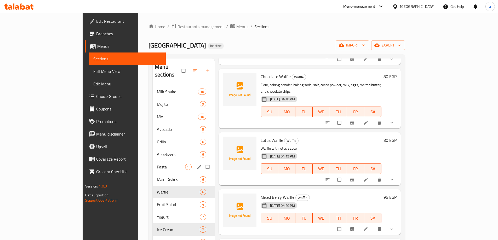
scroll to position [78, 0]
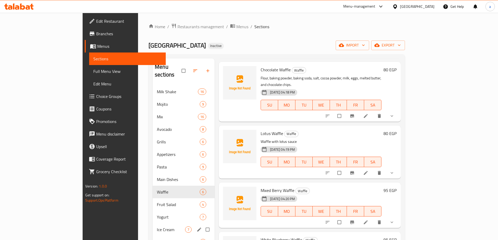
click at [202, 225] on input "Menu sections" at bounding box center [207, 230] width 11 height 10
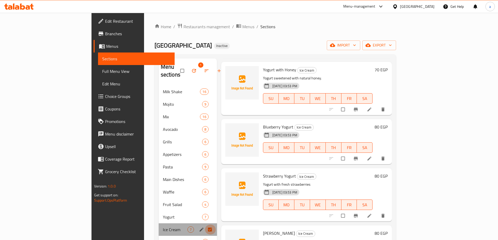
click at [205, 225] on input "Menu sections" at bounding box center [210, 230] width 11 height 10
checkbox input "false"
click at [199, 227] on icon "edit" at bounding box center [201, 229] width 5 height 5
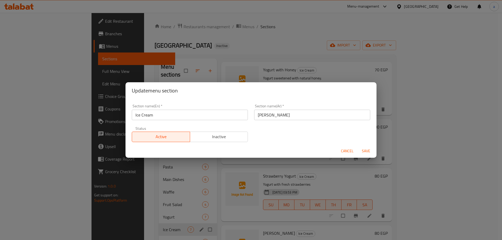
click at [202, 115] on input "Ice Cream" at bounding box center [190, 115] width 116 height 10
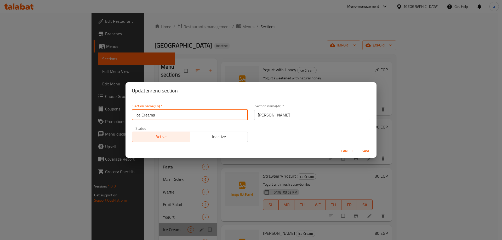
click at [202, 115] on input "Ice Creams" at bounding box center [190, 115] width 116 height 10
type input "sw"
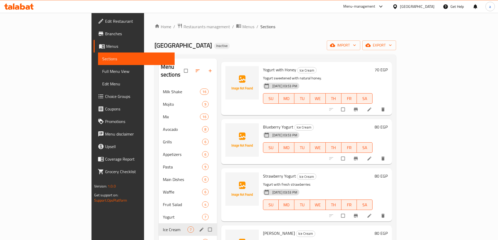
click at [199, 227] on icon "edit" at bounding box center [201, 229] width 5 height 5
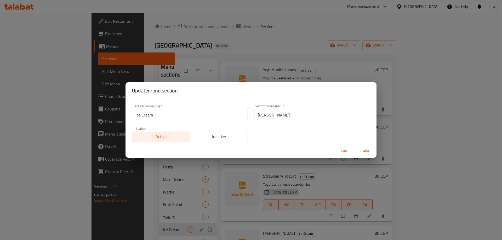
click at [170, 122] on div "Section name(En)   * Ice Cream Section name(En) *" at bounding box center [190, 112] width 122 height 22
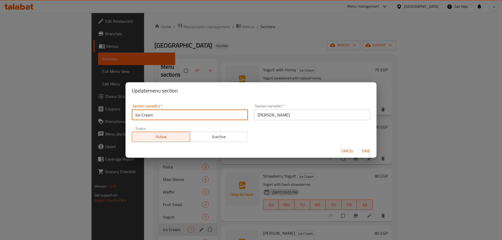
click at [169, 115] on input "Ice Cream" at bounding box center [190, 115] width 116 height 10
type input "sw"
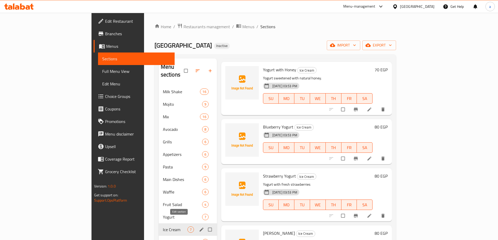
click at [199, 227] on icon "edit" at bounding box center [201, 229] width 5 height 5
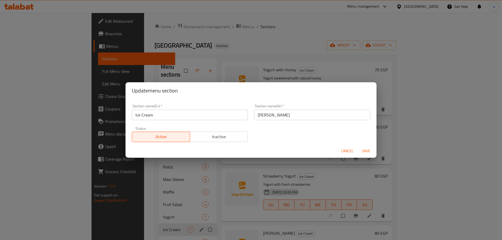
click at [164, 115] on input "Ice Cream" at bounding box center [190, 115] width 116 height 10
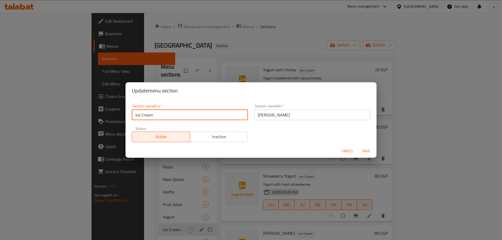
click at [164, 115] on input "Ice Cream" at bounding box center [190, 115] width 116 height 10
click at [164, 115] on input "Ice s" at bounding box center [190, 115] width 116 height 10
type input "swee"
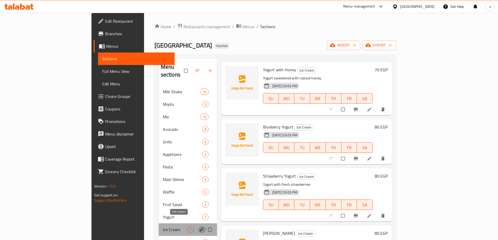
click at [199, 227] on icon "edit" at bounding box center [201, 229] width 5 height 5
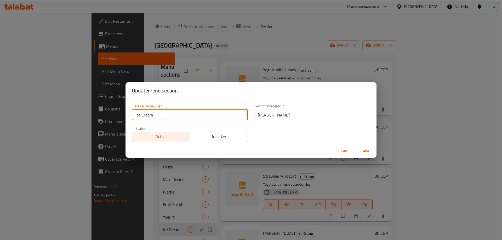
click at [165, 114] on input "Ice Cream" at bounding box center [190, 115] width 116 height 10
type input "sw"
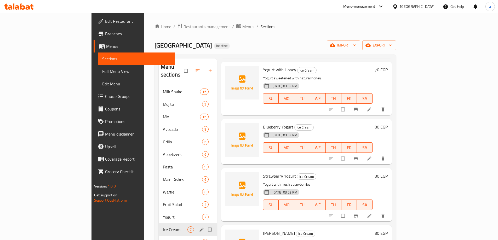
click at [199, 227] on icon "edit" at bounding box center [201, 229] width 5 height 5
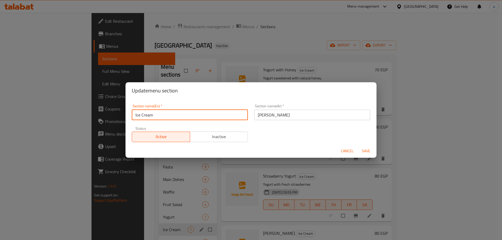
click at [222, 114] on input "Ice Cream" at bounding box center [190, 115] width 116 height 10
type input "swe"
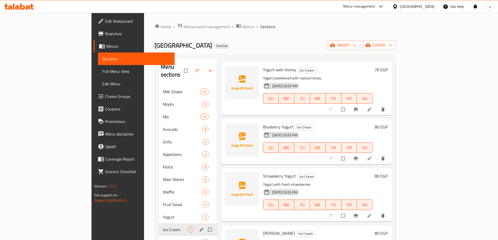
click at [178, 226] on div "Ice Cream 7" at bounding box center [188, 229] width 58 height 13
click at [199, 227] on icon "edit" at bounding box center [201, 229] width 5 height 5
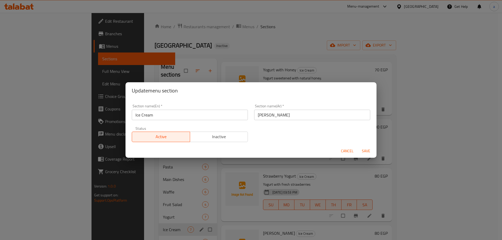
click at [169, 117] on input "Ice Cream" at bounding box center [190, 115] width 116 height 10
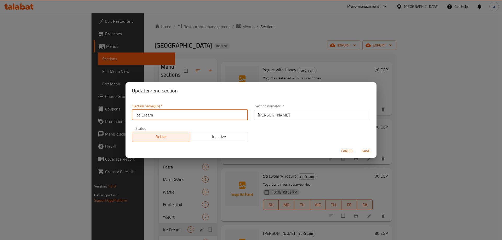
click at [169, 117] on input "Ice Cream" at bounding box center [190, 115] width 116 height 10
type input "swe"
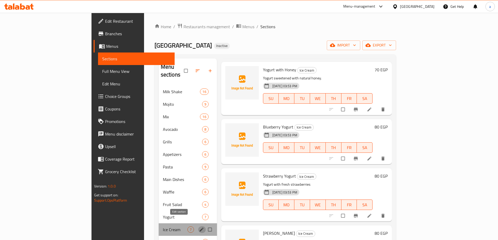
click at [199, 227] on icon "edit" at bounding box center [201, 229] width 5 height 5
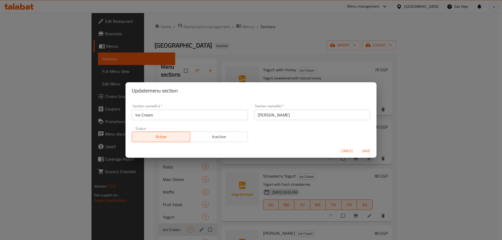
click at [187, 106] on div "Section name(En)   * Ice Cream Section name(En) *" at bounding box center [190, 112] width 116 height 16
click at [188, 119] on input "Ice Cream" at bounding box center [190, 115] width 116 height 10
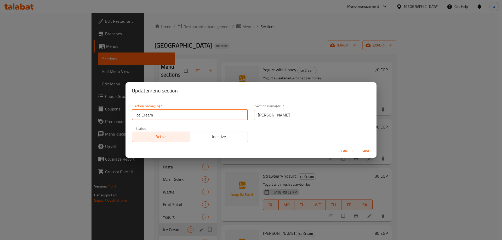
click at [188, 119] on input "Ice Cream" at bounding box center [190, 115] width 116 height 10
type input "I"
type input "swe"
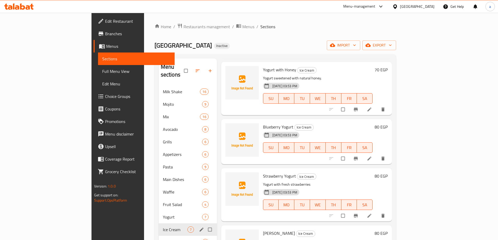
click at [205, 225] on input "Menu sections" at bounding box center [210, 230] width 11 height 10
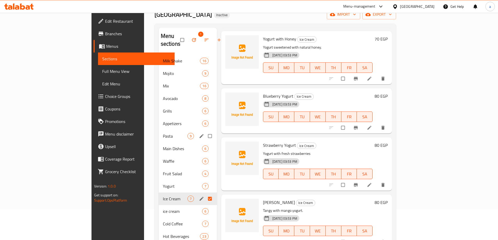
scroll to position [73, 0]
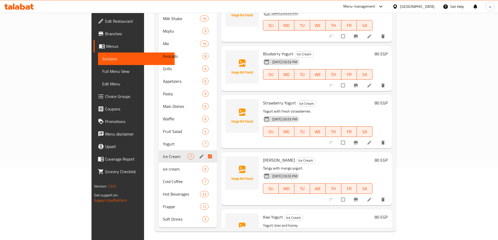
click at [205, 152] on input "Menu sections" at bounding box center [210, 157] width 11 height 10
checkbox input "true"
click at [199, 154] on icon "edit" at bounding box center [201, 156] width 5 height 5
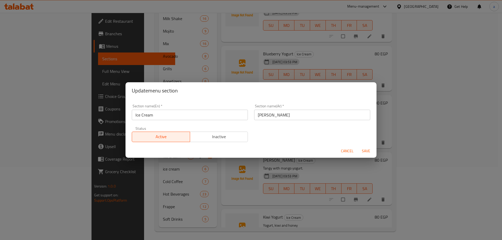
click at [233, 116] on input "Ice Cream" at bounding box center [190, 115] width 116 height 10
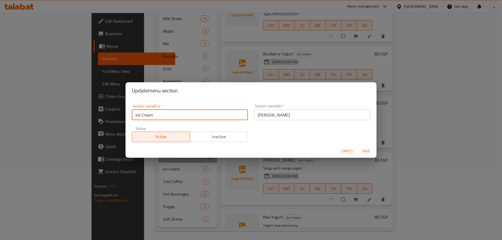
click at [233, 116] on input "Ice Cream" at bounding box center [190, 115] width 116 height 10
type input "sweet extra"
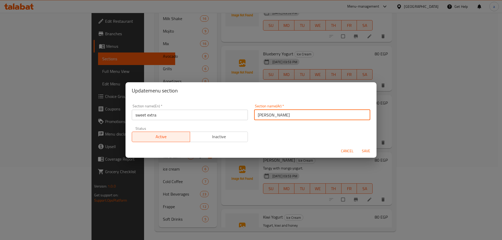
click at [274, 117] on input "[PERSON_NAME]" at bounding box center [312, 115] width 116 height 10
type input "ا"
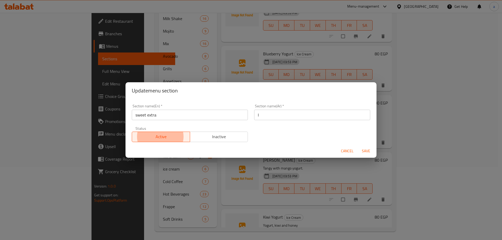
type button "0"
click at [274, 117] on input "ا" at bounding box center [312, 115] width 116 height 10
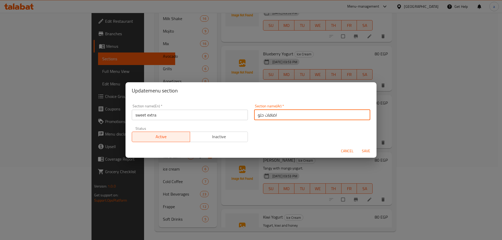
type input "اضافات حلو"
click at [357, 146] on button "Save" at bounding box center [365, 151] width 17 height 10
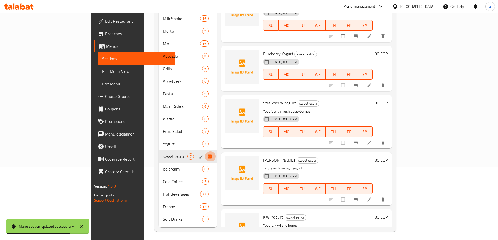
click at [205, 152] on input "Menu sections" at bounding box center [210, 157] width 11 height 10
checkbox input "false"
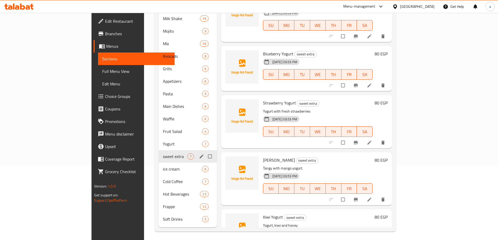
click at [159, 152] on div "sweet extra 7" at bounding box center [188, 156] width 58 height 13
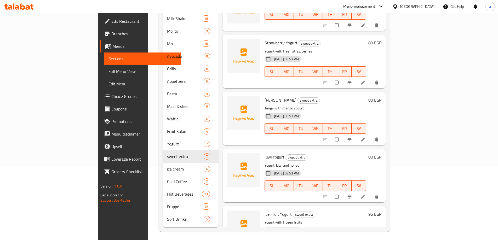
scroll to position [165, 0]
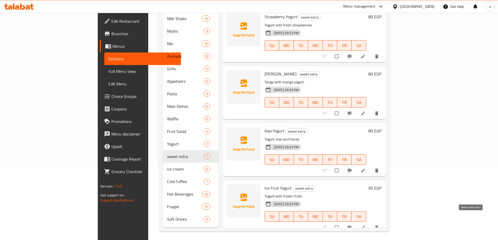
click at [379, 225] on icon "delete" at bounding box center [376, 227] width 5 height 5
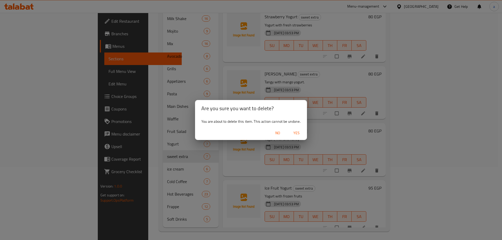
click at [295, 134] on span "Yes" at bounding box center [296, 133] width 13 height 7
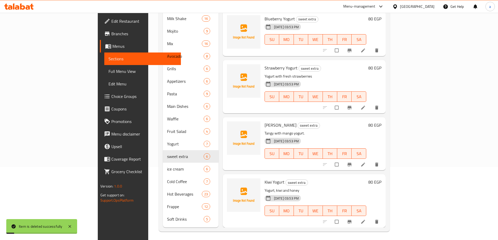
scroll to position [108, 0]
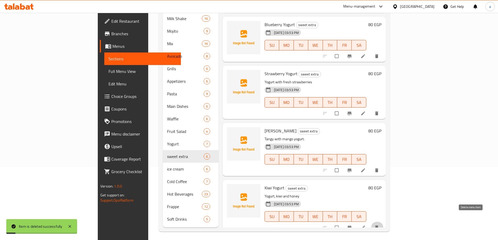
click at [383, 222] on button "delete" at bounding box center [377, 227] width 13 height 11
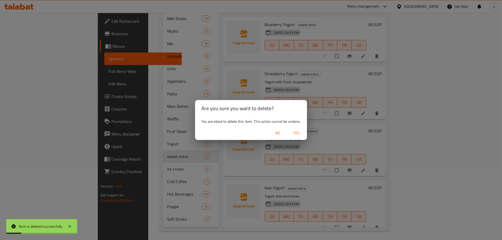
click at [293, 130] on span "Yes" at bounding box center [296, 133] width 13 height 7
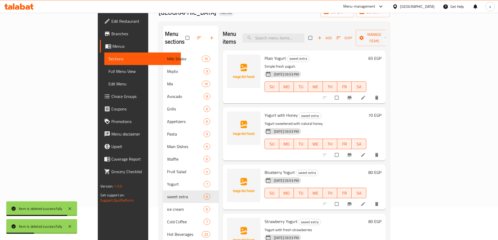
scroll to position [0, 0]
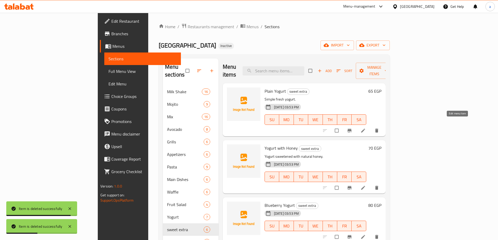
click at [365, 128] on icon at bounding box center [362, 130] width 5 height 5
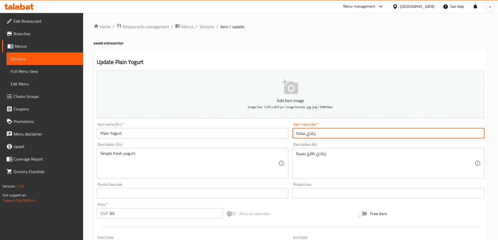
click at [318, 128] on input "زبادي سادة" at bounding box center [388, 133] width 192 height 10
paste input "مكسرات"
type input "مكسرات"
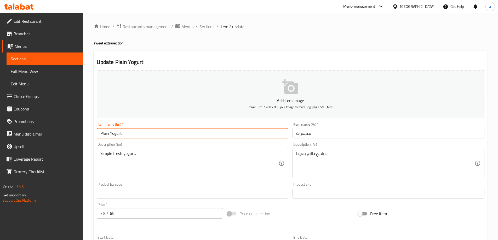
click at [145, 130] on input "Plain Yogurt" at bounding box center [193, 133] width 192 height 10
paste input "Nuts"
type input "Nuts"
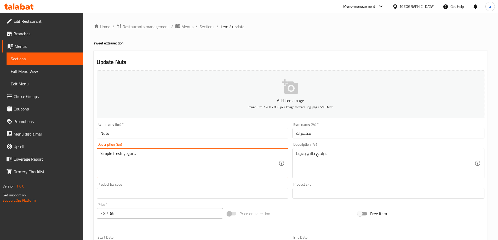
click at [113, 162] on textarea "Simple fresh yogurt." at bounding box center [189, 163] width 178 height 25
paste textarea "Roasted nuts for garnish"
type textarea "Roasted nuts for garnish"
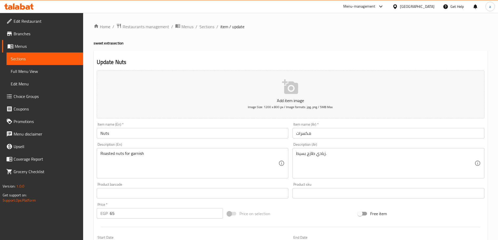
click at [365, 149] on div "زبادي طازج بسيط. Description (Ar)" at bounding box center [388, 163] width 192 height 30
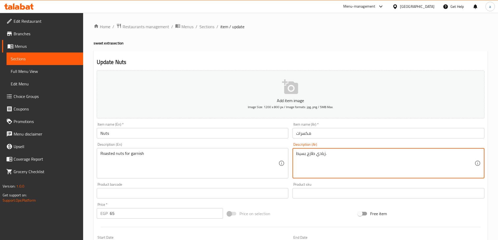
click at [353, 163] on textarea "زبادي طازج بسيط." at bounding box center [385, 163] width 178 height 25
click at [352, 163] on textarea "زبادي طازج بسيط." at bounding box center [385, 163] width 178 height 25
paste textarea "مكسرات محمصة للتزيين"
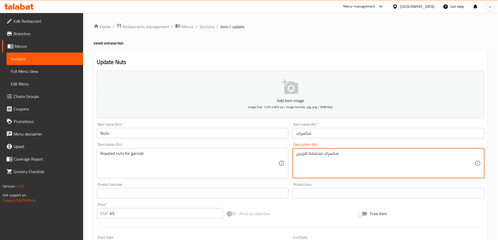
type textarea "مكسرات محمصة للتزيين"
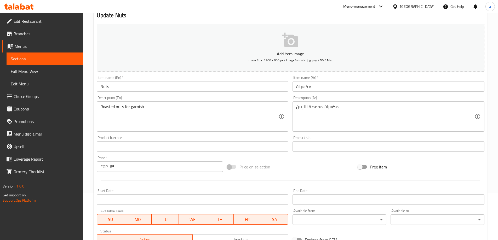
scroll to position [104, 0]
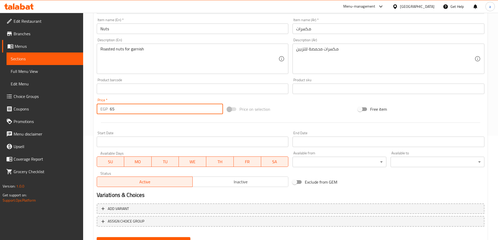
click at [135, 112] on input "65" at bounding box center [166, 109] width 113 height 10
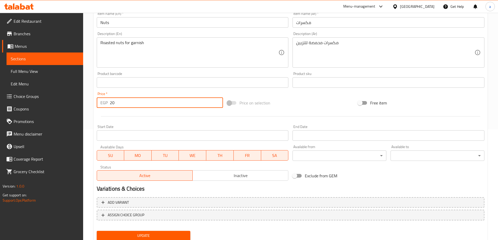
scroll to position [129, 0]
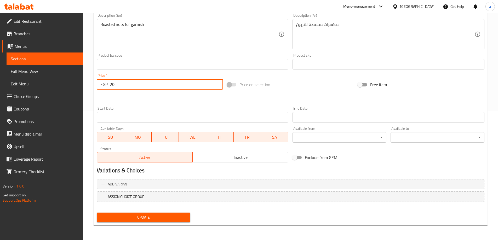
type input "20"
click at [144, 214] on span "Update" at bounding box center [143, 217] width 85 height 7
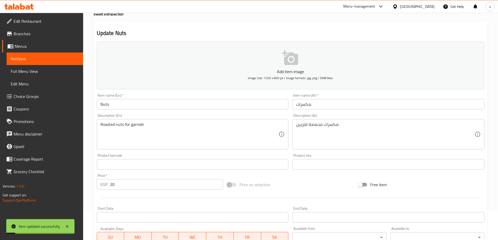
scroll to position [25, 0]
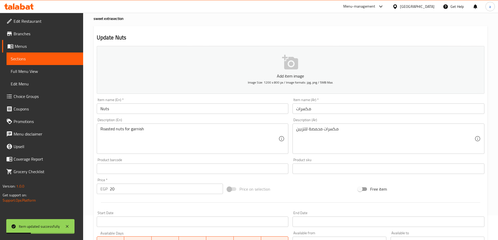
click at [58, 56] on span "Sections" at bounding box center [45, 59] width 68 height 6
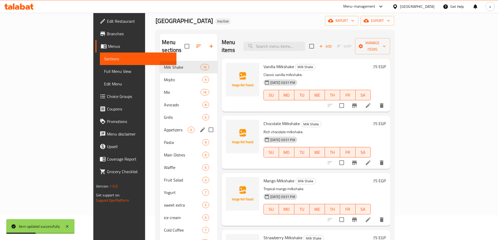
scroll to position [51, 0]
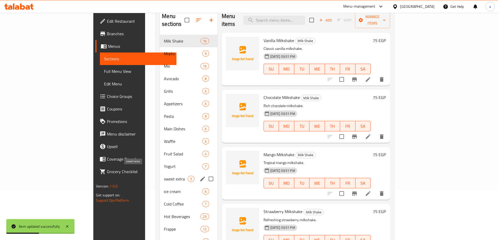
click at [164, 176] on span "sweet extra" at bounding box center [176, 179] width 24 height 6
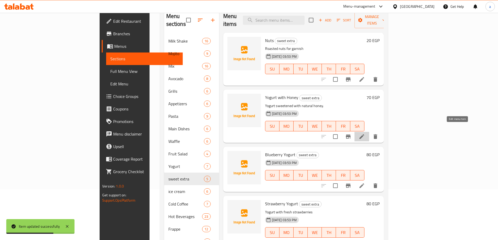
click at [365, 133] on icon at bounding box center [361, 136] width 6 height 6
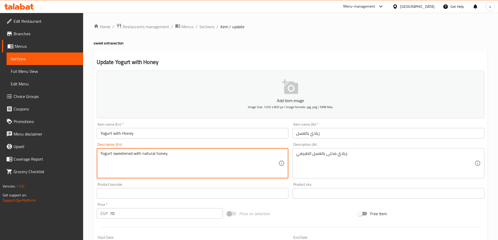
click at [137, 157] on textarea "Yogurt sweetened with natural honey." at bounding box center [189, 163] width 178 height 25
paste textarea "Add an ice cream ball"
type textarea "Add an ice cream ball."
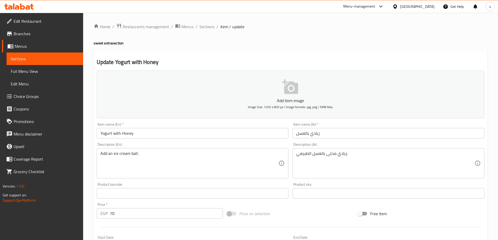
click at [329, 159] on textarea "زبادي محلى بالعسل الطبيعي." at bounding box center [385, 163] width 178 height 25
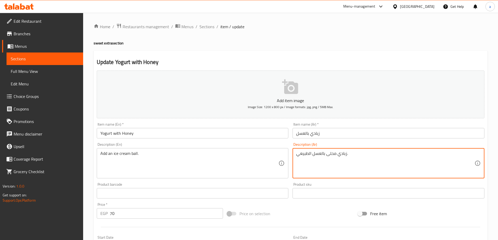
click at [329, 159] on textarea "زبادي محلى بالعسل الطبيعي." at bounding box center [385, 163] width 178 height 25
paste textarea "ضافة كرة آيس كريم"
type textarea "إضافة كرة آيس كريم."
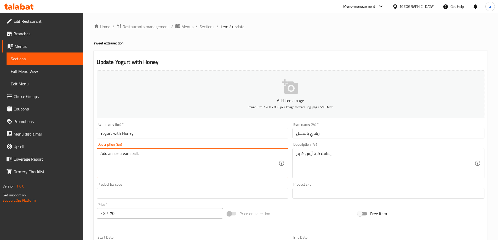
drag, startPoint x: 130, startPoint y: 155, endPoint x: 114, endPoint y: 156, distance: 16.2
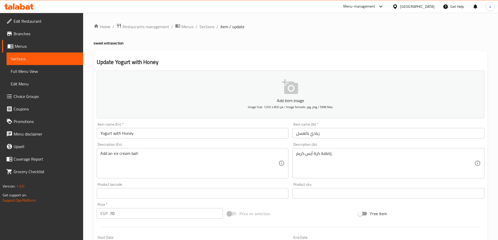
click at [334, 131] on input "زبادي بالعسل" at bounding box center [388, 133] width 192 height 10
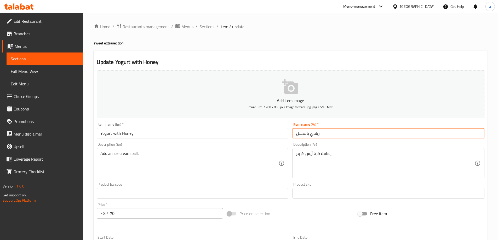
click at [334, 131] on input "زبادي بالعسل" at bounding box center [388, 133] width 192 height 10
paste input "[PERSON_NAME]"
type input "[PERSON_NAME]"
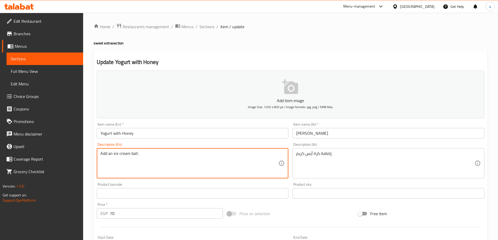
drag, startPoint x: 130, startPoint y: 155, endPoint x: 113, endPoint y: 155, distance: 16.5
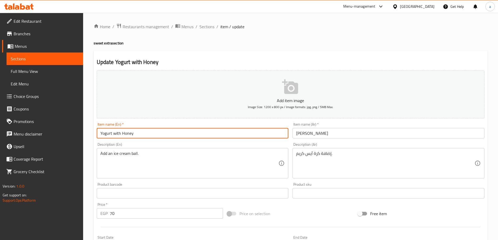
click at [123, 131] on input "Yogurt with Honey" at bounding box center [193, 133] width 192 height 10
paste input "ice cream"
type input "ice cream"
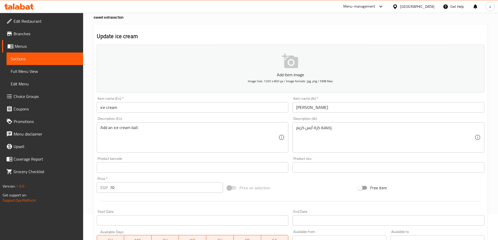
scroll to position [26, 0]
click at [126, 183] on input "70" at bounding box center [166, 187] width 113 height 10
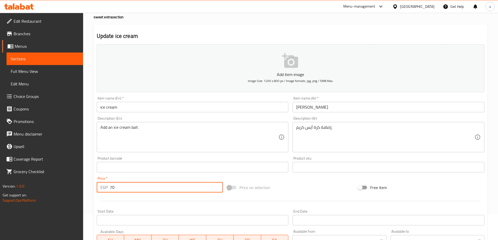
click at [126, 183] on input "70" at bounding box center [166, 187] width 113 height 10
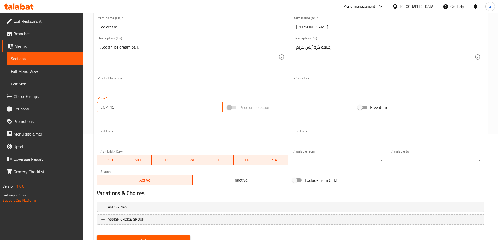
scroll to position [129, 0]
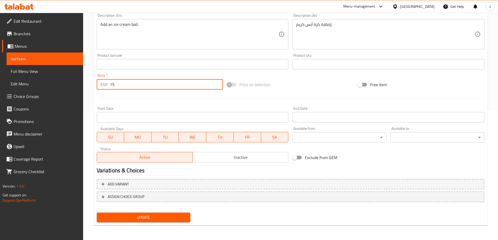
type input "15"
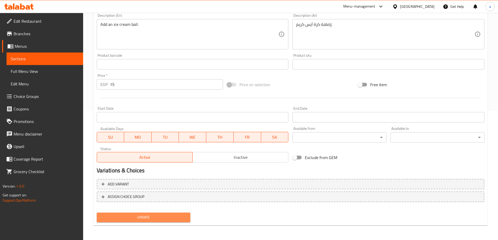
click at [133, 213] on button "Update" at bounding box center [144, 218] width 94 height 10
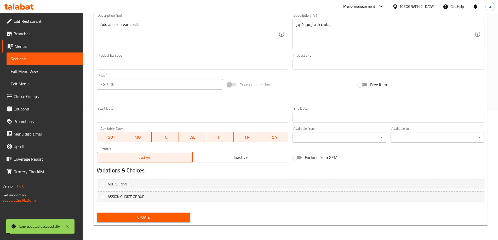
click at [66, 55] on link "Sections" at bounding box center [45, 59] width 77 height 13
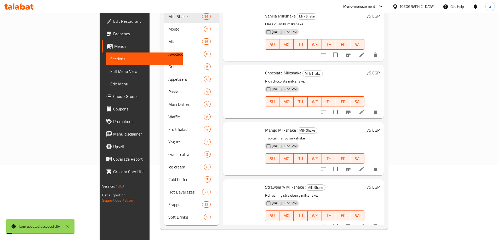
scroll to position [73, 0]
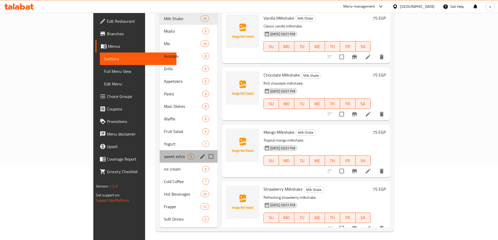
click at [160, 153] on div "sweet extra 5" at bounding box center [188, 156] width 57 height 13
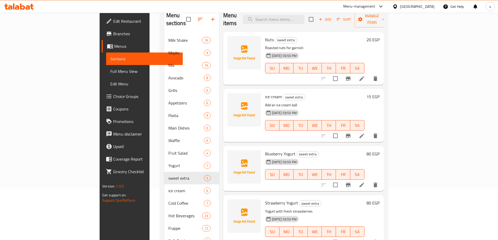
scroll to position [73, 0]
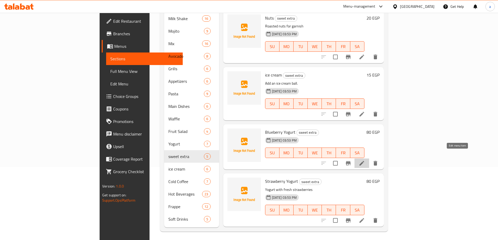
click at [365, 160] on icon at bounding box center [361, 163] width 6 height 6
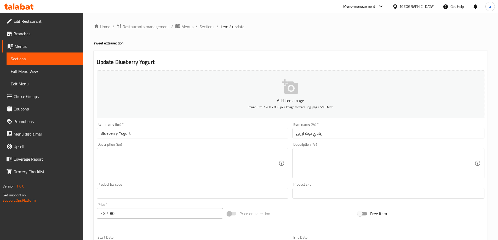
click at [175, 137] on input "Blueberry Yogurt" at bounding box center [193, 133] width 192 height 10
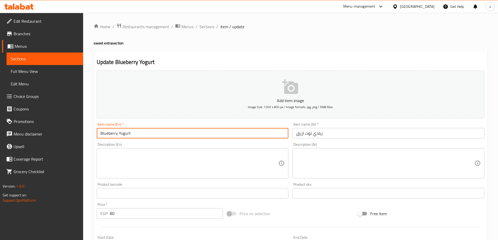
click at [175, 137] on input "Blueberry Yogurt" at bounding box center [193, 133] width 192 height 10
paste input "ice cream"
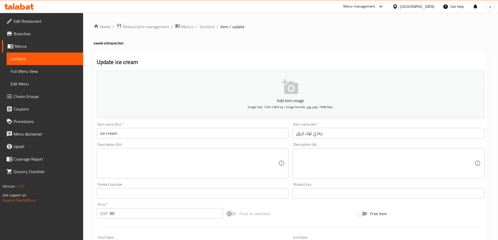
click at [178, 139] on div "Item name (En)   * ice cream Item name (En) *" at bounding box center [193, 130] width 196 height 20
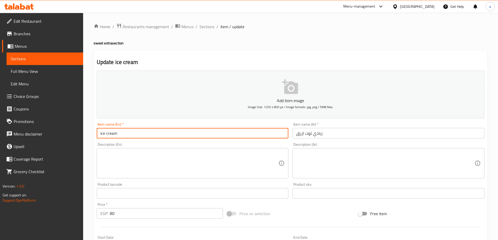
click at [177, 135] on input "ice cream" at bounding box center [193, 133] width 192 height 10
paste input "Fruits"
type input "Fruits"
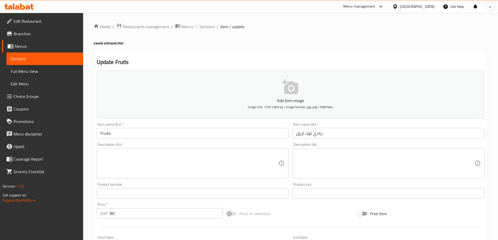
click at [312, 137] on input "زبادي توت ازرق" at bounding box center [388, 133] width 192 height 10
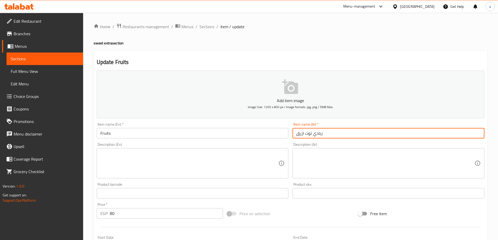
click at [312, 137] on input "زبادي توت ازرق" at bounding box center [388, 133] width 192 height 10
paste input "فاكهه"
type input "فاكهه"
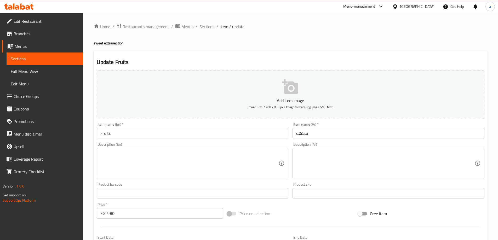
click at [139, 165] on textarea at bounding box center [189, 163] width 178 height 25
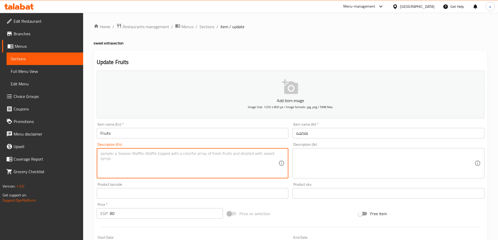
paste textarea "Fresh fruits for garnish."
type textarea "Fresh fruits for garnish."
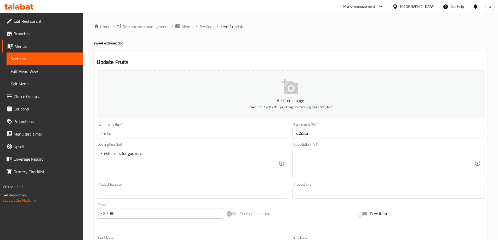
click at [332, 158] on textarea at bounding box center [385, 163] width 178 height 25
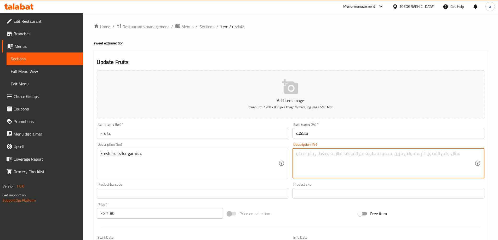
paste textarea "فواكه طازجة للتزيين."
type textarea "فواكه طازجة للتزيين."
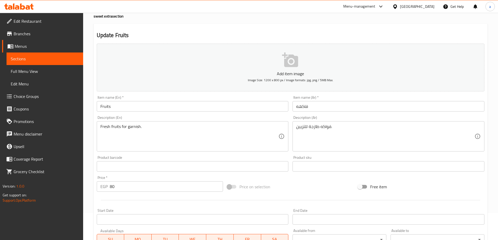
scroll to position [52, 0]
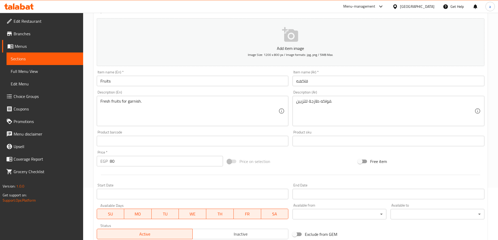
click at [133, 165] on input "80" at bounding box center [166, 161] width 113 height 10
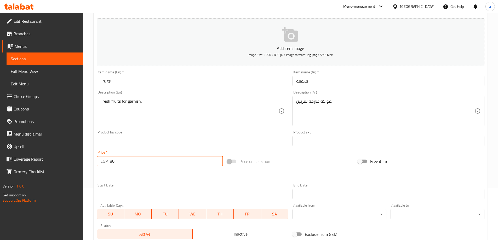
click at [133, 165] on input "80" at bounding box center [166, 161] width 113 height 10
paste input "25"
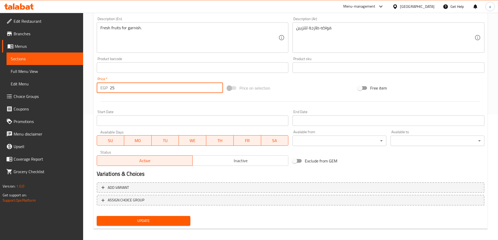
scroll to position [129, 0]
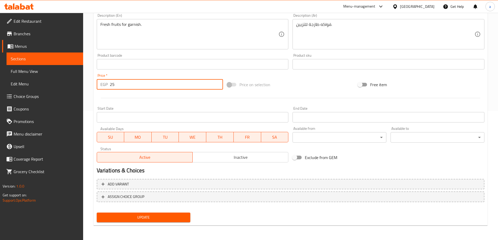
type input "25"
click at [140, 214] on span "Update" at bounding box center [143, 217] width 85 height 7
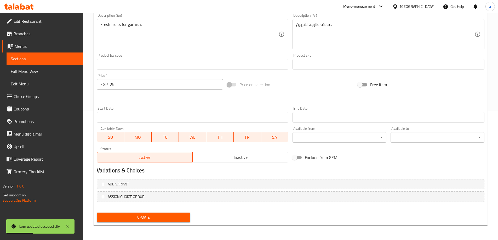
click at [28, 57] on span "Sections" at bounding box center [45, 59] width 68 height 6
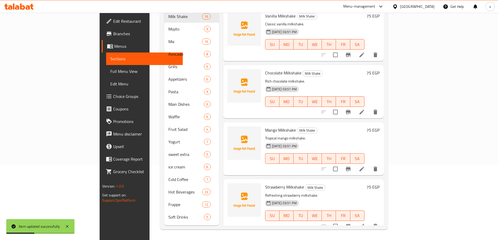
scroll to position [73, 0]
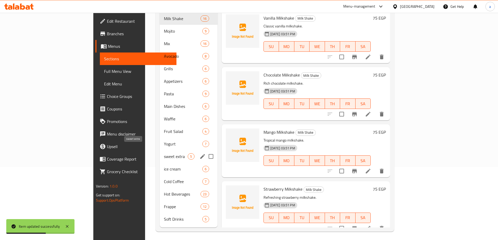
click at [164, 153] on span "sweet extra" at bounding box center [176, 156] width 24 height 6
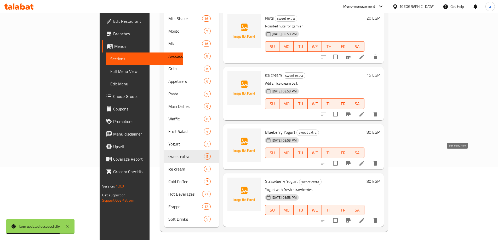
click at [364, 161] on icon at bounding box center [361, 163] width 5 height 5
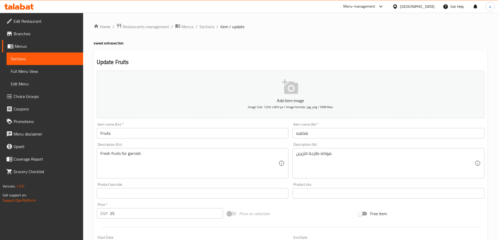
click at [33, 62] on span "Sections" at bounding box center [45, 59] width 68 height 6
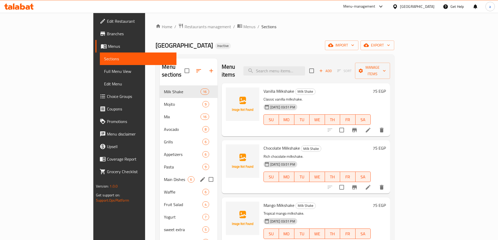
scroll to position [73, 0]
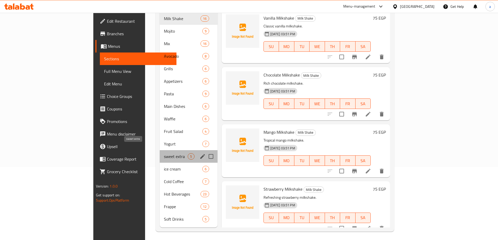
click at [164, 153] on span "sweet extra" at bounding box center [176, 156] width 24 height 6
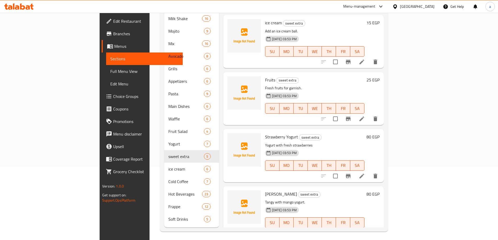
scroll to position [58, 0]
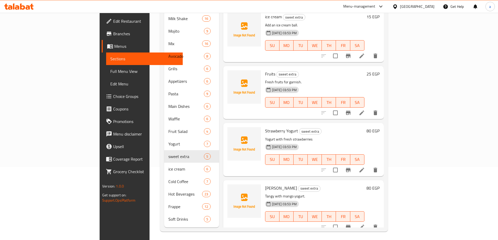
click at [364, 168] on icon at bounding box center [361, 170] width 5 height 5
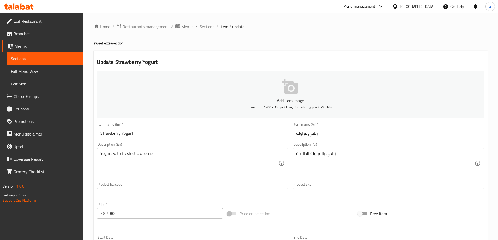
click at [153, 138] on input "Strawberry Yogurt" at bounding box center [193, 133] width 192 height 10
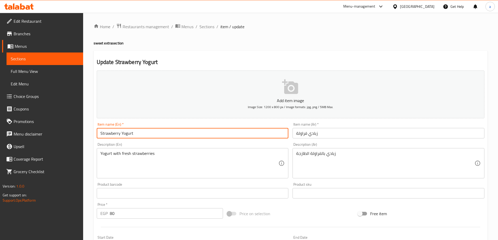
click at [153, 138] on input "Strawberry Yogurt" at bounding box center [193, 133] width 192 height 10
paste input "auce"
type input "Sauce"
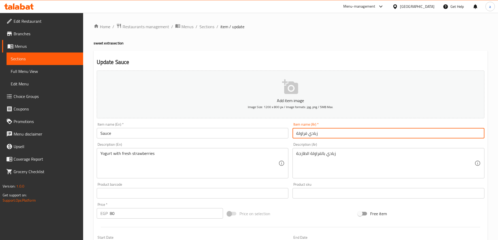
click at [332, 138] on input "زبادي فراولة" at bounding box center [388, 133] width 192 height 10
type input "صوص"
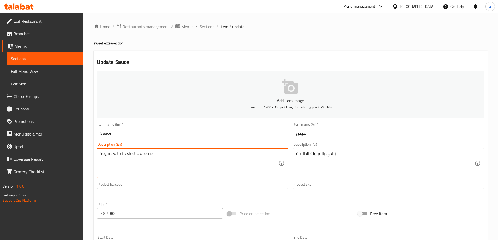
click at [164, 155] on textarea "Yogurt with fresh strawberries" at bounding box center [189, 163] width 178 height 25
paste textarea "Chocolate or caramel sauce"
type textarea "Chocolate or caramel sauce"
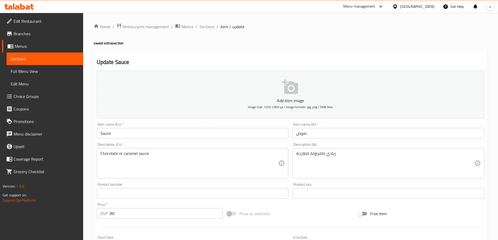
click at [345, 147] on div "Description (Ar) زبادي بالفراولة الطازجة Description (Ar)" at bounding box center [388, 161] width 192 height 36
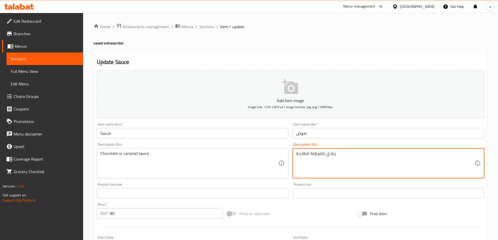
click at [346, 152] on textarea "زبادي بالفراولة الطازجة" at bounding box center [385, 163] width 178 height 25
paste textarea "وص شوكولاتة أو كراميل"
type textarea "صوص شوكولاتة أو كراميل"
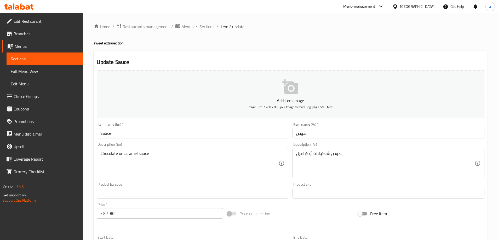
drag, startPoint x: 132, startPoint y: 219, endPoint x: 130, endPoint y: 217, distance: 3.3
click at [131, 219] on div "Price   * EGP 80 Price *" at bounding box center [160, 211] width 131 height 20
click at [129, 216] on input "80" at bounding box center [166, 213] width 113 height 10
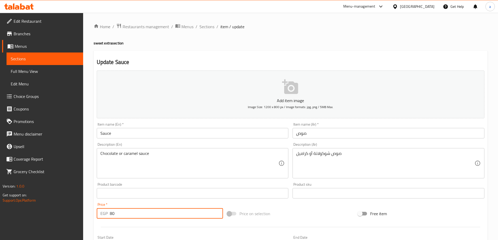
click at [129, 216] on input "80" at bounding box center [166, 213] width 113 height 10
type input "15"
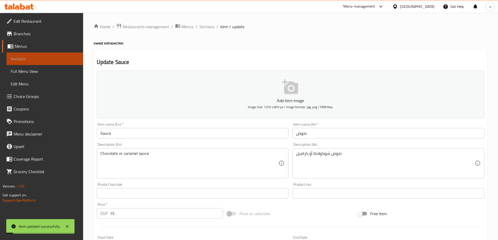
click at [41, 62] on link "Sections" at bounding box center [45, 59] width 77 height 13
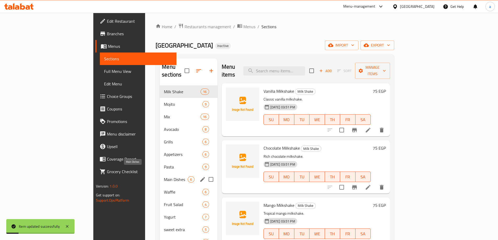
scroll to position [26, 0]
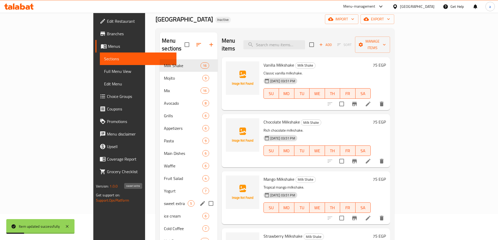
click at [164, 200] on span "sweet extra" at bounding box center [176, 203] width 24 height 6
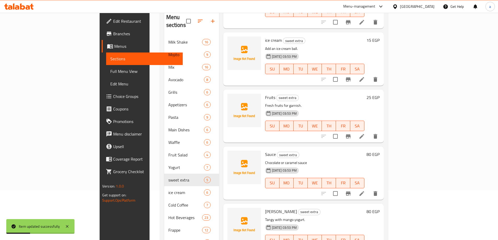
scroll to position [73, 0]
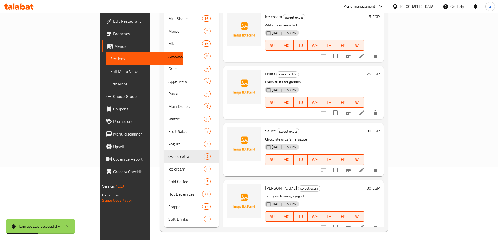
click at [365, 224] on icon at bounding box center [361, 227] width 6 height 6
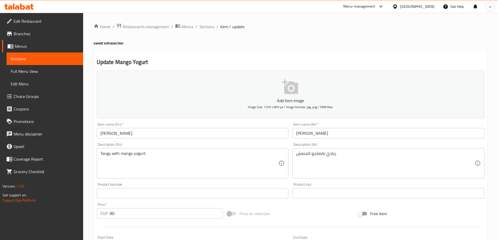
click at [203, 134] on input "[PERSON_NAME]" at bounding box center [193, 133] width 192 height 10
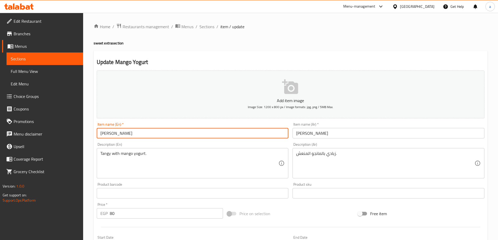
click at [203, 134] on input "[PERSON_NAME]" at bounding box center [193, 133] width 192 height 10
paste input "Cream"
type input "Cream"
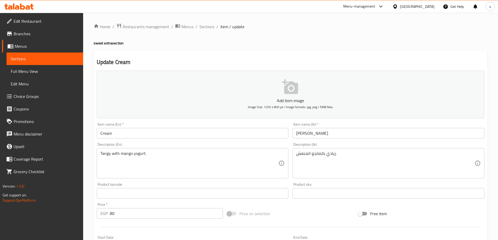
click at [345, 127] on div "Item name (Ar)   * [PERSON_NAME] Item name (Ar) *" at bounding box center [388, 131] width 192 height 16
click at [343, 130] on input "[PERSON_NAME]" at bounding box center [388, 133] width 192 height 10
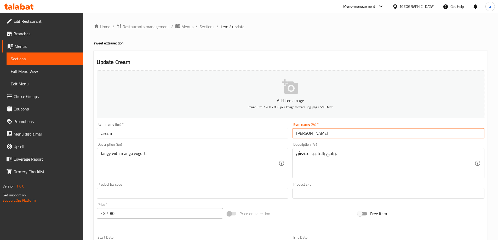
click at [343, 130] on input "[PERSON_NAME]" at bounding box center [388, 133] width 192 height 10
paste input "كريمة"
type input "كريمة"
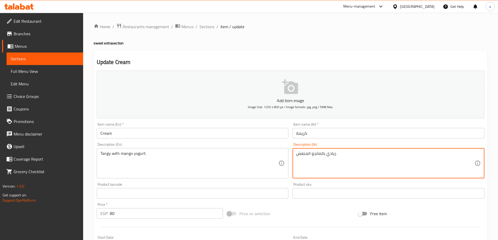
click at [321, 158] on textarea "زبادي بالمانجو المنعش." at bounding box center [385, 163] width 178 height 25
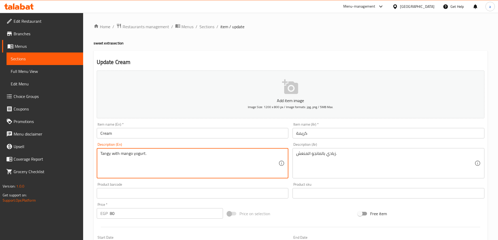
click at [176, 155] on textarea "Tangy with mango yogurt." at bounding box center [189, 163] width 178 height 25
paste textarea "Soft whipped cream"
type textarea "Soft whipped cream"
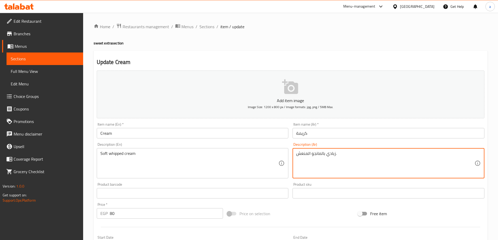
click at [315, 158] on textarea "زبادي بالمانجو المنعش." at bounding box center [385, 163] width 178 height 25
paste textarea "كريمة مخفوقة ناعمة"
type textarea "كريمة مخفوقة ناعمة"
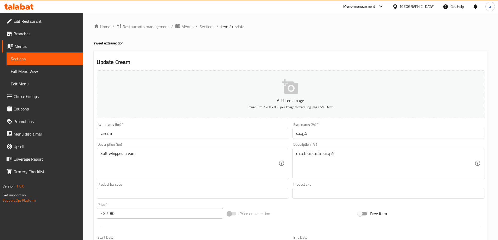
click at [134, 209] on input "80" at bounding box center [166, 213] width 113 height 10
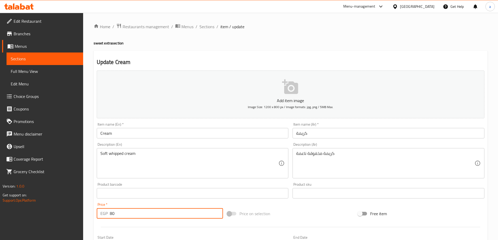
click at [134, 209] on input "80" at bounding box center [166, 213] width 113 height 10
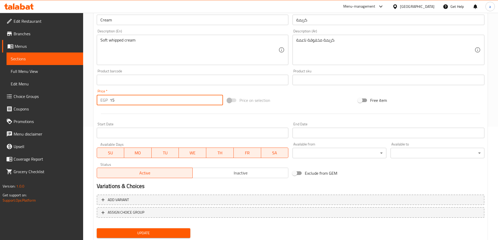
scroll to position [129, 0]
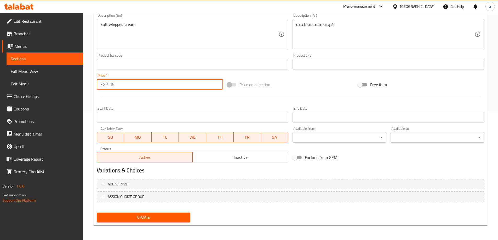
type input "15"
click at [139, 216] on span "Update" at bounding box center [143, 217] width 85 height 7
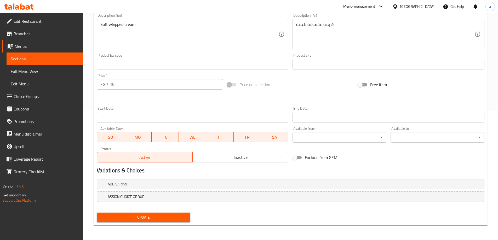
click at [147, 219] on span "Update" at bounding box center [143, 217] width 85 height 7
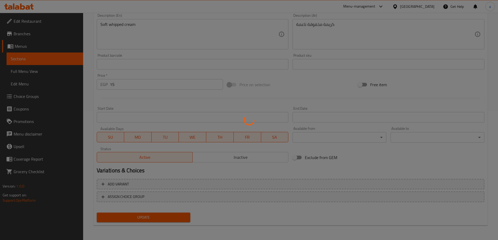
click at [59, 71] on div at bounding box center [249, 120] width 498 height 240
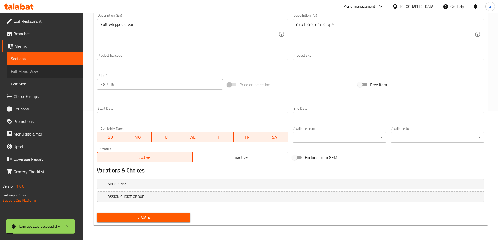
click at [56, 70] on span "Full Menu View" at bounding box center [45, 71] width 68 height 6
click at [57, 71] on span "Full Menu View" at bounding box center [45, 71] width 68 height 6
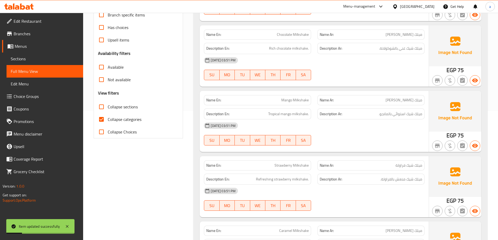
scroll to position [25, 0]
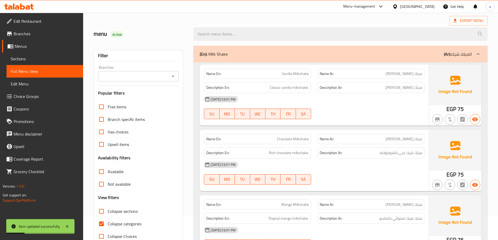
click at [31, 96] on span "Choice Groups" at bounding box center [46, 96] width 65 height 6
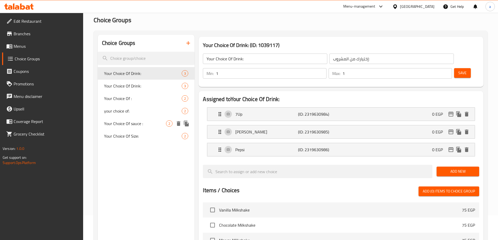
click at [140, 121] on span "Your Choice Of sauce :" at bounding box center [135, 123] width 62 height 6
type input "Your Choice Of sauce :"
type input "اختيارك من الصوص:"
type input "0"
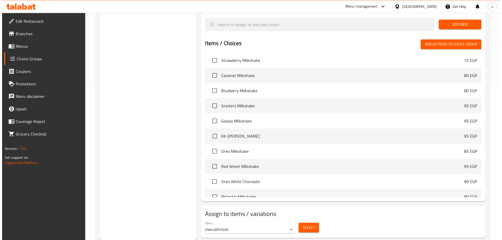
scroll to position [104, 0]
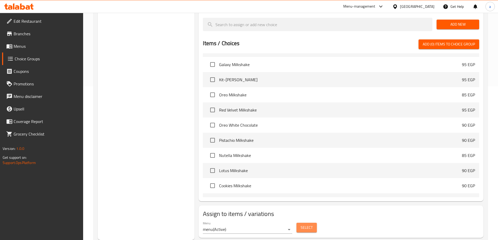
click at [302, 223] on button "Select" at bounding box center [306, 228] width 20 height 10
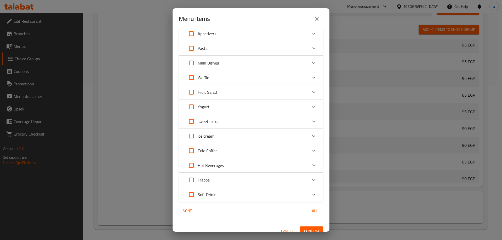
scroll to position [99, 0]
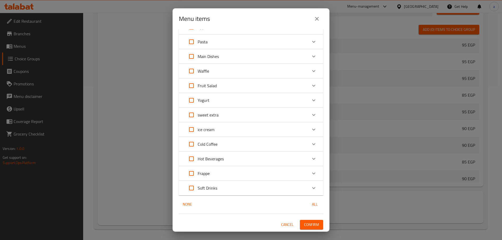
click at [310, 115] on icon "Expand" at bounding box center [313, 115] width 6 height 6
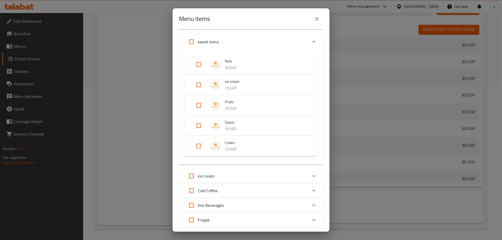
click at [196, 127] on input "Expand" at bounding box center [198, 125] width 13 height 13
checkbox input "true"
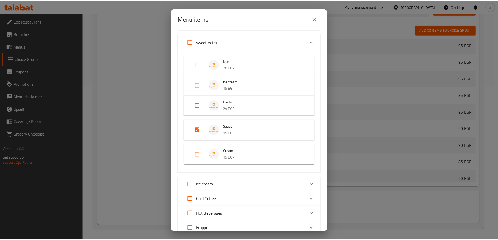
scroll to position [232, 0]
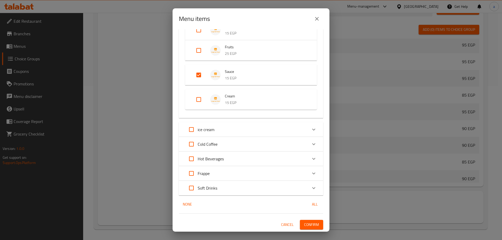
click at [310, 219] on div "1 / 151 items selected ​ Milk Shake Vanilla Milkshake 75 EGP Chocolate Milkshak…" at bounding box center [250, 130] width 157 height 202
click at [309, 223] on span "Confirm" at bounding box center [311, 225] width 15 height 7
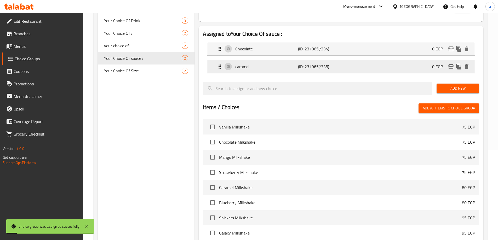
scroll to position [23, 0]
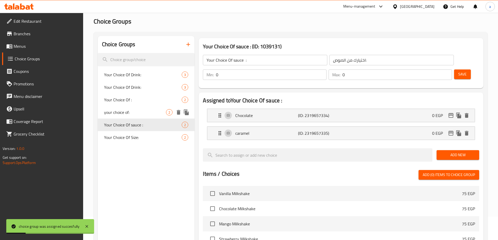
click at [140, 110] on span "your choice of:" at bounding box center [135, 112] width 62 height 6
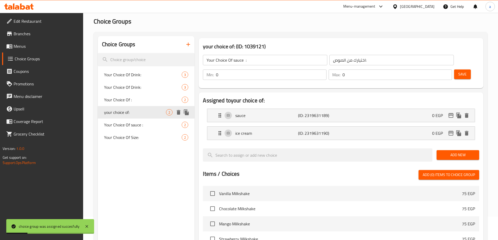
type input "your choice of:"
type input "اختيارك من :"
click at [141, 103] on div "Your Choice Of : 2" at bounding box center [146, 100] width 97 height 13
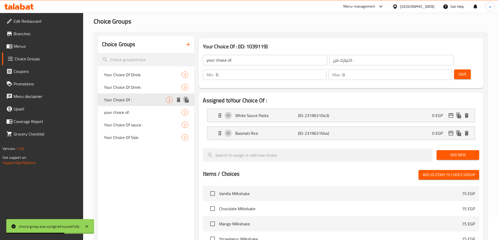
type input "Your Choice Of :"
type input "1"
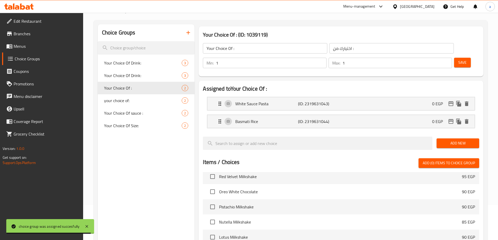
scroll to position [0, 0]
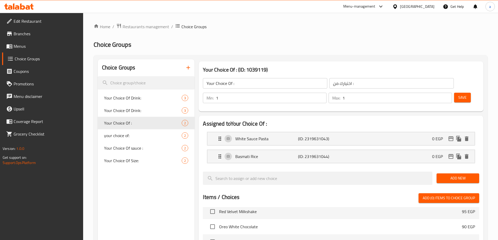
click at [33, 49] on span "Menus" at bounding box center [46, 46] width 65 height 6
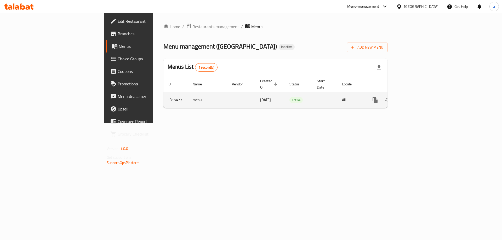
click at [415, 98] on icon "enhanced table" at bounding box center [412, 100] width 5 height 5
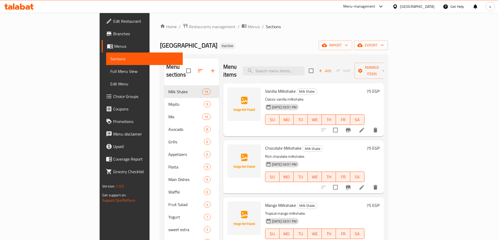
click at [110, 71] on span "Full Menu View" at bounding box center [144, 71] width 68 height 6
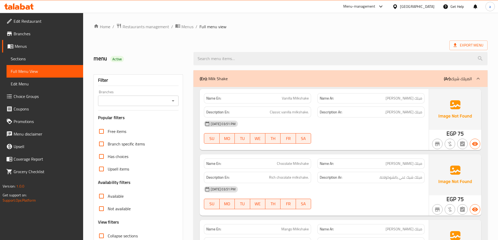
scroll to position [104, 0]
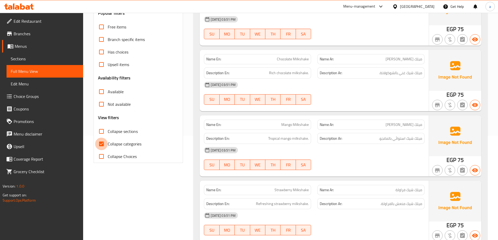
drag, startPoint x: 99, startPoint y: 142, endPoint x: 103, endPoint y: 131, distance: 11.2
click at [99, 142] on input "Collapse categories" at bounding box center [101, 144] width 13 height 13
checkbox input "false"
click at [103, 131] on input "Collapse sections" at bounding box center [101, 131] width 13 height 13
checkbox input "true"
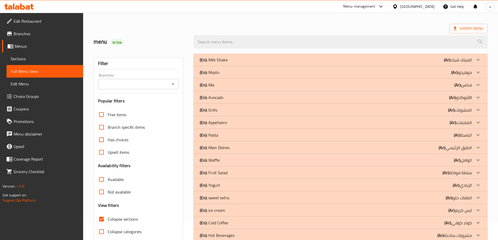
scroll to position [26, 0]
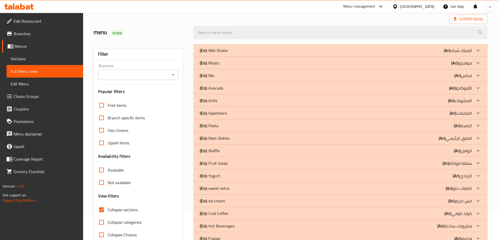
click at [479, 100] on icon at bounding box center [477, 101] width 3 height 2
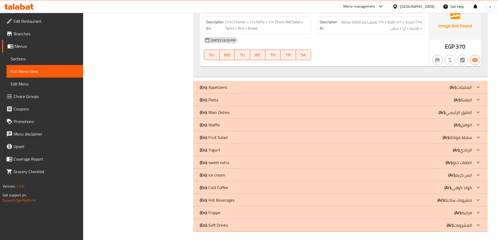
scroll to position [504, 0]
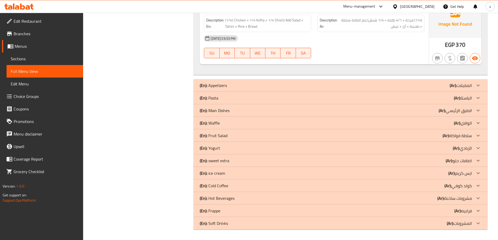
click at [477, 160] on icon at bounding box center [478, 161] width 6 height 6
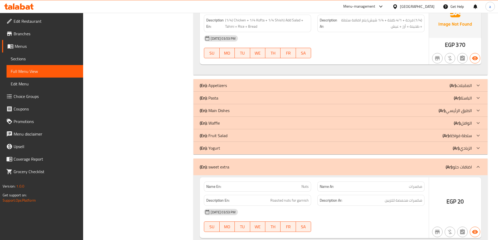
click at [477, 149] on icon at bounding box center [478, 148] width 6 height 6
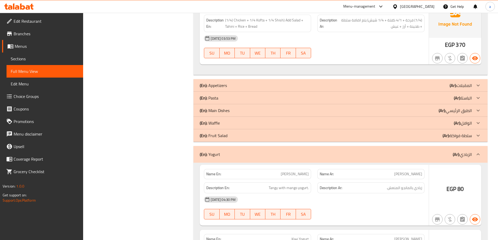
click at [476, 137] on icon at bounding box center [478, 135] width 6 height 6
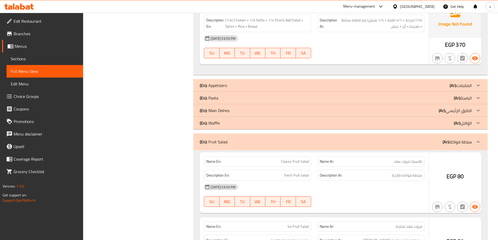
click at [479, 122] on icon at bounding box center [477, 123] width 3 height 2
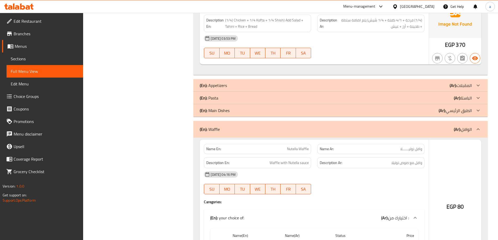
click at [478, 111] on icon at bounding box center [478, 110] width 6 height 6
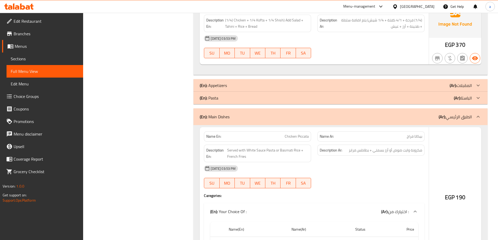
click at [478, 99] on icon at bounding box center [478, 98] width 6 height 6
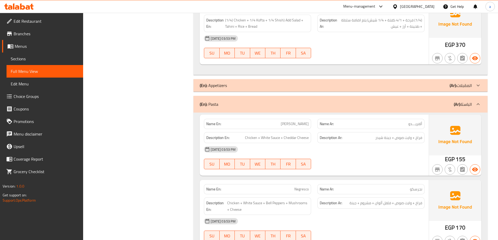
click at [479, 86] on icon at bounding box center [478, 85] width 6 height 6
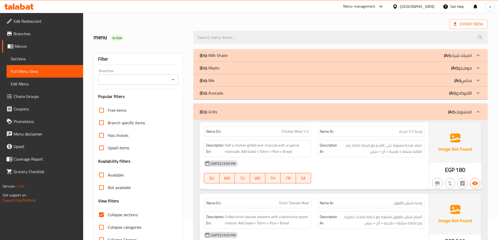
scroll to position [0, 0]
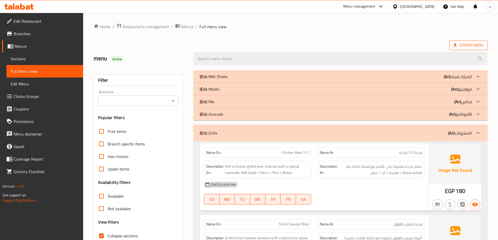
click at [468, 43] on span "Export Menu" at bounding box center [468, 45] width 30 height 7
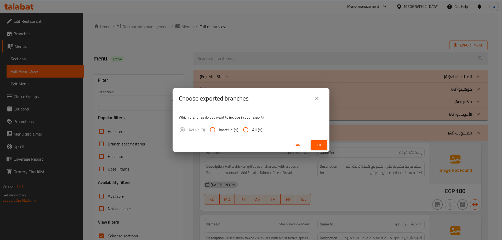
click at [246, 132] on input "All (1)" at bounding box center [245, 130] width 13 height 13
radio input "true"
click at [320, 146] on span "Ok" at bounding box center [319, 145] width 8 height 7
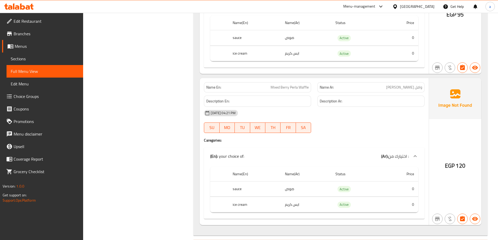
scroll to position [3370, 0]
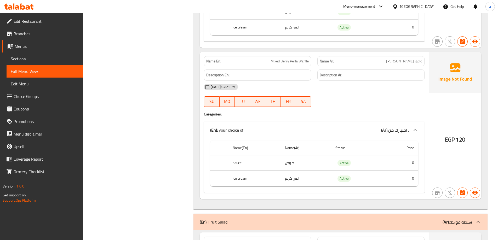
click at [45, 94] on span "Choice Groups" at bounding box center [46, 96] width 65 height 6
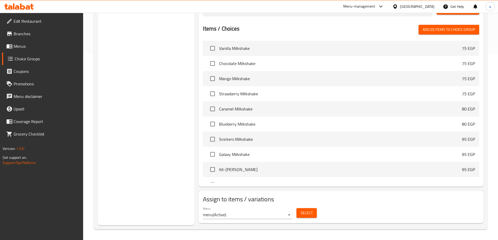
scroll to position [74, 0]
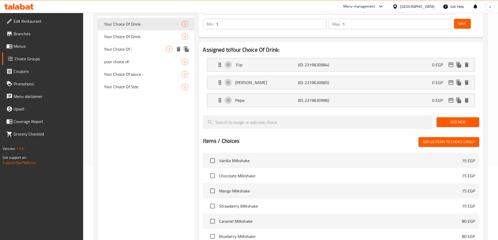
click at [140, 47] on span "Your Choice Of :" at bounding box center [135, 49] width 62 height 6
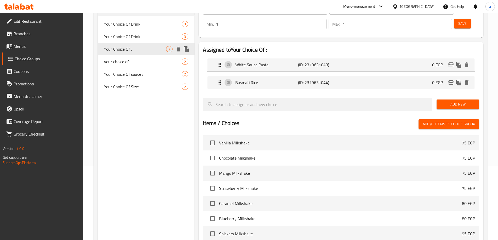
type input "Your Choice Of :"
type input "اختيارك من :"
click at [137, 58] on div "your choice of: 2" at bounding box center [146, 61] width 97 height 13
type input "your choice of:"
type input "0"
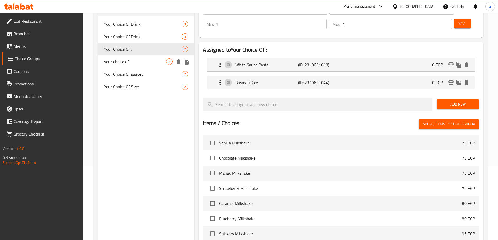
type input "0"
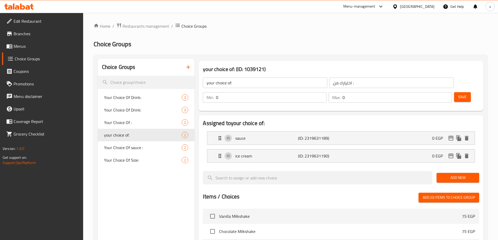
scroll to position [0, 0]
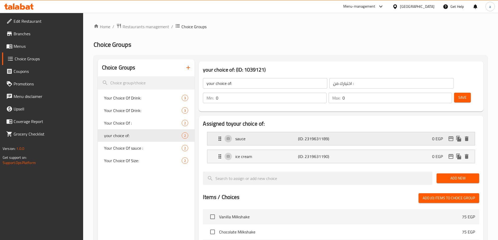
click at [350, 132] on div "sauce (ID: 2319631189) 0 EGP" at bounding box center [343, 138] width 252 height 13
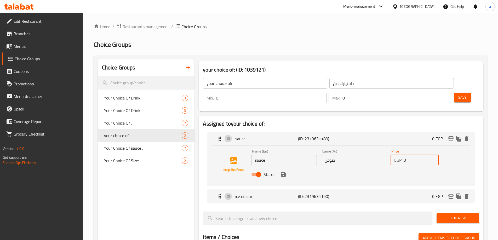
click at [414, 155] on input "0" at bounding box center [420, 160] width 35 height 10
click at [376, 190] on div "ice cream (ID: 2319631190) 0 EGP" at bounding box center [343, 196] width 252 height 13
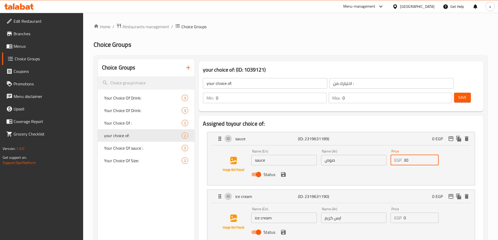
type input "30"
click at [403, 213] on input "0" at bounding box center [420, 218] width 35 height 10
click at [404, 213] on input "0" at bounding box center [420, 218] width 35 height 10
click at [408, 213] on input "0" at bounding box center [420, 218] width 35 height 10
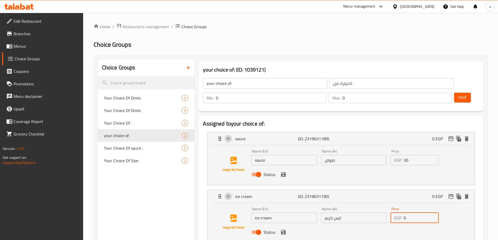
click at [408, 213] on input "0" at bounding box center [420, 218] width 35 height 10
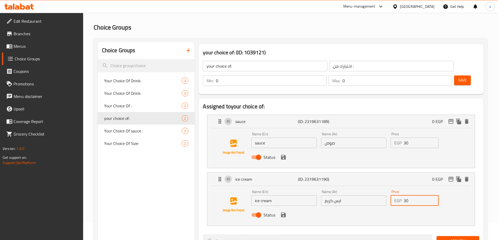
scroll to position [52, 0]
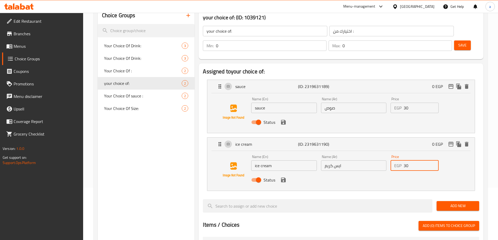
type input "30"
click at [458, 42] on span "Save" at bounding box center [462, 45] width 8 height 7
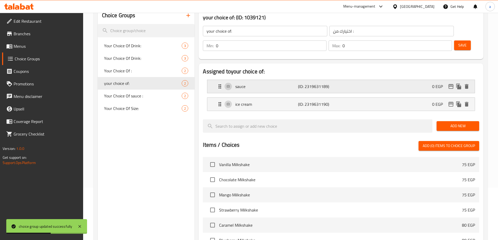
click at [371, 80] on div "sauce (ID: 2319631189) 0 EGP" at bounding box center [343, 86] width 252 height 13
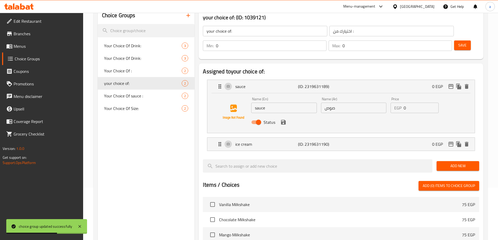
click at [407, 103] on input "0" at bounding box center [420, 108] width 35 height 10
click at [285, 115] on div "Status" at bounding box center [353, 122] width 209 height 14
click at [283, 119] on icon "save" at bounding box center [283, 122] width 6 height 6
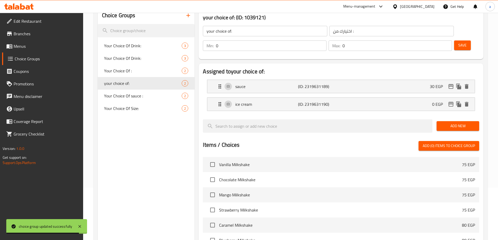
type input "30"
click at [373, 80] on div "sauce (ID: 2319631189) 30 EGP" at bounding box center [343, 86] width 252 height 13
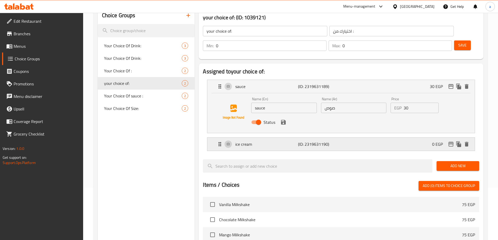
click at [373, 138] on div "ice cream (ID: 2319631190) 0 EGP" at bounding box center [343, 144] width 252 height 13
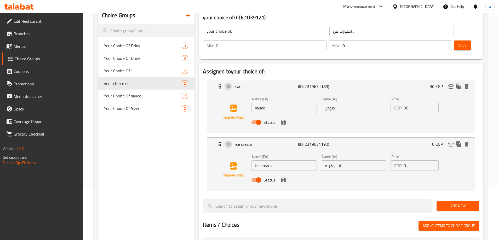
click at [413, 160] on input "0" at bounding box center [420, 165] width 35 height 10
click at [282, 178] on icon "save" at bounding box center [283, 180] width 5 height 5
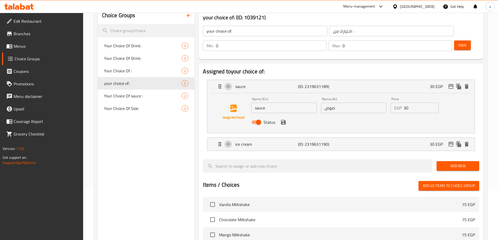
type input "30"
click at [374, 138] on div "ice cream (ID: 2319631190) 30 EGP" at bounding box center [343, 144] width 252 height 13
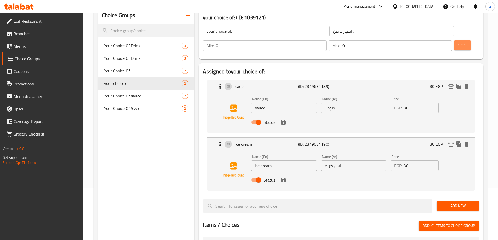
click at [458, 42] on span "Save" at bounding box center [462, 45] width 8 height 7
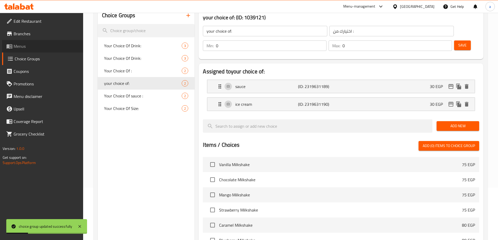
click at [28, 49] on link "Menus" at bounding box center [42, 46] width 81 height 13
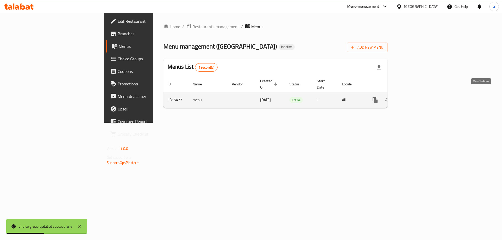
click at [416, 97] on icon "enhanced table" at bounding box center [412, 100] width 6 height 6
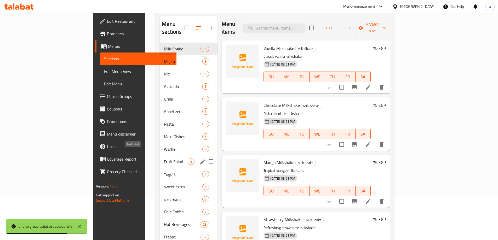
scroll to position [52, 0]
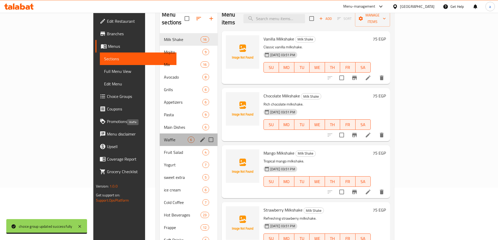
click at [164, 137] on span "Waffle" at bounding box center [176, 140] width 24 height 6
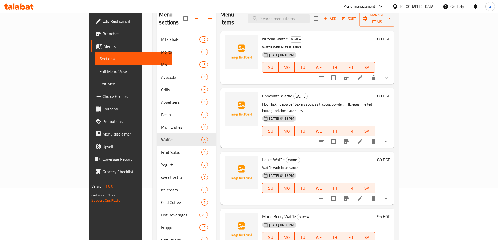
click at [309, 92] on div "Chocolate Waffle Waffle Flour, baking powder, baking soda, salt, cocoa powder, …" at bounding box center [318, 117] width 117 height 55
click at [375, 101] on p "Flour, baking powder, baking soda, salt, cocoa powder, milk, eggs, melted butte…" at bounding box center [318, 107] width 113 height 13
click at [377, 113] on div "[DATE] 04:18 PM SU MO TU WE TH FR SA" at bounding box center [318, 127] width 117 height 28
click at [392, 135] on button "show more" at bounding box center [386, 141] width 13 height 13
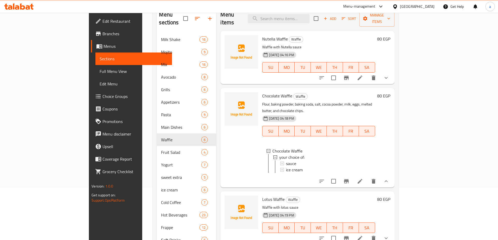
click at [293, 92] on h6 "Chocolate Waffle Waffle" at bounding box center [318, 95] width 113 height 7
click at [227, 98] on img at bounding box center [240, 108] width 33 height 33
click at [363, 178] on icon at bounding box center [360, 181] width 6 height 6
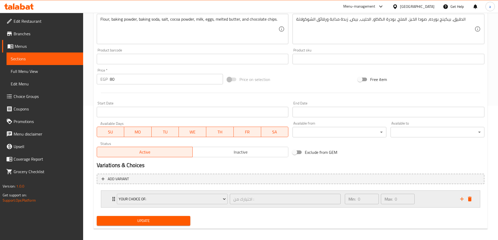
scroll to position [138, 0]
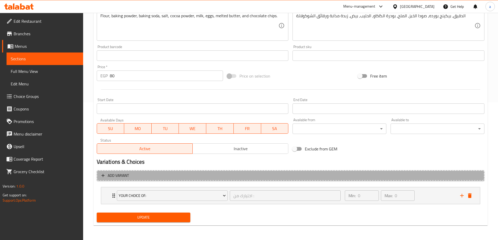
click at [206, 178] on span "Add variant" at bounding box center [290, 175] width 378 height 7
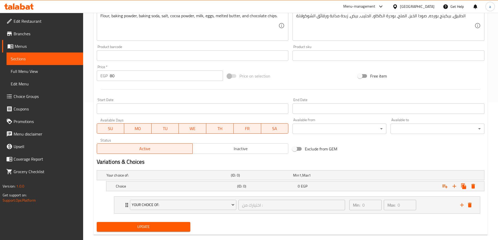
click at [206, 178] on div "Your choice of:" at bounding box center [167, 175] width 124 height 7
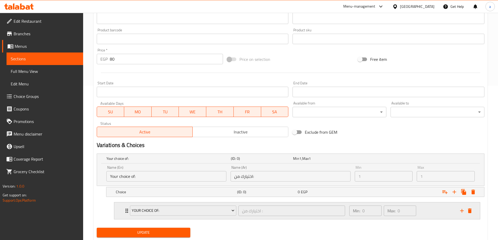
scroll to position [170, 0]
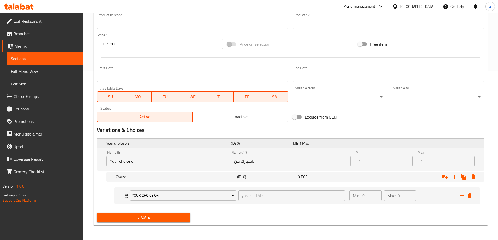
click at [368, 142] on div "Expand" at bounding box center [416, 143] width 124 height 2
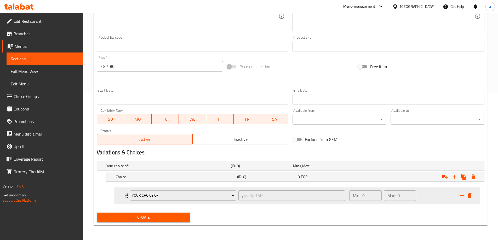
click at [434, 199] on div "Min: 0 ​ Max: 0 ​" at bounding box center [401, 195] width 111 height 17
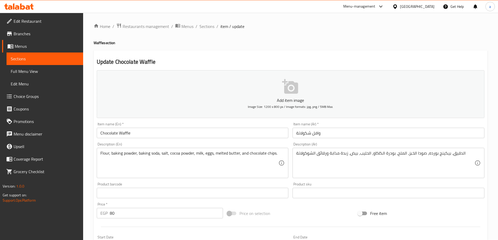
scroll to position [0, 0]
click at [34, 59] on span "Sections" at bounding box center [45, 59] width 68 height 6
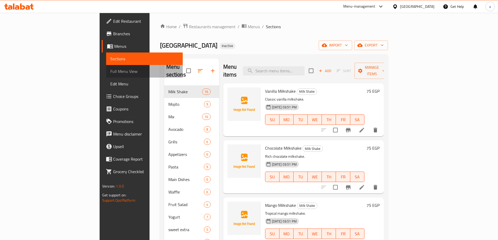
click at [110, 68] on span "Full Menu View" at bounding box center [144, 71] width 68 height 6
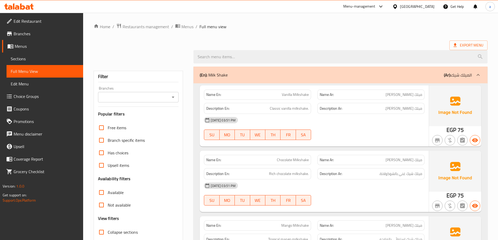
scroll to position [78, 0]
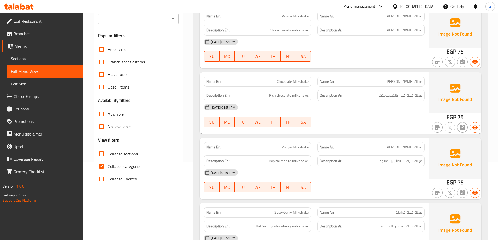
click at [103, 156] on input "Collapse sections" at bounding box center [101, 154] width 13 height 13
checkbox input "true"
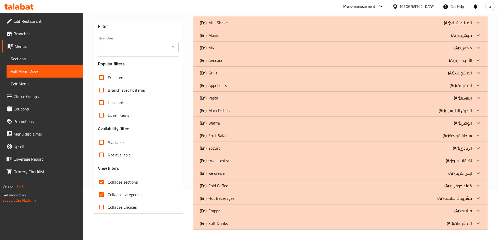
click at [102, 188] on input "Collapse categories" at bounding box center [101, 194] width 13 height 13
checkbox input "false"
click at [479, 160] on div at bounding box center [478, 160] width 13 height 13
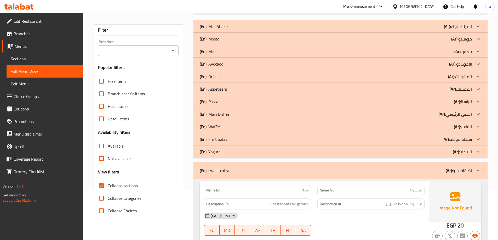
click at [478, 154] on icon at bounding box center [478, 152] width 6 height 6
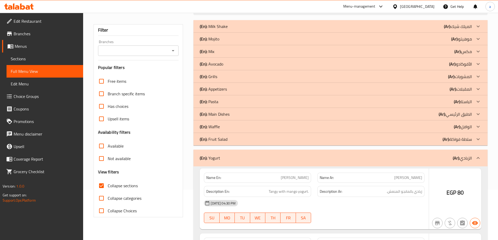
click at [478, 141] on icon at bounding box center [478, 139] width 6 height 6
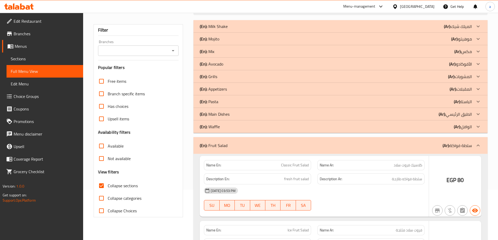
click at [477, 127] on icon at bounding box center [478, 127] width 6 height 6
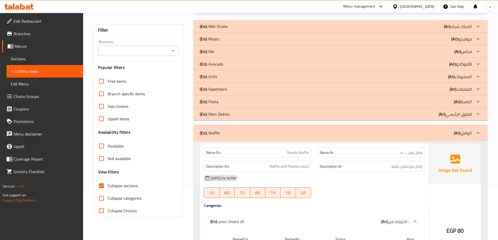
scroll to position [0, 0]
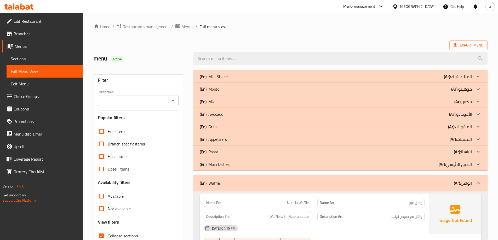
click at [477, 159] on div at bounding box center [478, 164] width 13 height 13
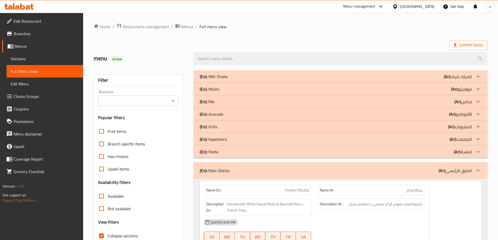
click at [477, 152] on icon at bounding box center [478, 152] width 6 height 6
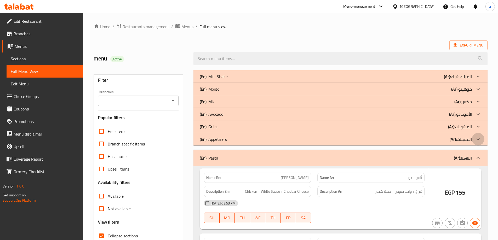
click at [478, 141] on icon at bounding box center [478, 139] width 6 height 6
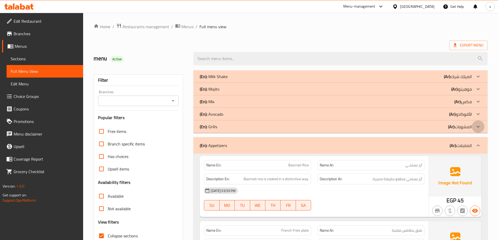
click at [477, 129] on icon at bounding box center [478, 127] width 6 height 6
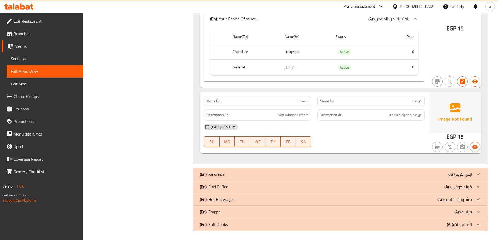
scroll to position [4637, 0]
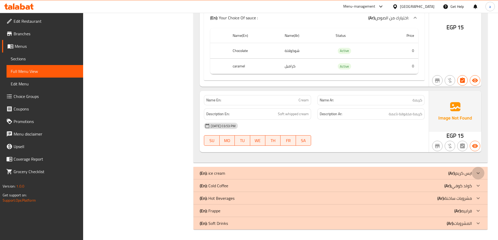
click at [478, 174] on icon at bounding box center [478, 173] width 6 height 6
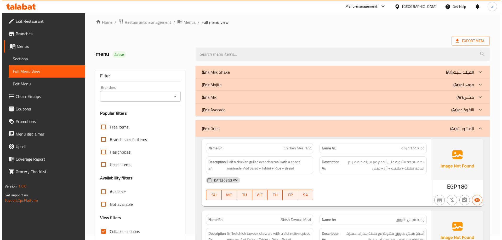
scroll to position [0, 0]
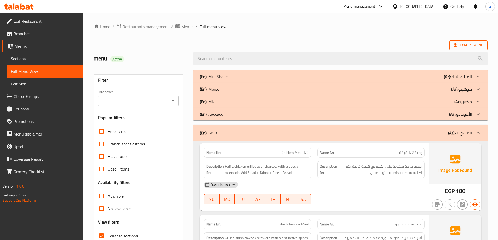
drag, startPoint x: 462, startPoint y: 40, endPoint x: 461, endPoint y: 44, distance: 4.2
click at [461, 44] on span "Export Menu" at bounding box center [468, 45] width 30 height 7
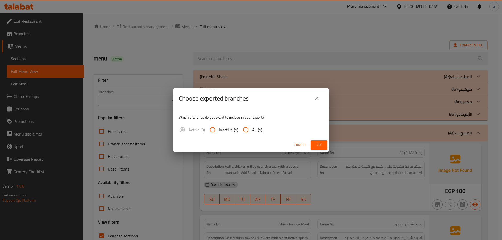
click at [250, 130] on input "All (1)" at bounding box center [245, 130] width 13 height 13
radio input "true"
click at [313, 146] on button "Ok" at bounding box center [318, 145] width 17 height 10
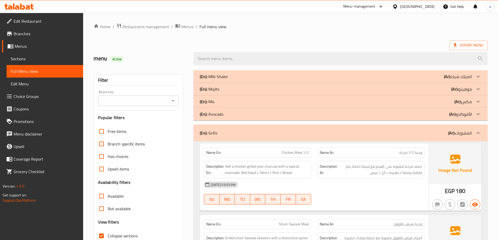
click at [153, 44] on div "Export Menu" at bounding box center [291, 45] width 394 height 10
click at [229, 71] on div "(En): Milk Shake (Ar): الميلك شيك" at bounding box center [340, 76] width 294 height 13
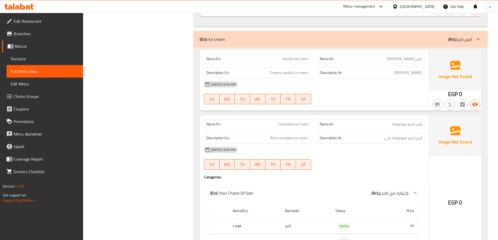
scroll to position [5852, 0]
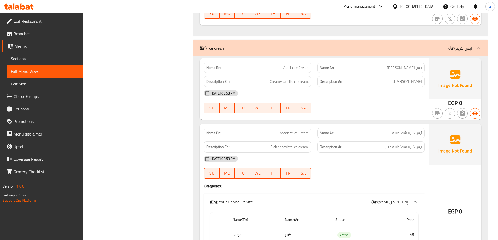
click at [403, 109] on div "[DATE] 03:53 PM SU MO TU WE TH FR SA" at bounding box center [314, 101] width 227 height 29
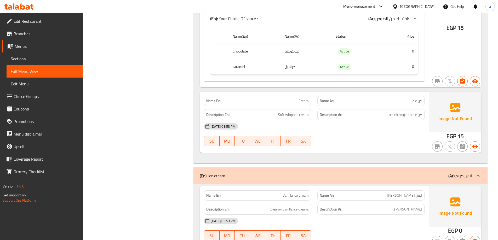
scroll to position [5712, 0]
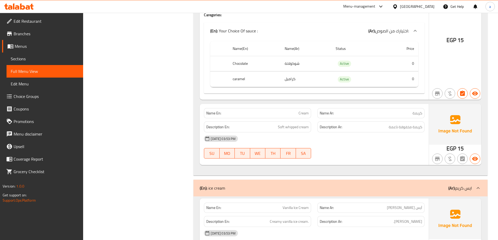
click at [44, 59] on span "Sections" at bounding box center [45, 59] width 68 height 6
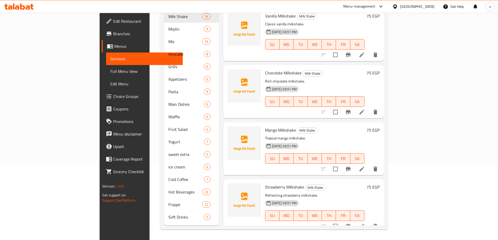
scroll to position [73, 0]
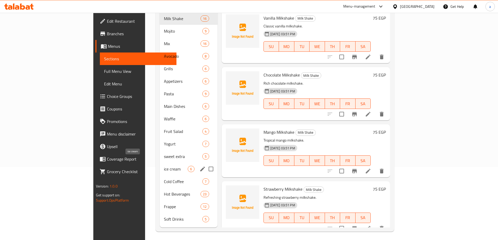
click at [164, 166] on span "ice cream" at bounding box center [176, 169] width 24 height 6
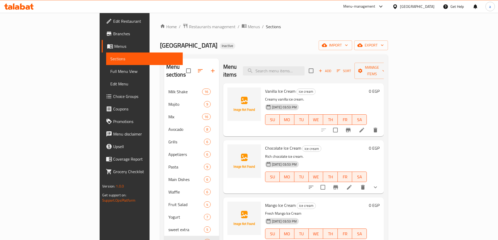
click at [106, 62] on link "Sections" at bounding box center [144, 59] width 77 height 13
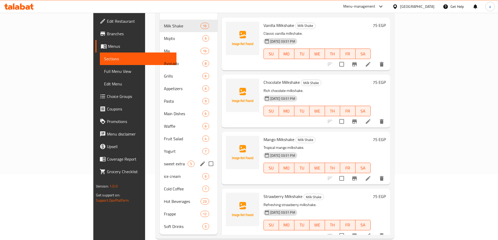
scroll to position [73, 0]
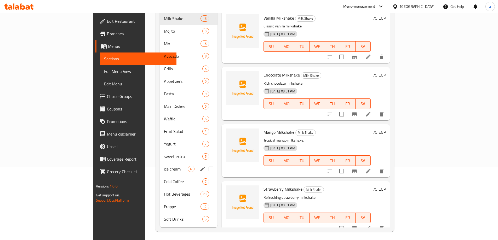
click at [160, 163] on div "ice cream 6" at bounding box center [188, 169] width 57 height 13
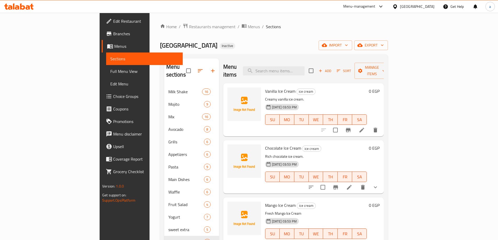
click at [335, 96] on p "Creamy vanilla ice cream." at bounding box center [316, 99] width 102 height 7
click at [365, 127] on icon at bounding box center [361, 130] width 6 height 6
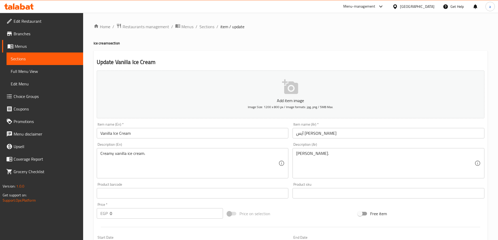
click at [32, 50] on link "Menus" at bounding box center [42, 46] width 81 height 13
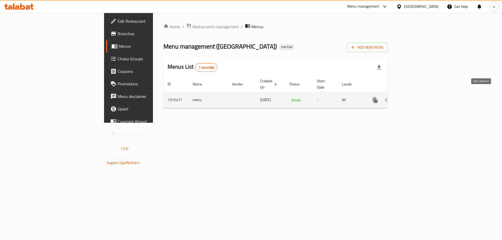
click at [415, 98] on icon "enhanced table" at bounding box center [412, 100] width 5 height 5
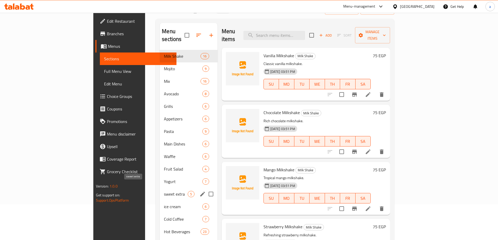
scroll to position [26, 0]
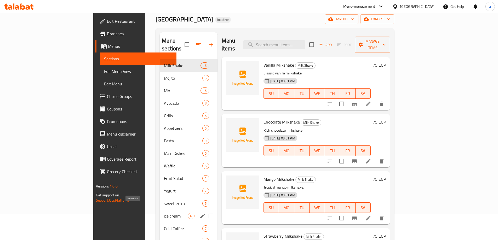
click at [164, 213] on span "ice cream" at bounding box center [176, 216] width 24 height 6
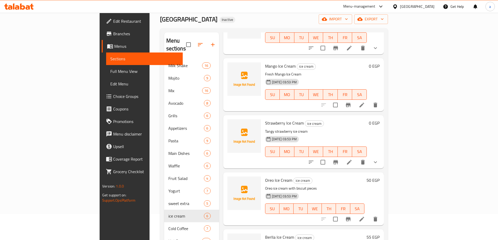
scroll to position [115, 0]
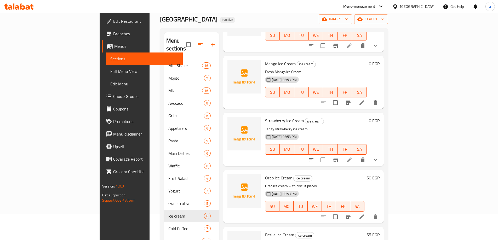
click at [113, 94] on span "Choice Groups" at bounding box center [145, 96] width 65 height 6
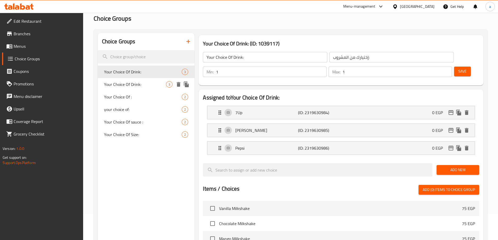
click at [135, 83] on span "Your Choice Of Drink:" at bounding box center [135, 84] width 62 height 6
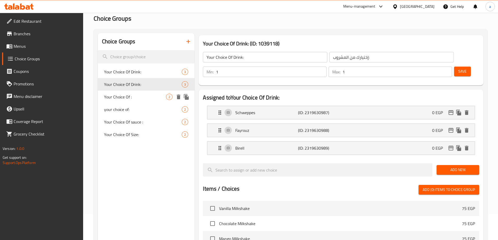
click at [140, 97] on span "Your Choice Of :" at bounding box center [135, 97] width 62 height 6
type input "Your Choice Of :"
type input "اختيارك من :"
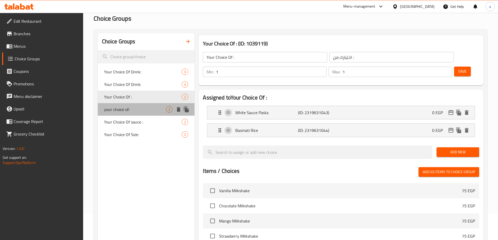
click at [140, 107] on span "your choice of:" at bounding box center [135, 109] width 62 height 6
type input "your choice of:"
type input "0"
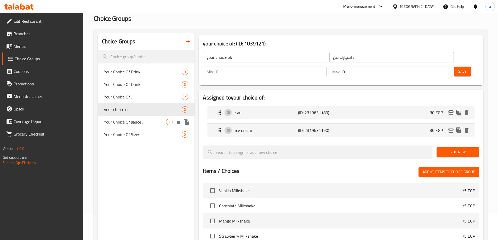
click at [139, 116] on div "Your Choice Of sauce : 2" at bounding box center [146, 122] width 97 height 13
type input "Your Choice Of sauce :"
type input "اختيارك من الصوص:"
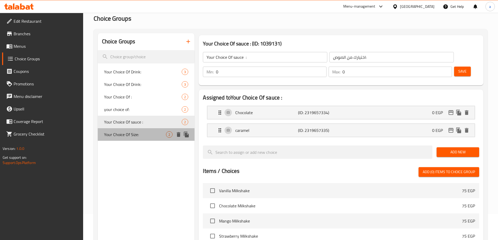
click at [138, 133] on span "Your Choice Of Size:" at bounding box center [135, 134] width 62 height 6
type input "Your Choice Of Size:"
type input "إختيارك من الحجم:"
type input "1"
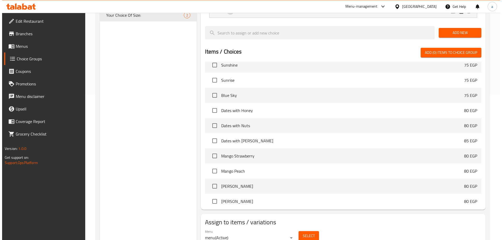
scroll to position [154, 0]
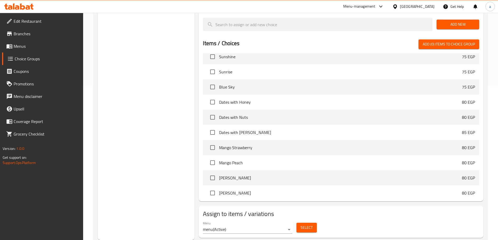
click at [306, 224] on span "Select" at bounding box center [306, 227] width 12 height 7
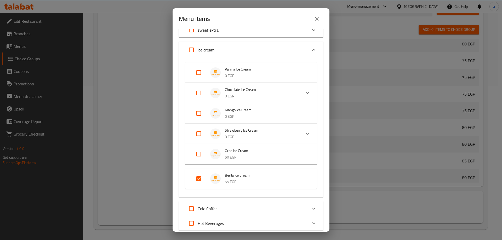
scroll to position [170, 0]
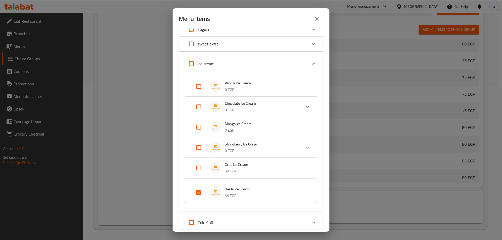
click at [201, 193] on input "Expand" at bounding box center [198, 192] width 13 height 13
checkbox input "false"
click at [205, 82] on div "Expand" at bounding box center [202, 86] width 15 height 13
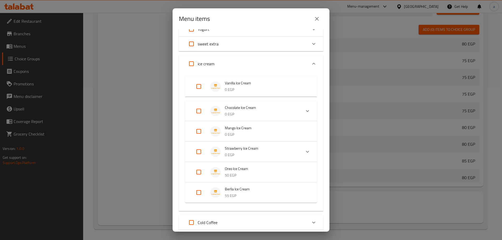
click at [199, 87] on input "Expand" at bounding box center [198, 86] width 13 height 13
checkbox input "true"
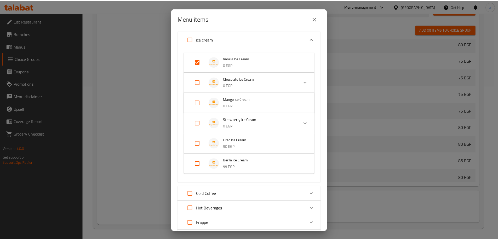
scroll to position [244, 0]
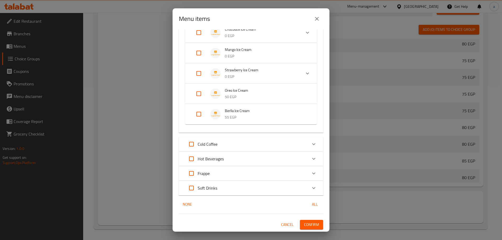
click at [309, 225] on span "Confirm" at bounding box center [311, 225] width 15 height 7
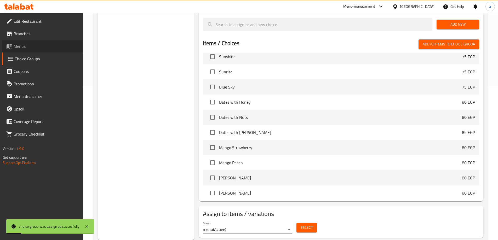
click at [43, 48] on span "Menus" at bounding box center [46, 46] width 65 height 6
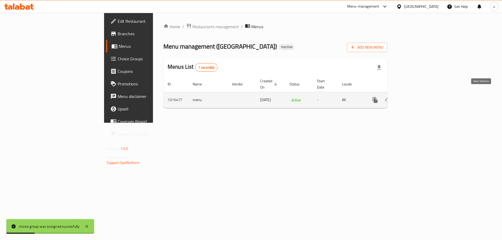
click at [416, 97] on icon "enhanced table" at bounding box center [412, 100] width 6 height 6
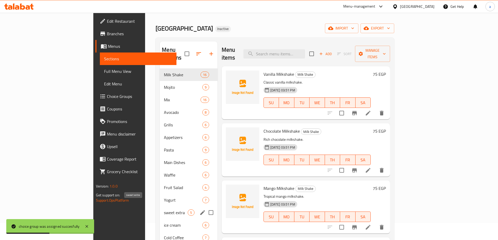
scroll to position [26, 0]
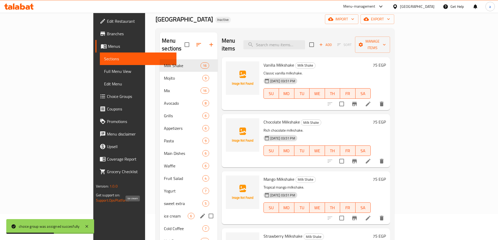
click at [164, 213] on span "ice cream" at bounding box center [176, 216] width 24 height 6
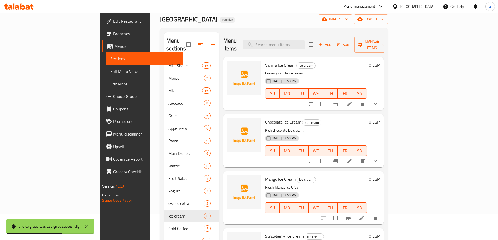
click at [367, 70] on p "Creamy vanilla ice cream." at bounding box center [316, 73] width 102 height 7
click at [356, 99] on li at bounding box center [349, 103] width 15 height 9
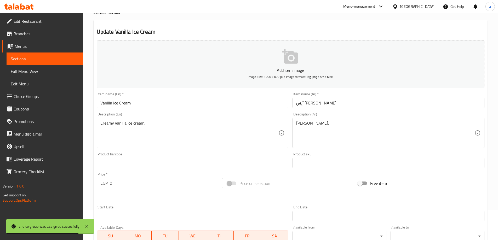
scroll to position [131, 0]
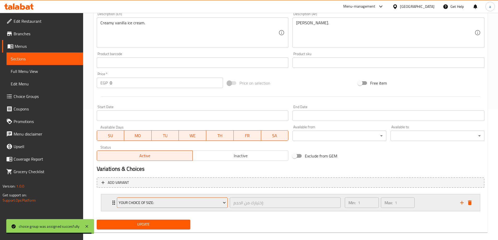
click at [206, 201] on span "Your Choice Of Size:" at bounding box center [172, 203] width 107 height 7
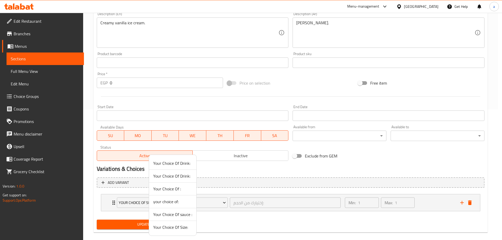
click at [210, 202] on div at bounding box center [251, 120] width 502 height 240
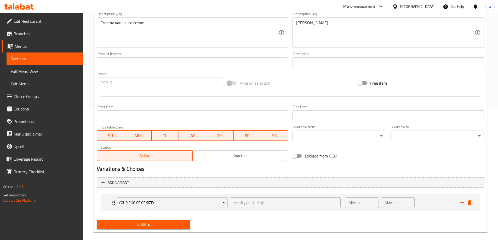
click at [255, 211] on div "Your Choice Of Size: إختيارك من الحجم: ​ Min: 1 ​ Max: 1 ​ Large (ID: 231963092…" at bounding box center [290, 202] width 379 height 17
click at [433, 207] on div "Min: 1 ​ Max: 1 ​" at bounding box center [398, 202] width 115 height 17
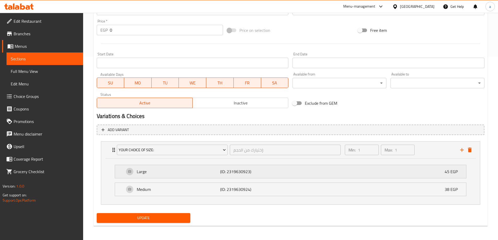
scroll to position [184, 0]
click at [421, 153] on div "Min: 1 ​ Max: 1 ​" at bounding box center [398, 149] width 115 height 17
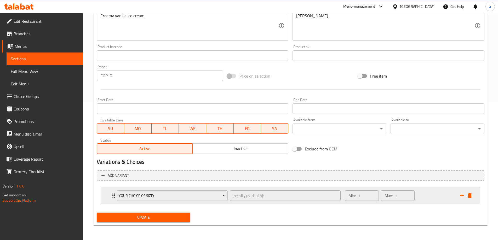
scroll to position [138, 0]
click at [44, 57] on span "Sections" at bounding box center [45, 59] width 68 height 6
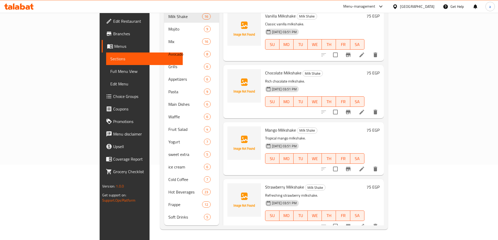
scroll to position [73, 0]
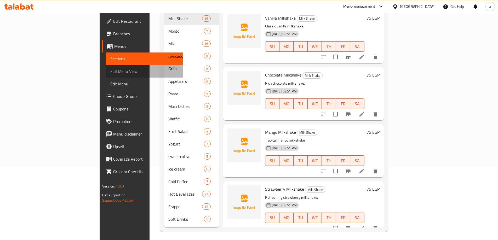
click at [106, 76] on link "Full Menu View" at bounding box center [144, 71] width 77 height 13
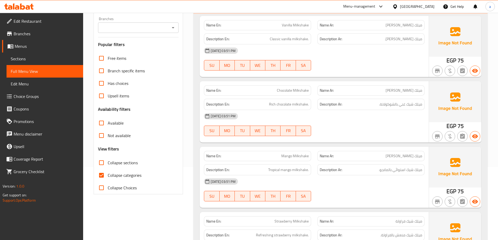
click at [102, 165] on input "Collapse sections" at bounding box center [101, 162] width 13 height 13
checkbox input "true"
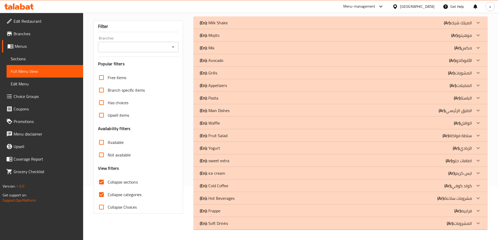
click at [101, 188] on input "Collapse categories" at bounding box center [101, 194] width 13 height 13
checkbox input "false"
click at [230, 171] on div "(En): ice cream (Ar): ايس كريم" at bounding box center [336, 173] width 272 height 6
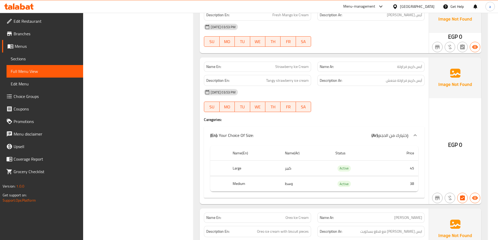
scroll to position [550, 0]
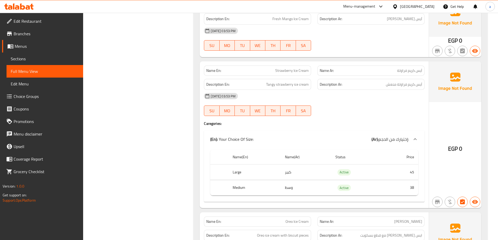
click at [34, 97] on span "Choice Groups" at bounding box center [46, 96] width 65 height 6
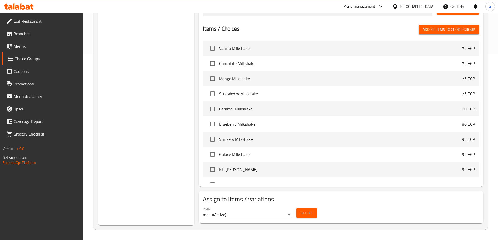
scroll to position [74, 0]
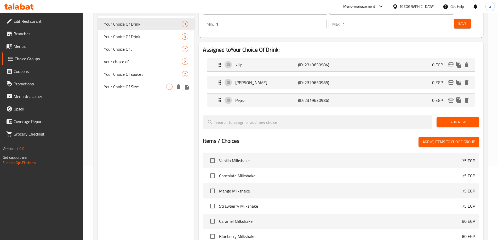
click at [137, 84] on span "Your Choice Of Size:" at bounding box center [135, 87] width 62 height 6
type input "Your Choice Of Size:"
type input "إختيارك من الحجم:"
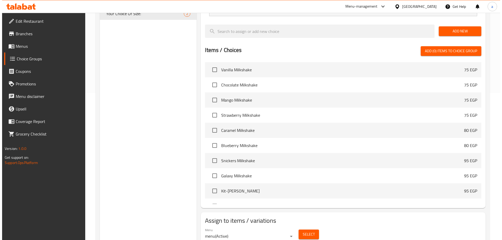
scroll to position [154, 0]
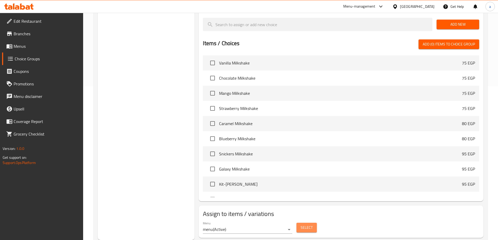
click at [308, 224] on span "Select" at bounding box center [306, 227] width 12 height 7
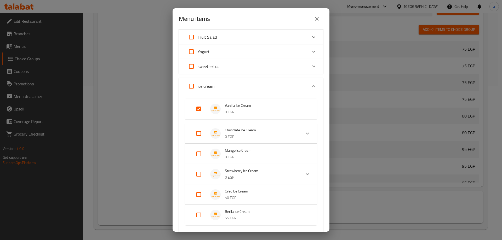
scroll to position [157, 0]
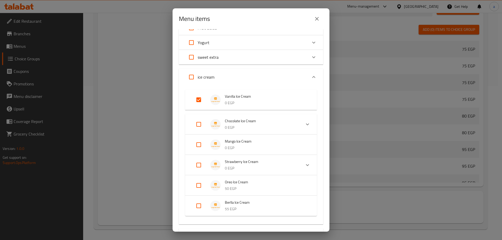
click at [195, 144] on input "Expand" at bounding box center [198, 144] width 13 height 13
checkbox input "true"
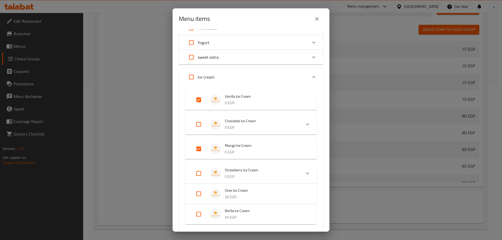
click at [179, 144] on div "[PERSON_NAME] Cream 0 EGP Chocolate Ice Cream 0 EGP Your Choice Of Size: Large …" at bounding box center [251, 158] width 144 height 147
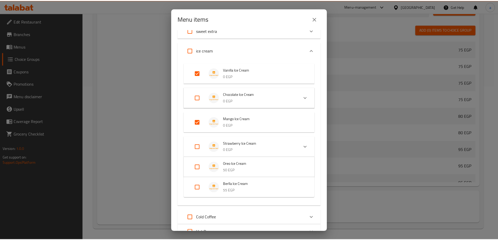
scroll to position [257, 0]
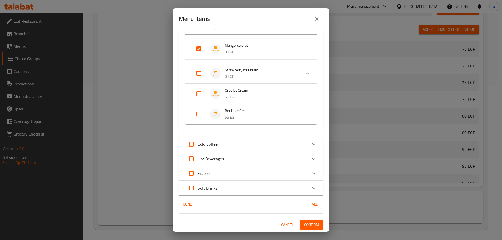
click at [312, 225] on span "Confirm" at bounding box center [311, 225] width 15 height 7
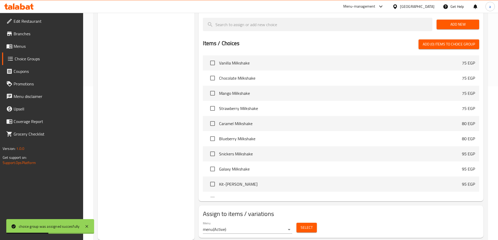
click at [31, 51] on link "Menus" at bounding box center [42, 46] width 81 height 13
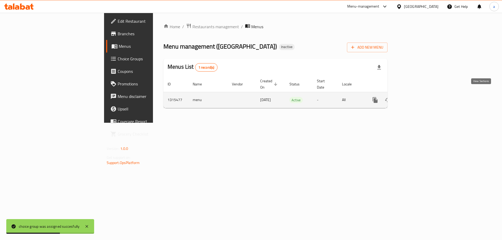
click at [416, 97] on icon "enhanced table" at bounding box center [412, 100] width 6 height 6
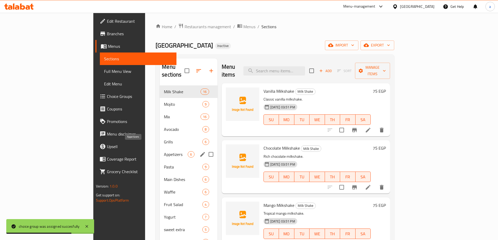
scroll to position [26, 0]
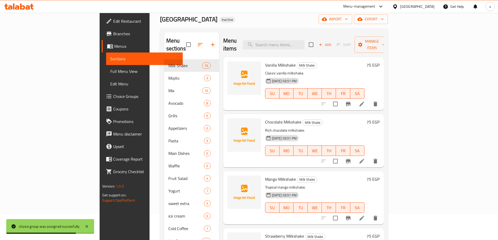
click at [110, 71] on span "Full Menu View" at bounding box center [144, 71] width 68 height 6
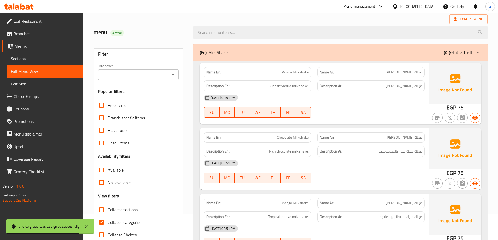
scroll to position [78, 0]
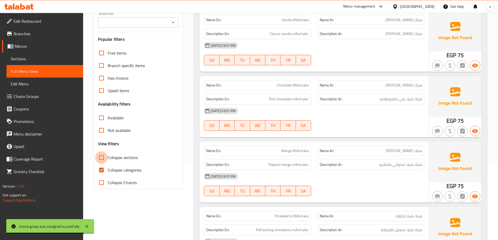
click at [101, 159] on input "Collapse sections" at bounding box center [101, 157] width 13 height 13
checkbox input "true"
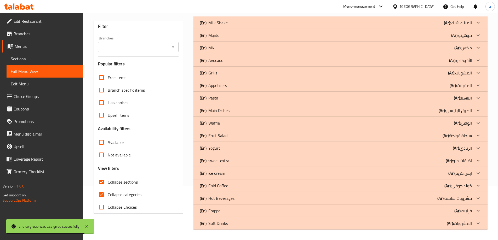
click at [101, 188] on input "Collapse categories" at bounding box center [101, 194] width 13 height 13
checkbox input "false"
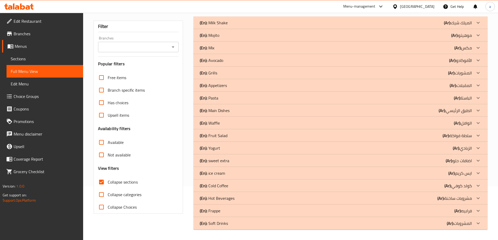
click at [253, 172] on div "(En): ice cream (Ar): ايس كريم" at bounding box center [336, 173] width 272 height 6
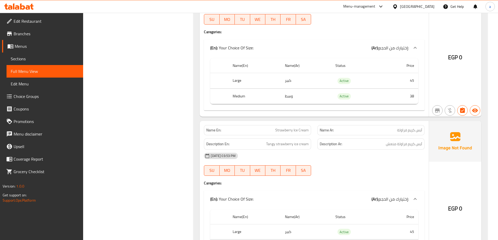
scroll to position [655, 0]
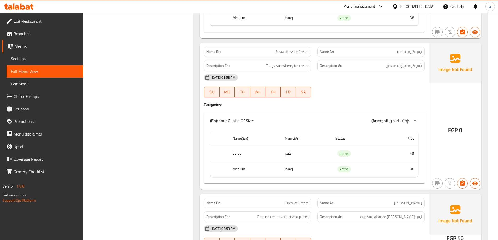
click at [38, 77] on link "Full Menu View" at bounding box center [45, 71] width 77 height 13
click at [20, 73] on span "Full Menu View" at bounding box center [45, 71] width 68 height 6
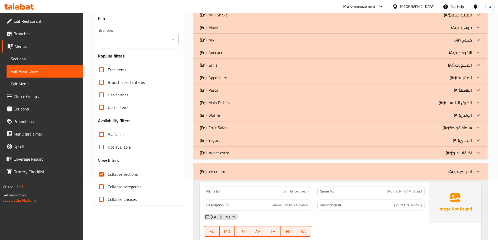
scroll to position [80, 0]
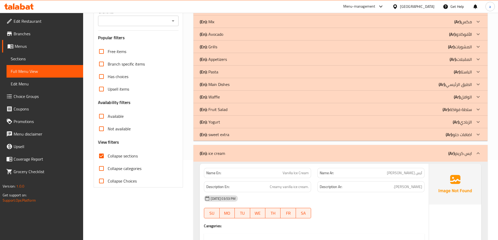
click at [105, 156] on input "Collapse sections" at bounding box center [101, 156] width 13 height 13
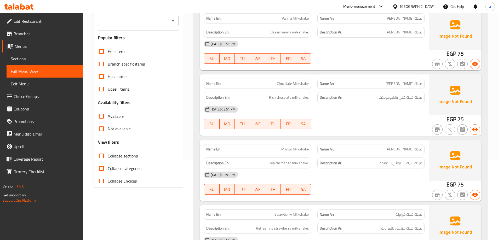
click at [104, 159] on input "Collapse sections" at bounding box center [101, 156] width 13 height 13
checkbox input "true"
click at [101, 167] on input "Collapse categories" at bounding box center [101, 168] width 13 height 13
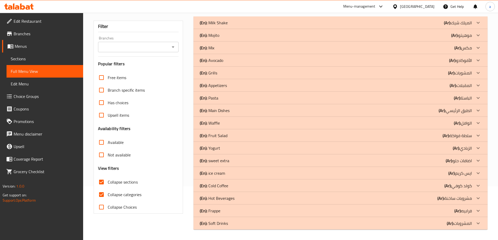
scroll to position [54, 0]
click at [101, 196] on input "Collapse categories" at bounding box center [101, 194] width 13 height 13
checkbox input "false"
click at [478, 174] on icon at bounding box center [477, 173] width 3 height 2
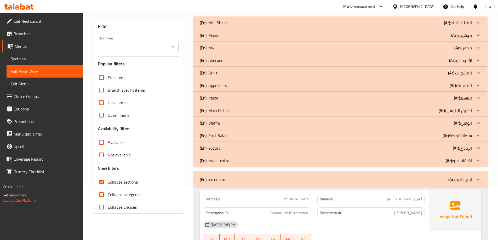
click at [478, 162] on icon at bounding box center [478, 161] width 6 height 6
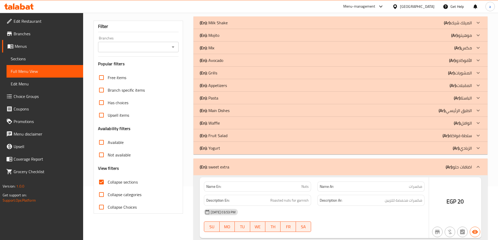
click at [478, 149] on icon at bounding box center [477, 148] width 3 height 2
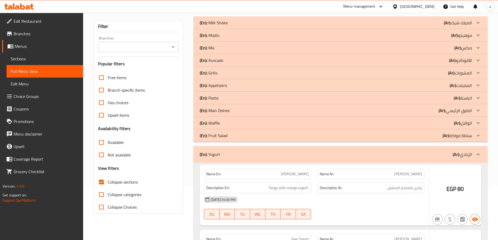
click at [476, 135] on icon at bounding box center [478, 135] width 6 height 6
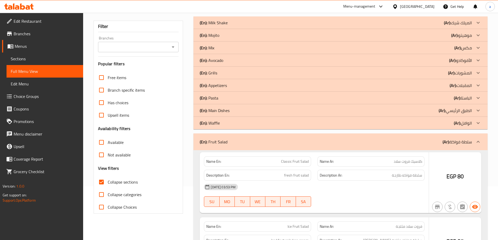
click at [477, 124] on icon at bounding box center [478, 123] width 6 height 6
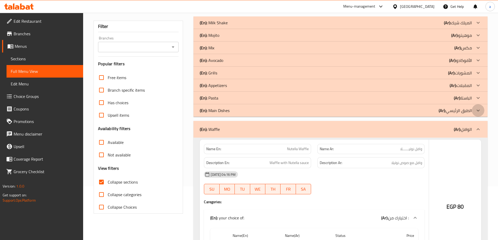
click at [478, 109] on icon at bounding box center [478, 110] width 6 height 6
click at [478, 97] on icon at bounding box center [478, 98] width 6 height 6
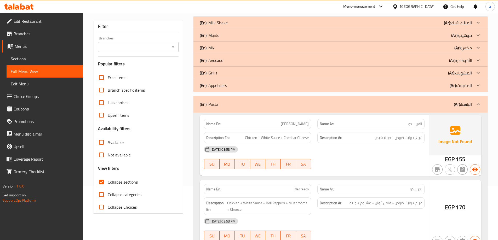
click at [478, 83] on icon at bounding box center [478, 85] width 6 height 6
click at [475, 72] on icon at bounding box center [478, 73] width 6 height 6
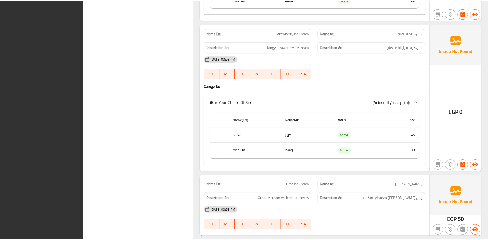
scroll to position [5389, 0]
